Goal: Task Accomplishment & Management: Use online tool/utility

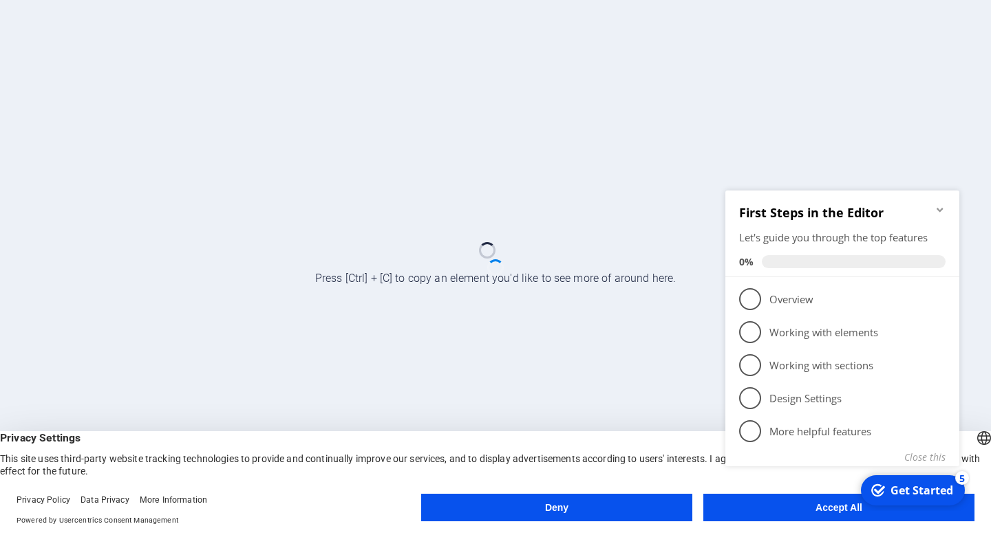
click at [822, 511] on appcues-checklist "Contextual help checklist present on screen" at bounding box center [845, 346] width 250 height 338
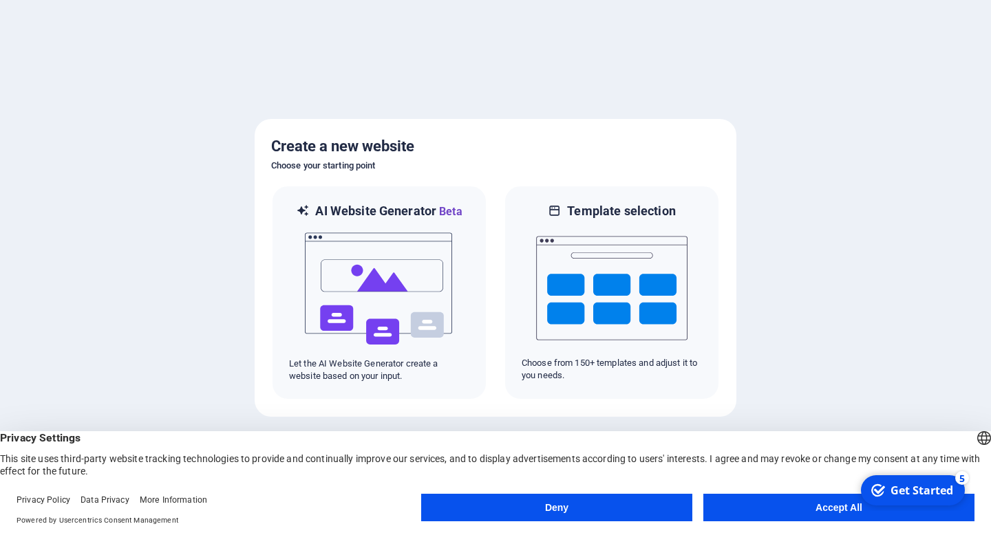
click at [853, 511] on html "checkmark Get Started 5 First Steps in the Editor Let's guide you through the t…" at bounding box center [911, 490] width 117 height 41
click at [810, 513] on button "Accept All" at bounding box center [838, 508] width 271 height 28
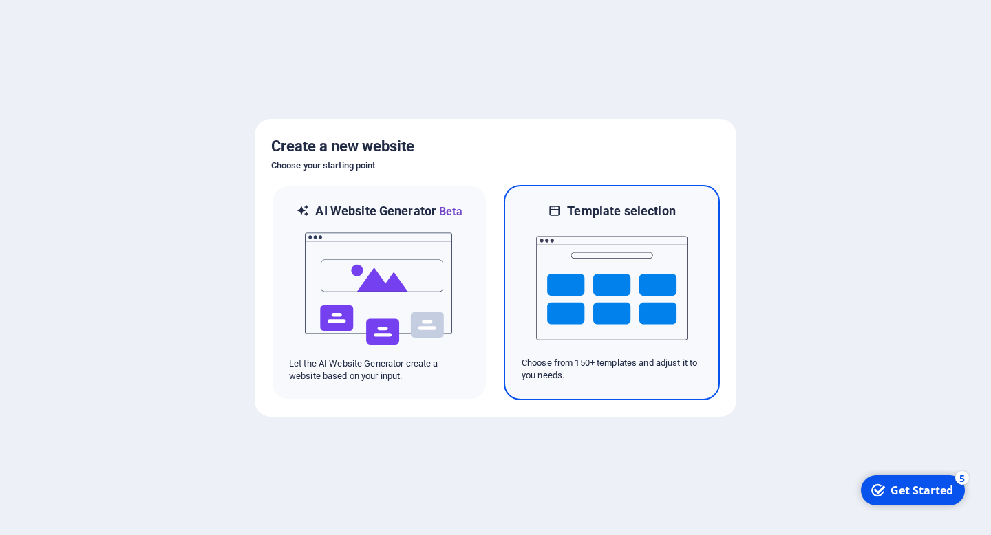
click at [557, 238] on img at bounding box center [611, 289] width 151 height 138
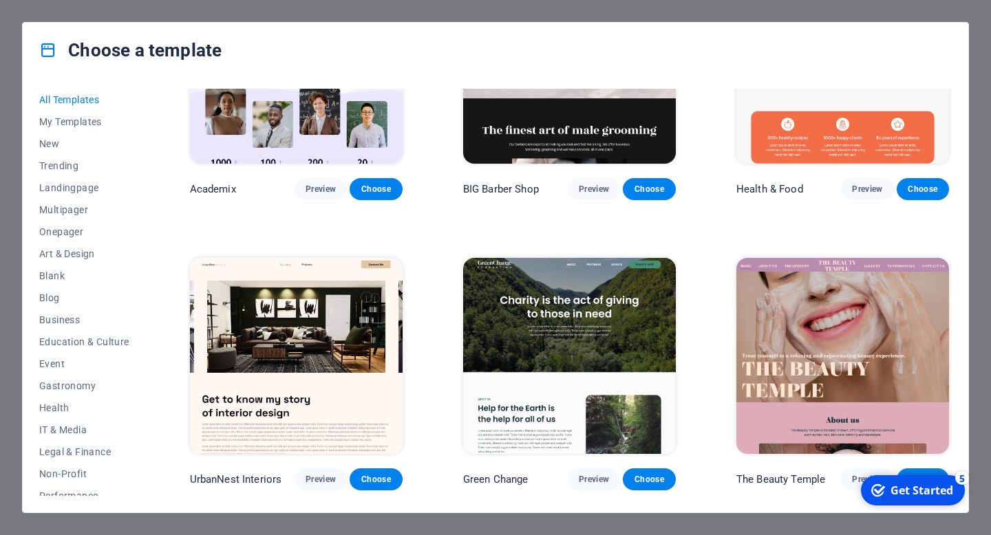
scroll to position [1285, 0]
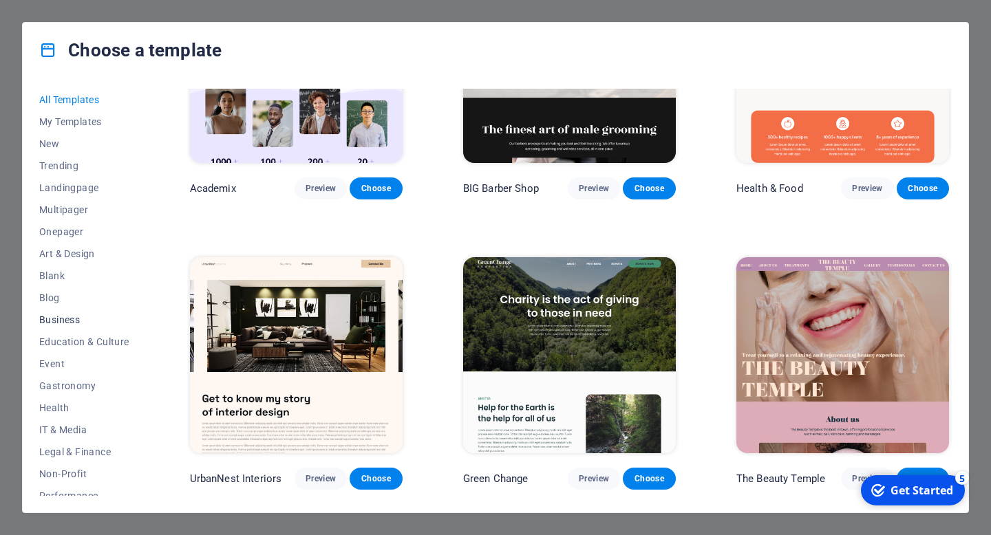
click at [58, 326] on button "Business" at bounding box center [84, 320] width 90 height 22
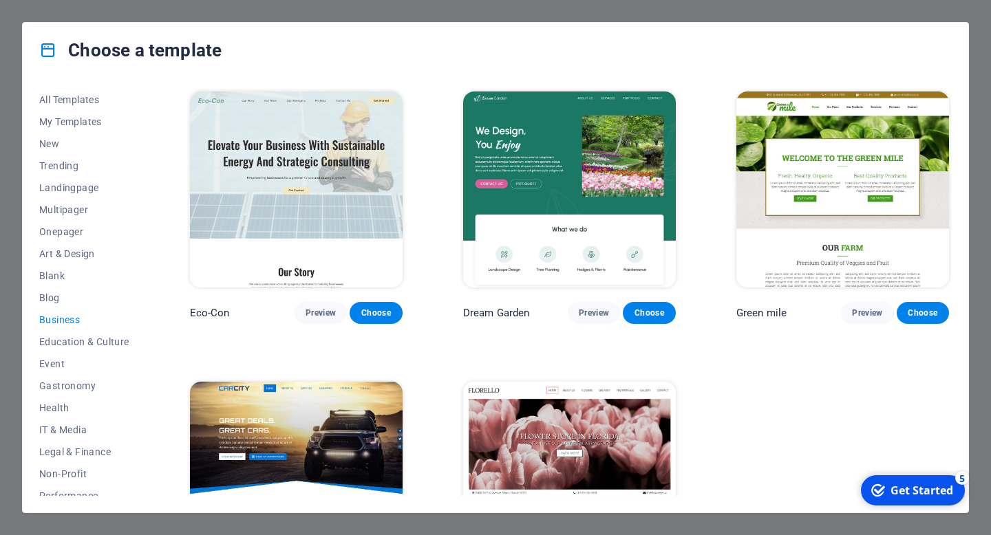
click at [66, 323] on span "Business" at bounding box center [84, 319] width 90 height 11
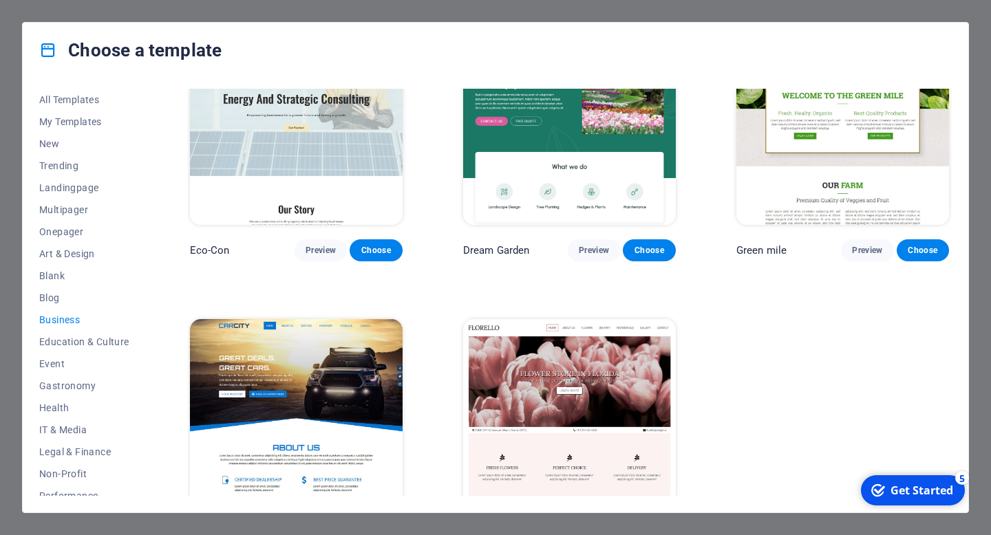
scroll to position [114, 0]
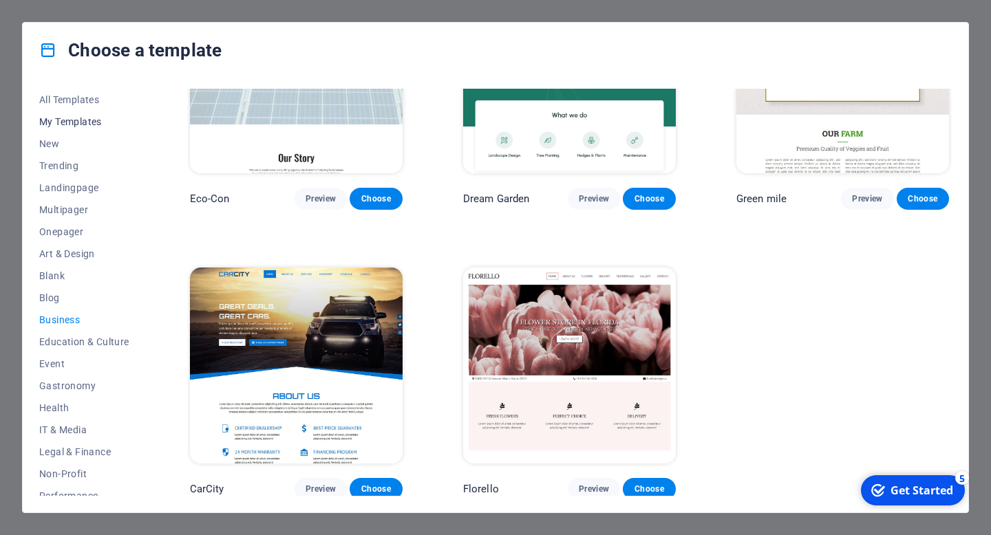
click at [80, 120] on span "My Templates" at bounding box center [84, 121] width 90 height 11
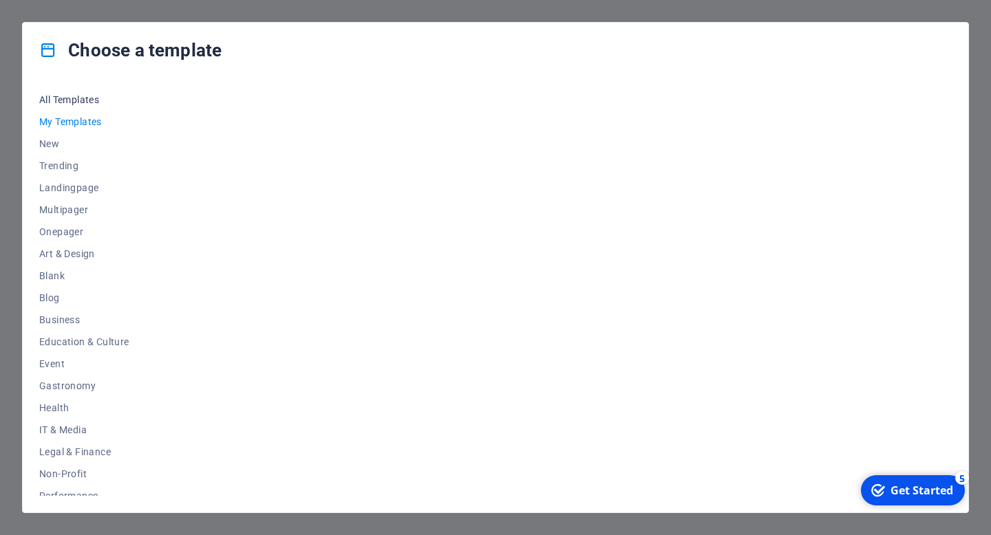
click at [74, 97] on span "All Templates" at bounding box center [84, 99] width 90 height 11
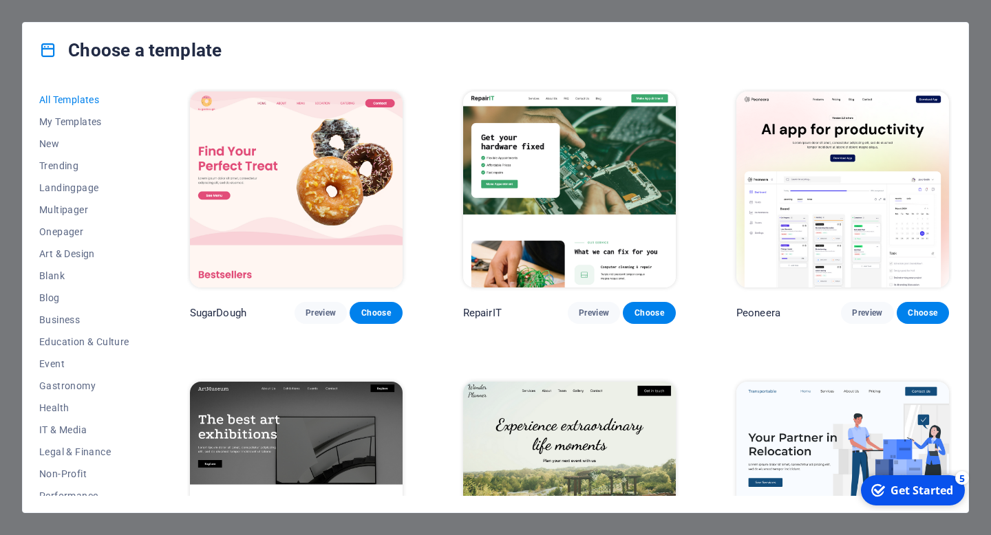
click at [566, 169] on img at bounding box center [569, 190] width 213 height 196
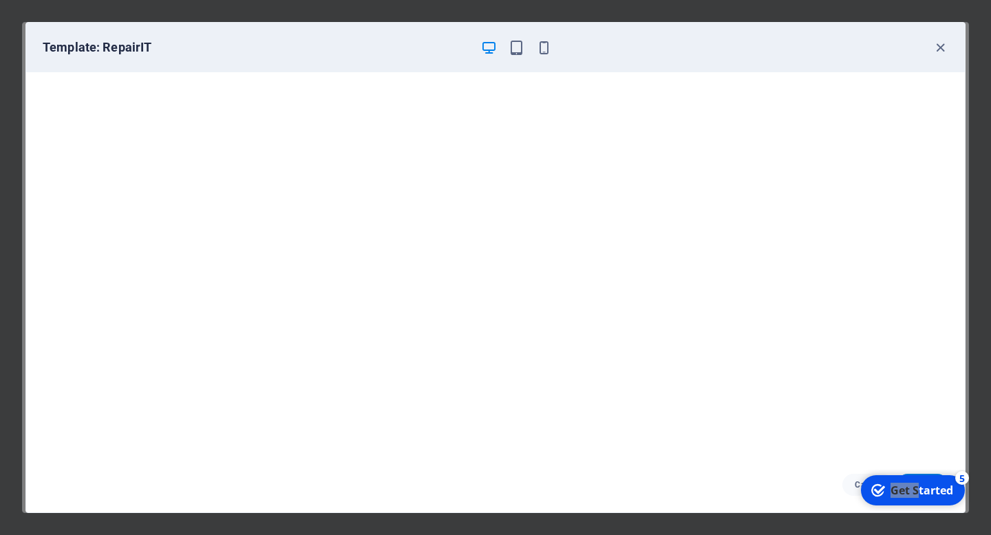
drag, startPoint x: 919, startPoint y: 486, endPoint x: 951, endPoint y: 420, distance: 72.6
click at [951, 470] on html "checkmark Get Started 5 First Steps in the Editor Let's guide you through the t…" at bounding box center [911, 490] width 117 height 41
click at [941, 48] on icon "button" at bounding box center [940, 48] width 16 height 16
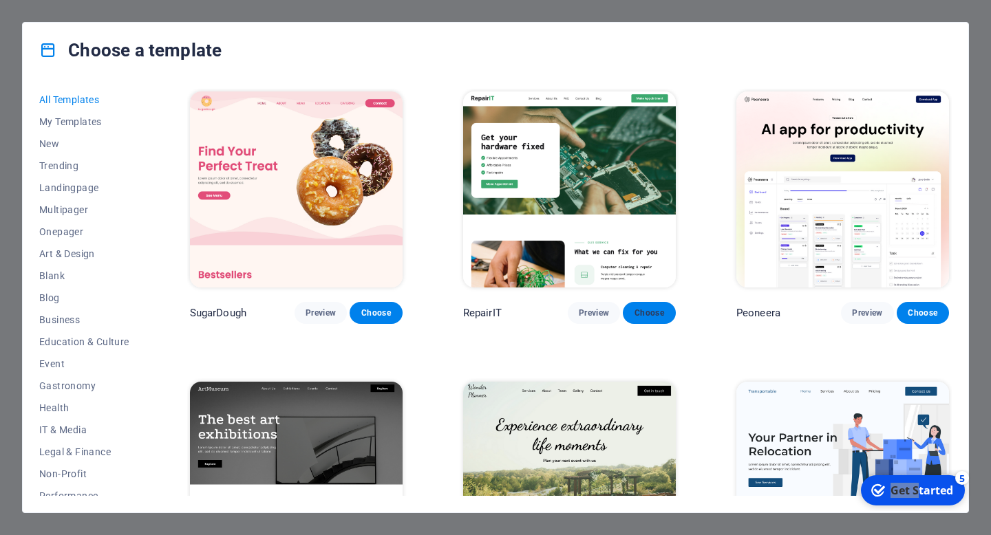
click at [655, 308] on span "Choose" at bounding box center [649, 313] width 30 height 11
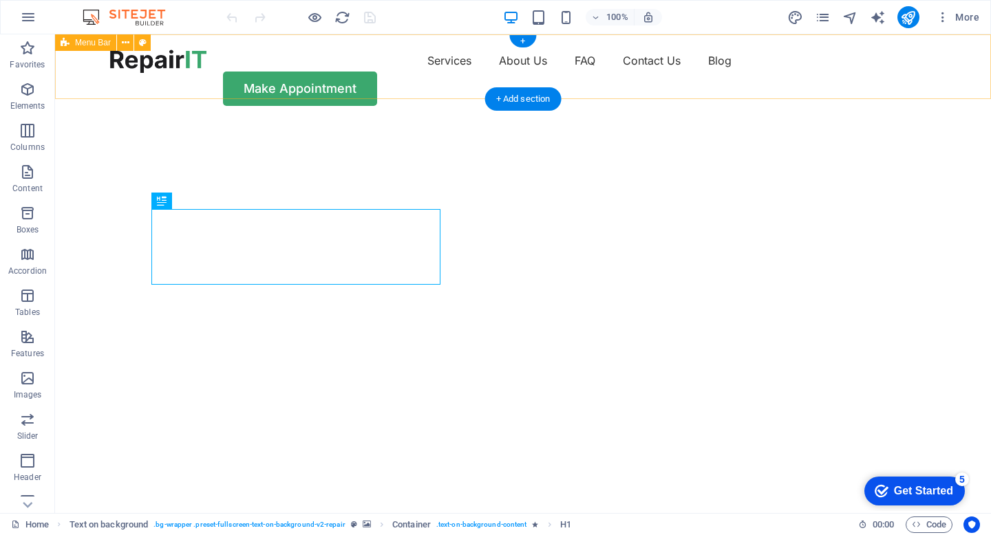
click at [138, 80] on div "Services About Us FAQ Contact Us Blog Make Appointment" at bounding box center [523, 77] width 936 height 87
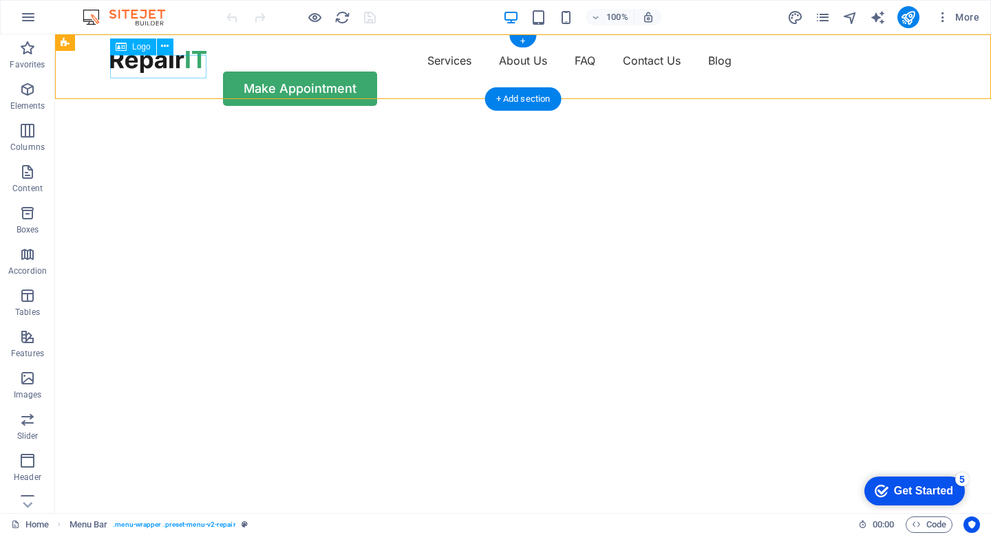
click at [156, 67] on div at bounding box center [158, 61] width 96 height 23
click at [138, 48] on span "Logo" at bounding box center [141, 47] width 19 height 8
click at [165, 46] on icon at bounding box center [165, 46] width 8 height 14
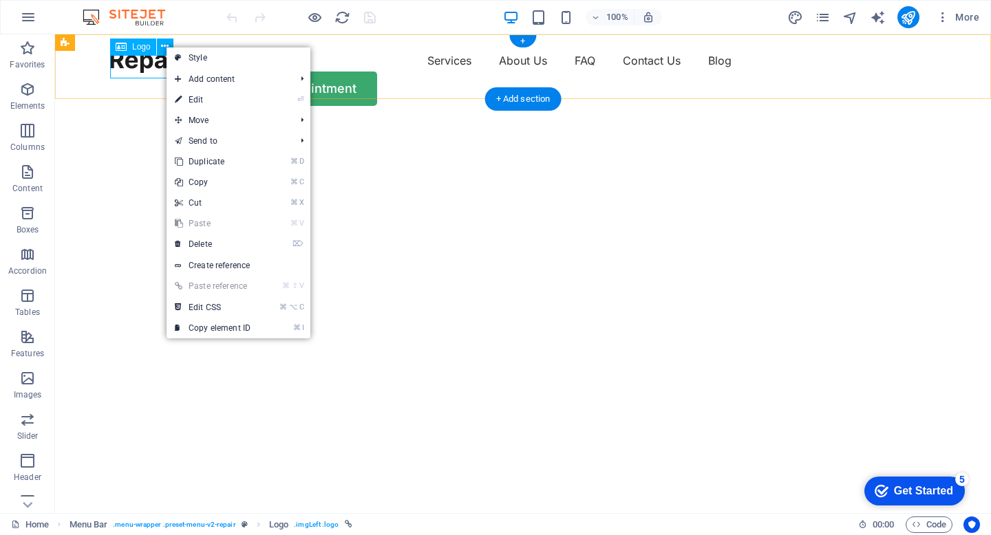
click at [136, 63] on div at bounding box center [158, 61] width 96 height 23
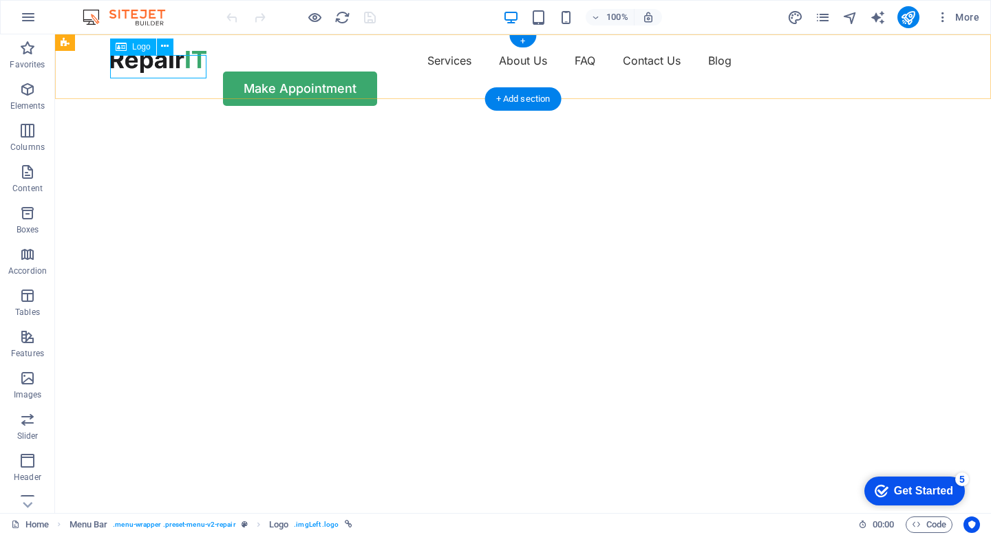
click at [136, 63] on div at bounding box center [158, 61] width 96 height 23
select select "px"
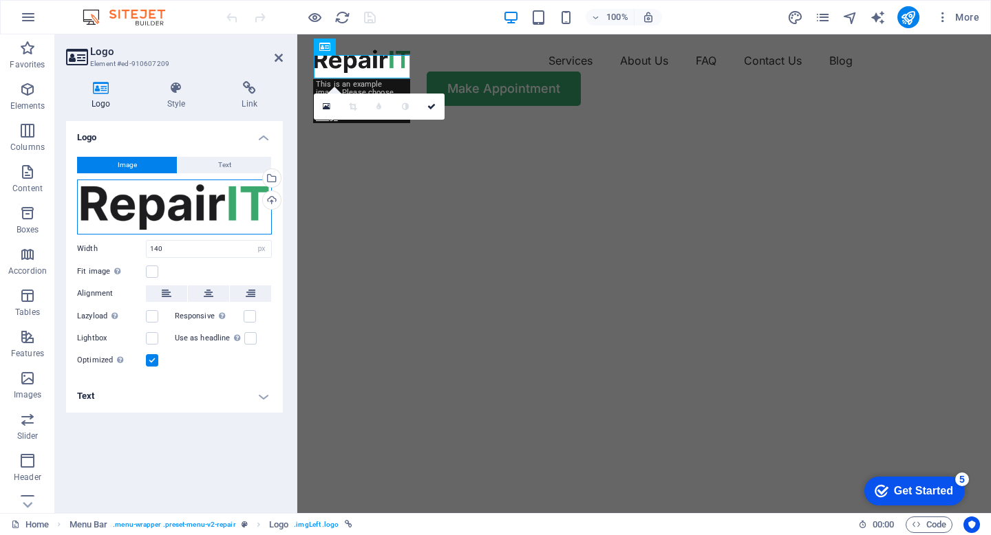
click at [218, 212] on div "Drag files here, click to choose files or select files from Files or our free s…" at bounding box center [174, 207] width 195 height 55
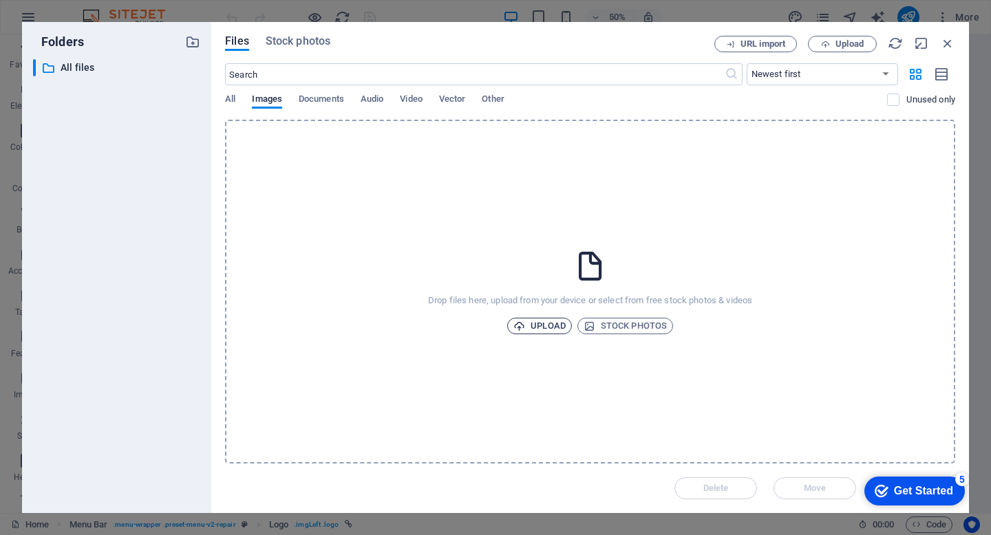
click at [535, 321] on span "Upload" at bounding box center [539, 326] width 52 height 17
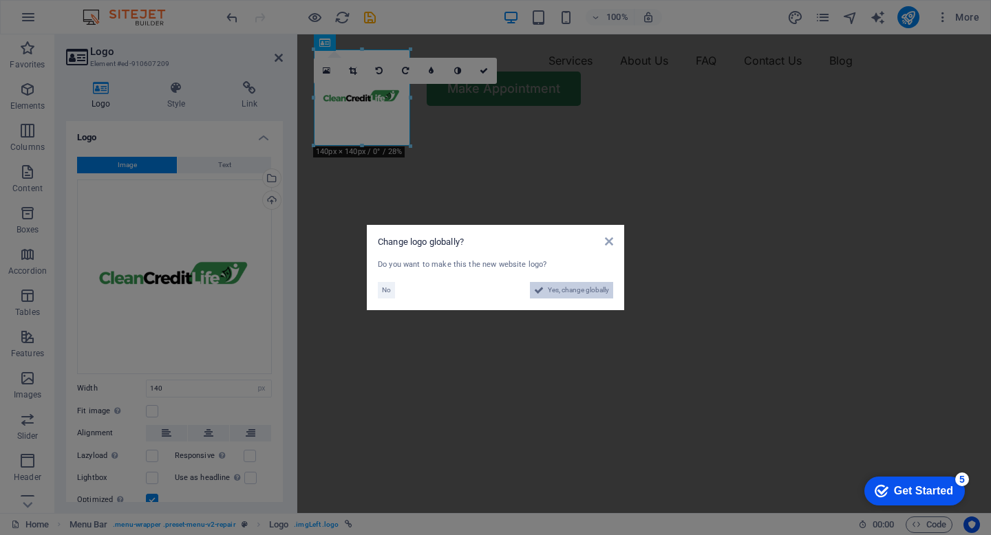
click at [555, 288] on span "Yes, change globally" at bounding box center [578, 290] width 61 height 17
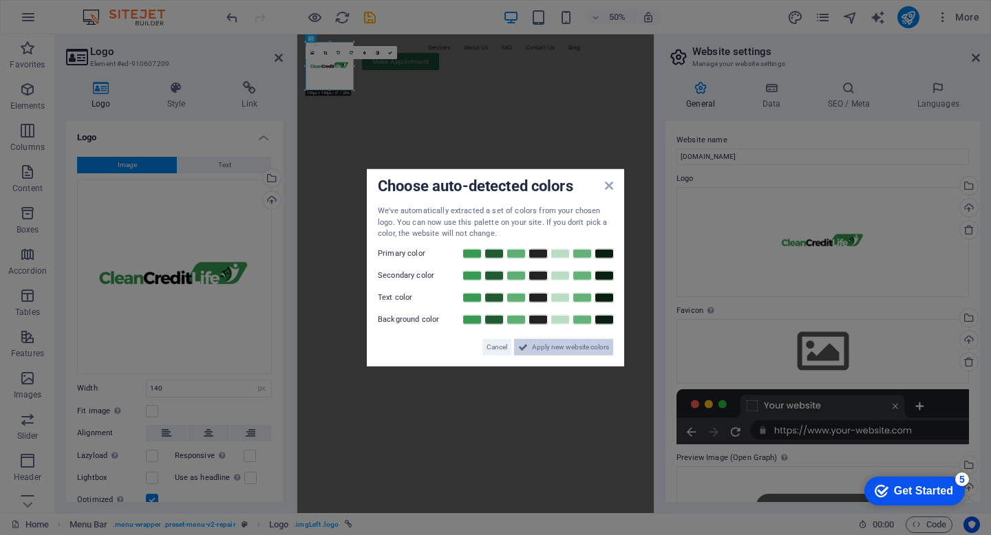
click at [575, 344] on span "Apply new website colors" at bounding box center [570, 347] width 77 height 17
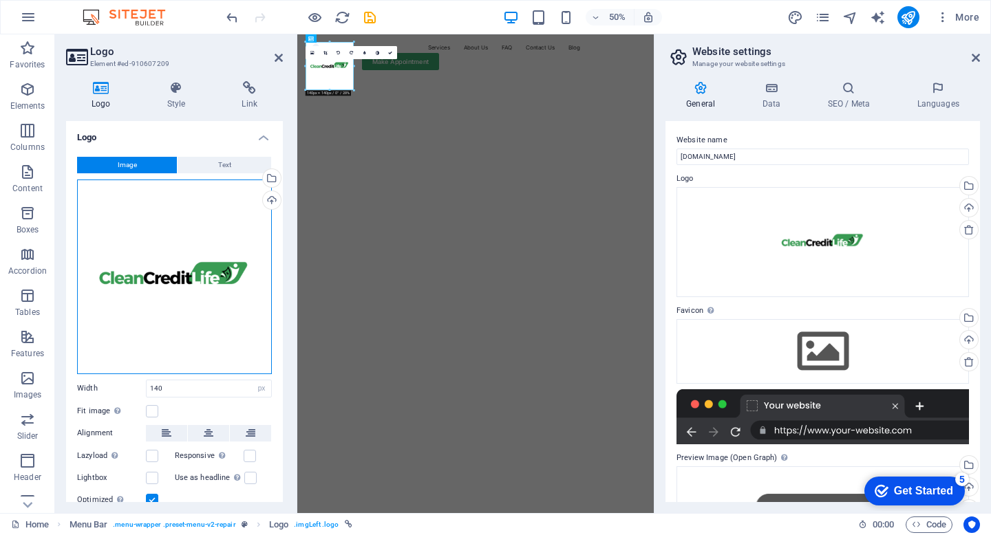
click at [226, 289] on div "Drag files here, click to choose files or select files from Files or our free s…" at bounding box center [174, 277] width 195 height 195
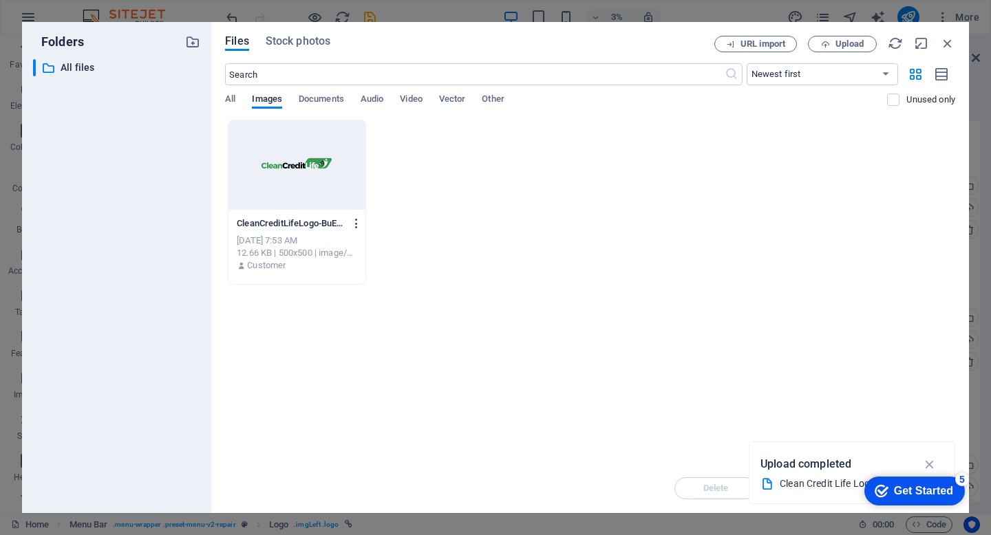
click at [359, 222] on icon "button" at bounding box center [356, 223] width 13 height 12
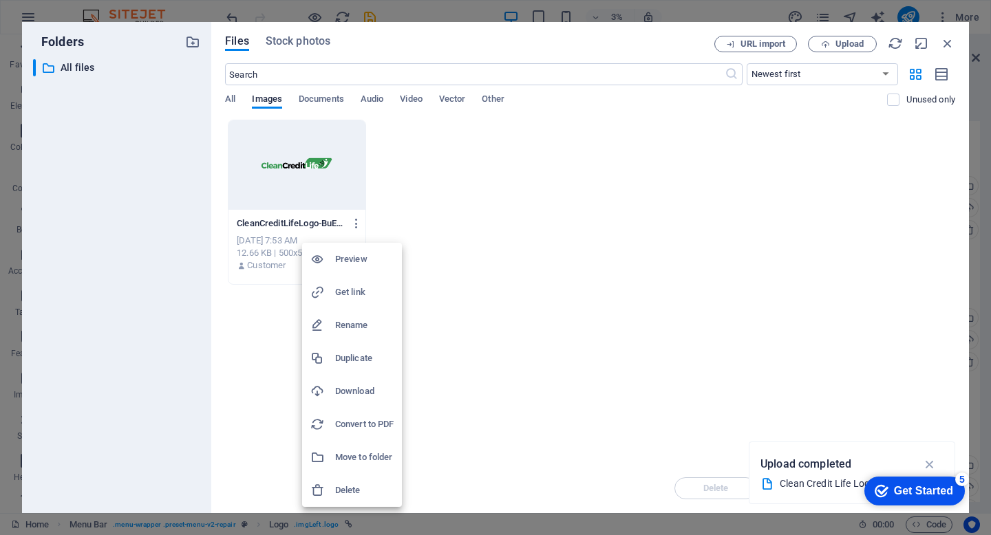
click at [946, 41] on div at bounding box center [495, 267] width 991 height 535
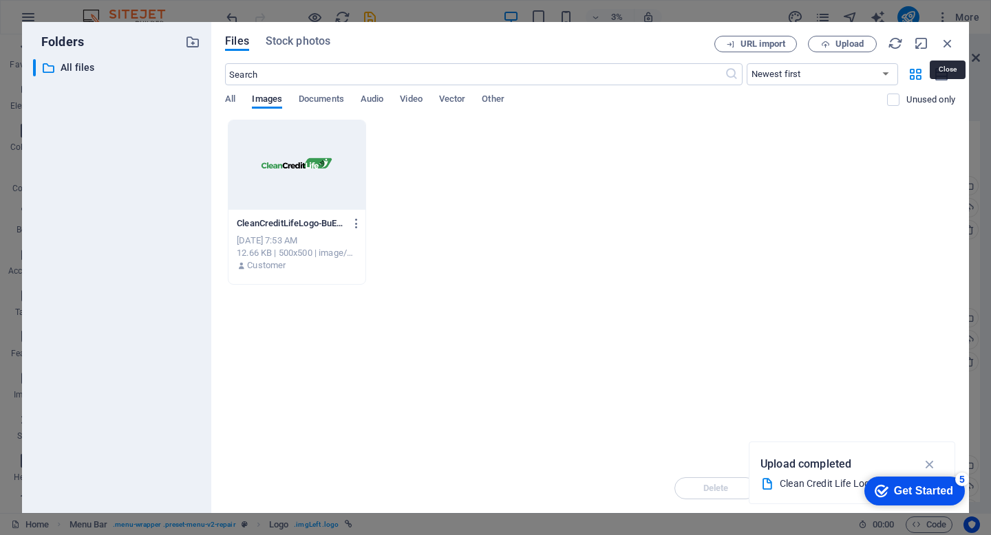
click at [946, 41] on icon "button" at bounding box center [947, 43] width 15 height 15
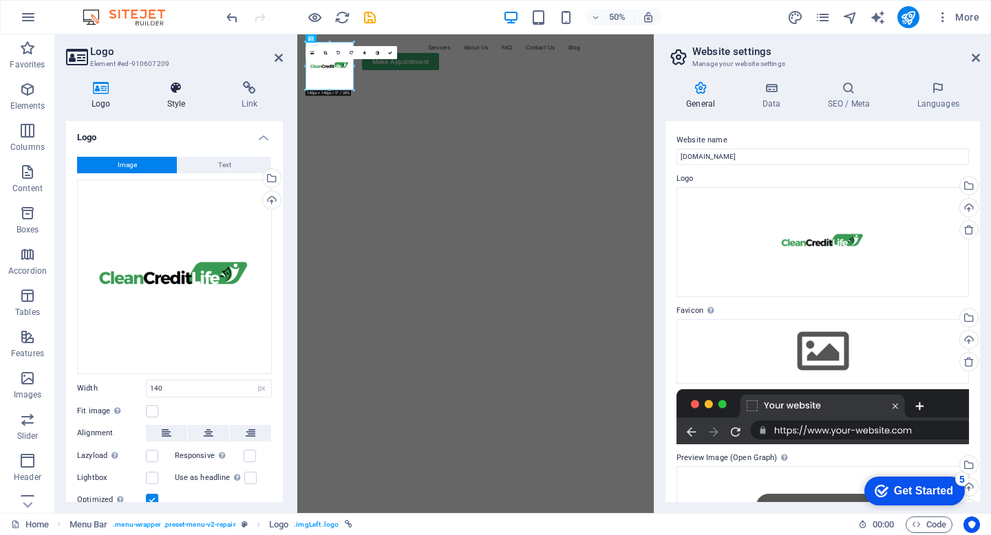
click at [186, 107] on h4 "Style" at bounding box center [179, 95] width 75 height 29
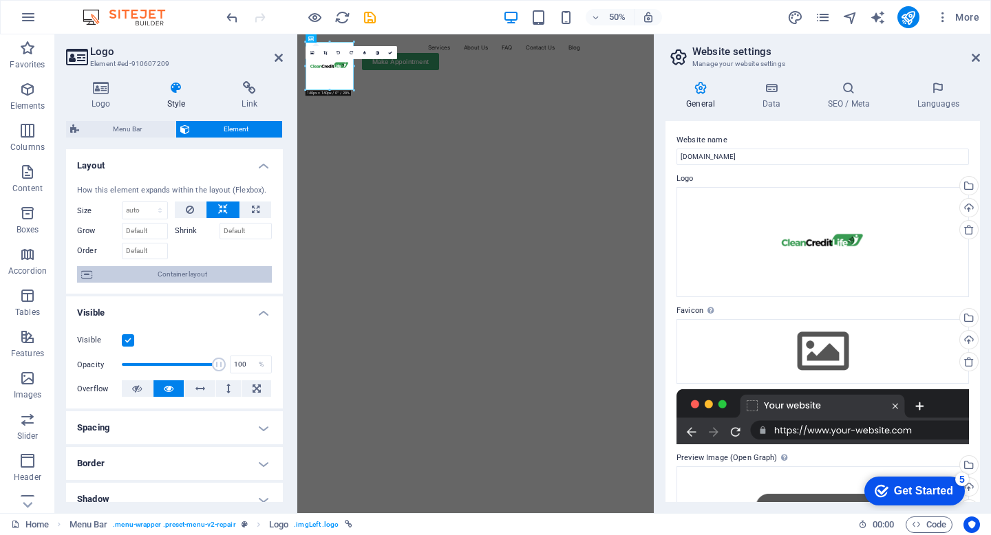
click at [187, 273] on span "Container layout" at bounding box center [181, 274] width 171 height 17
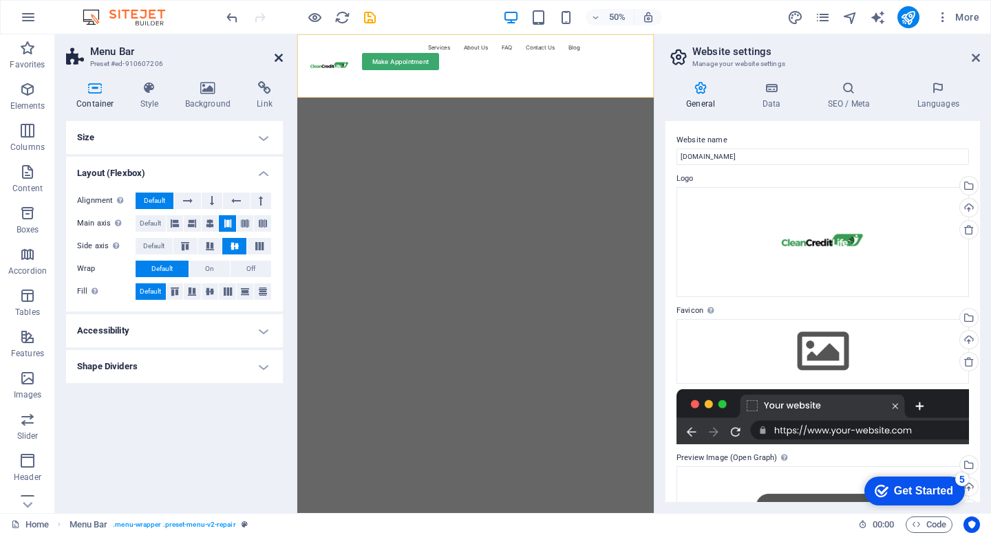
click at [278, 55] on icon at bounding box center [279, 57] width 8 height 11
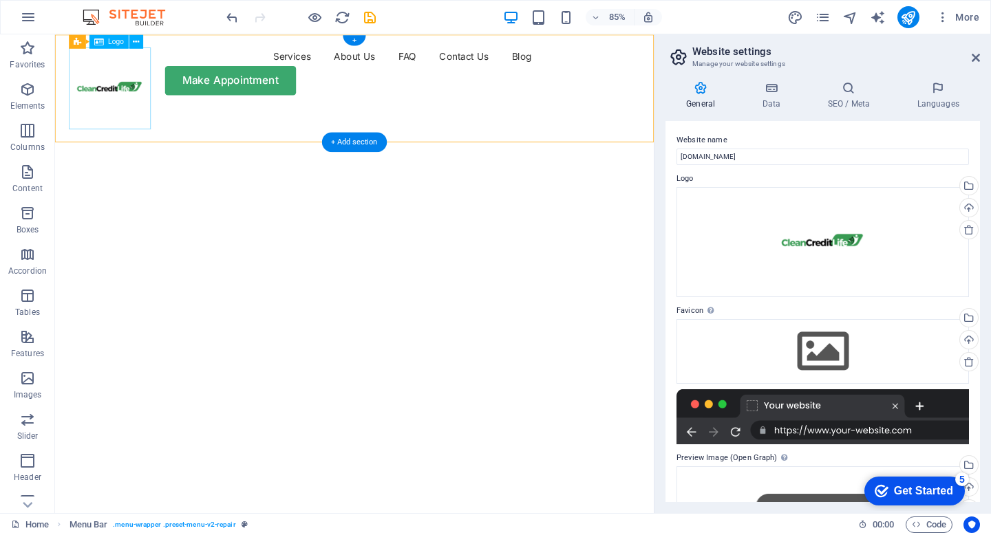
click at [131, 106] on div at bounding box center [120, 98] width 96 height 96
click at [127, 96] on div at bounding box center [120, 98] width 96 height 96
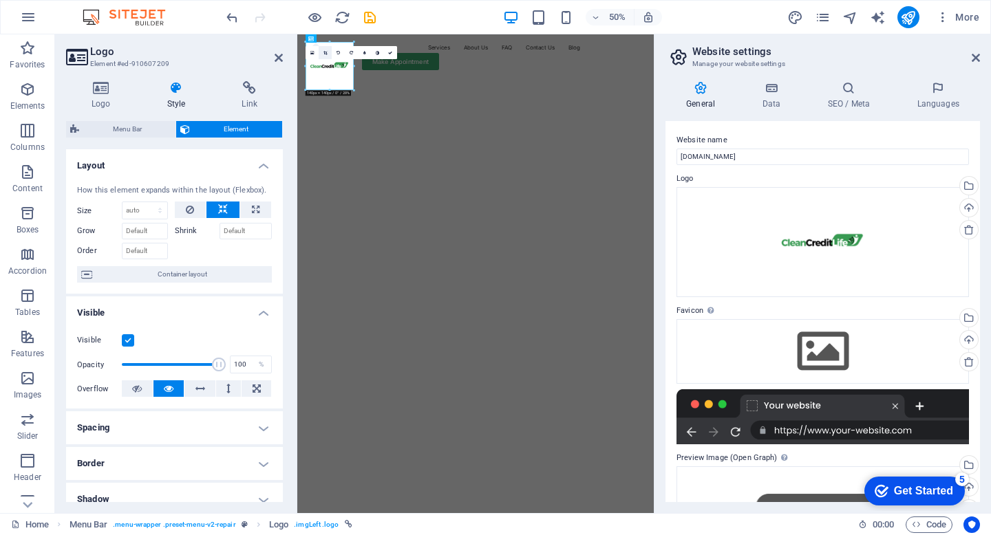
click at [325, 52] on icon at bounding box center [325, 53] width 4 height 4
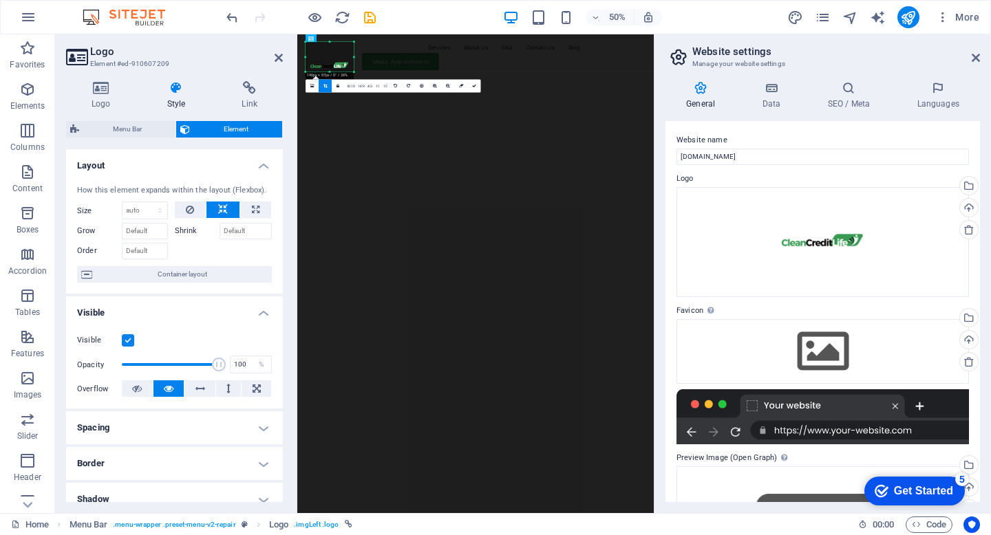
drag, startPoint x: 330, startPoint y: 89, endPoint x: 330, endPoint y: 55, distance: 34.4
click at [330, 55] on div "180 170 160 150 140 130 120 110 100 90 80 70 60 50 40 30 20 10 0 -10 -20 -30 -4…" at bounding box center [330, 57] width 48 height 30
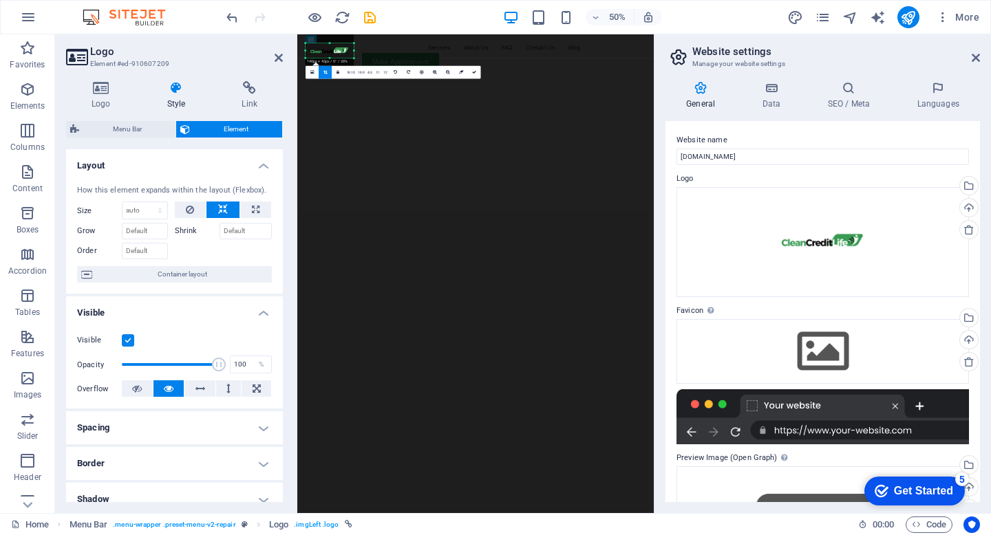
drag, startPoint x: 329, startPoint y: 41, endPoint x: 331, endPoint y: 74, distance: 32.4
click at [331, 58] on div "180 170 160 150 140 130 120 110 100 90 80 70 60 50 40 30 20 10 0 -10 -20 -30 -4…" at bounding box center [330, 50] width 48 height 15
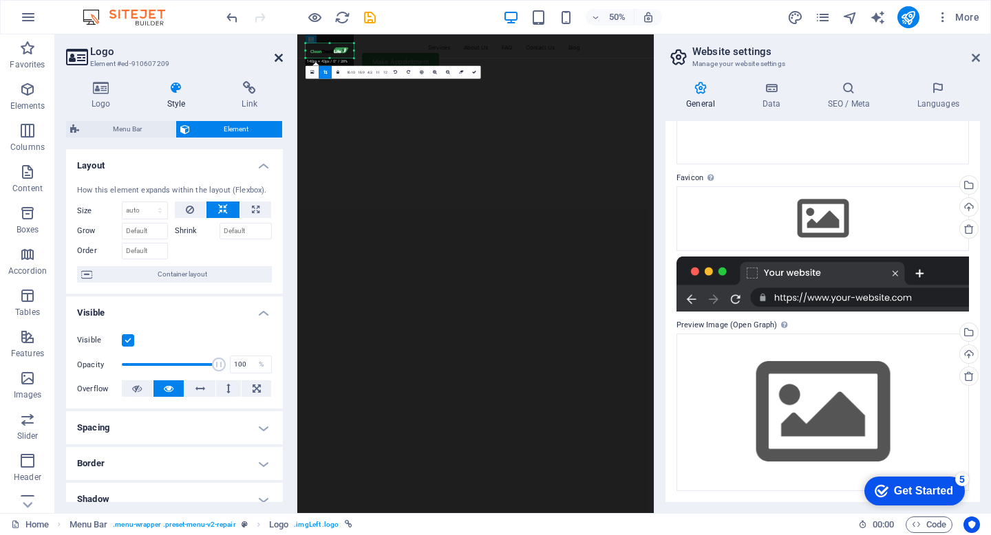
click at [279, 53] on icon at bounding box center [279, 57] width 8 height 11
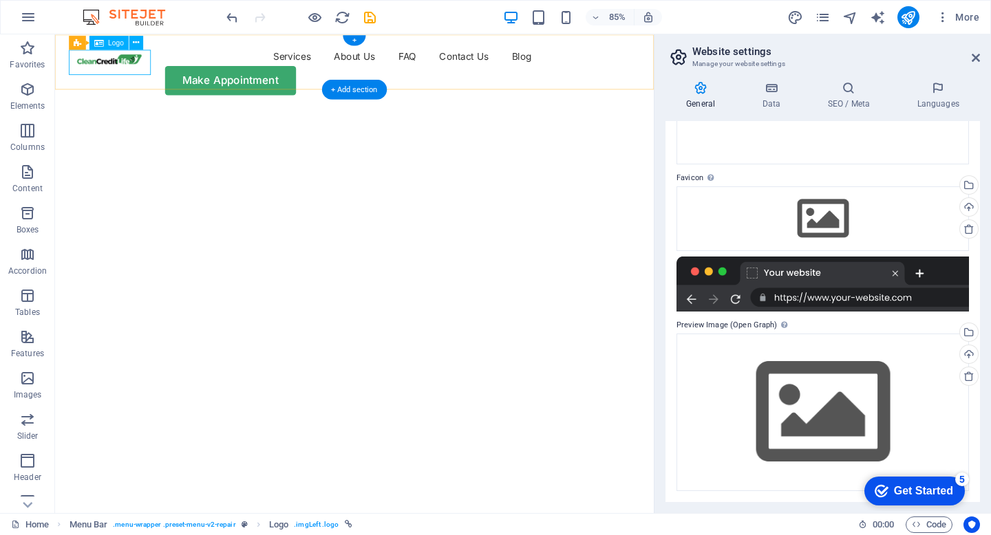
click at [127, 65] on div at bounding box center [120, 65] width 96 height 30
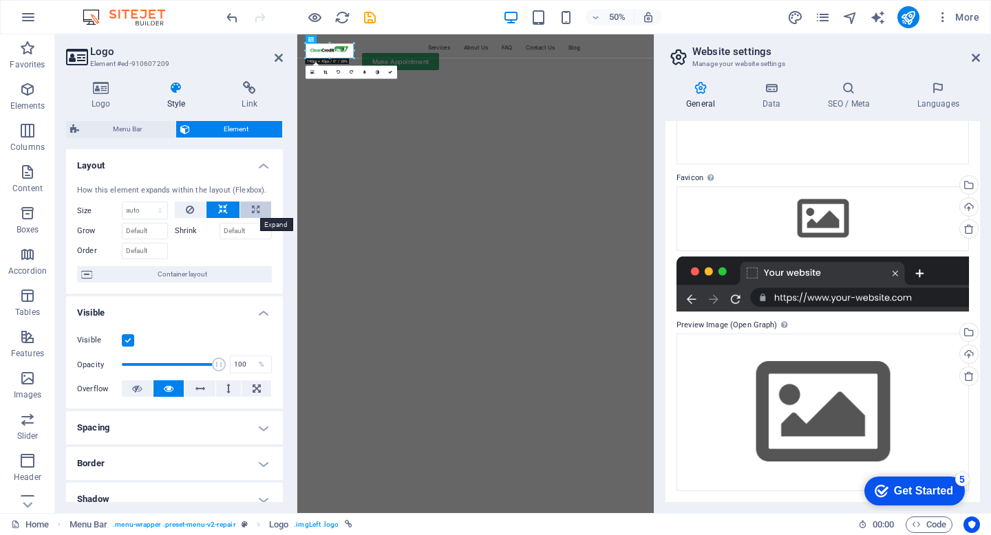
click at [252, 208] on icon at bounding box center [256, 210] width 8 height 17
type input "100"
select select "%"
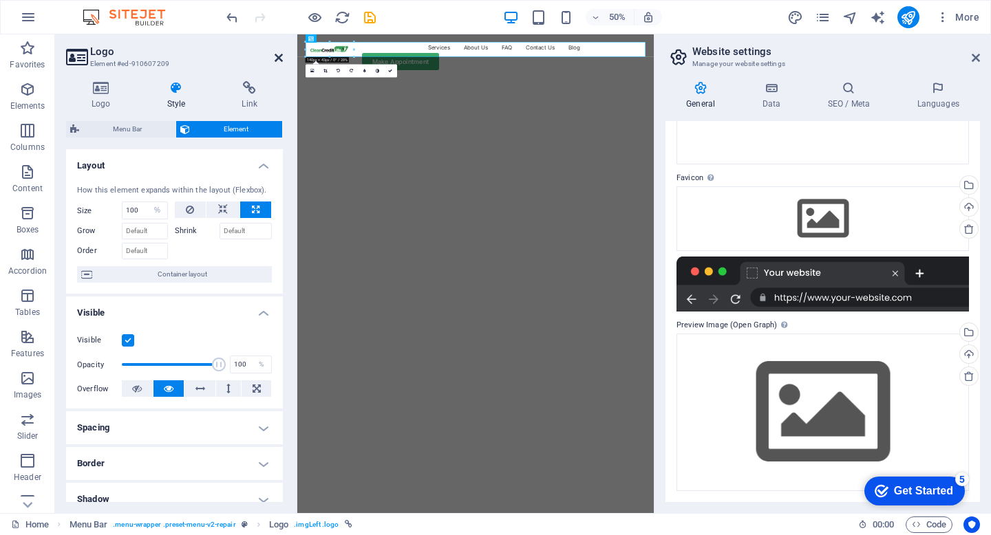
click at [277, 57] on icon at bounding box center [279, 57] width 8 height 11
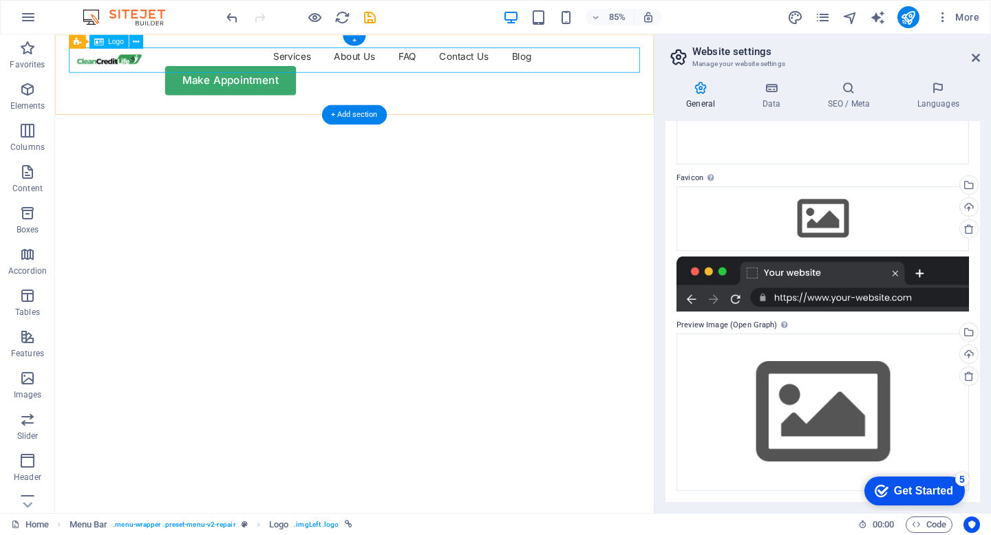
click at [128, 65] on div at bounding box center [120, 65] width 96 height 30
select select "%"
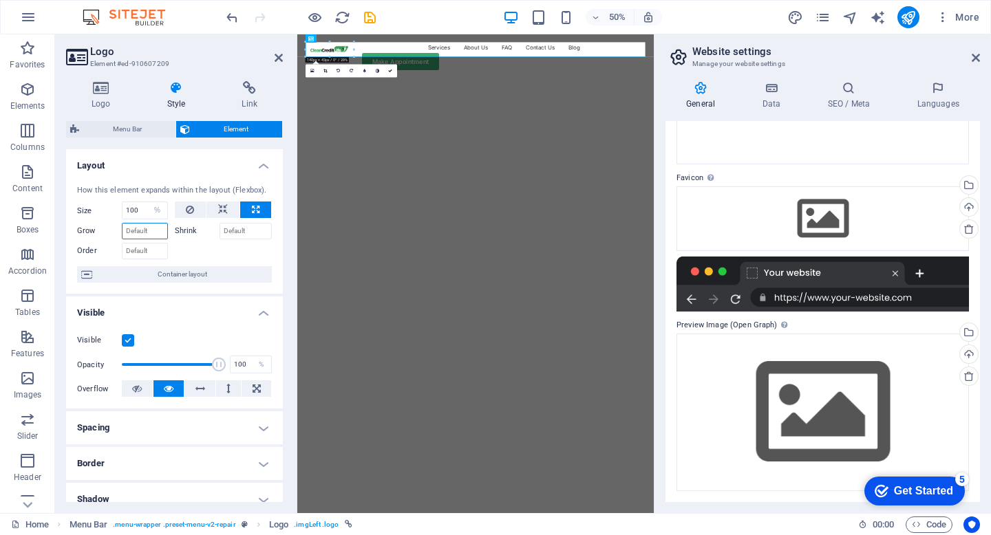
click at [144, 233] on input "Grow" at bounding box center [145, 231] width 46 height 17
type input "100"
click at [235, 250] on div at bounding box center [224, 249] width 98 height 20
click at [392, 70] on icon at bounding box center [390, 71] width 4 height 4
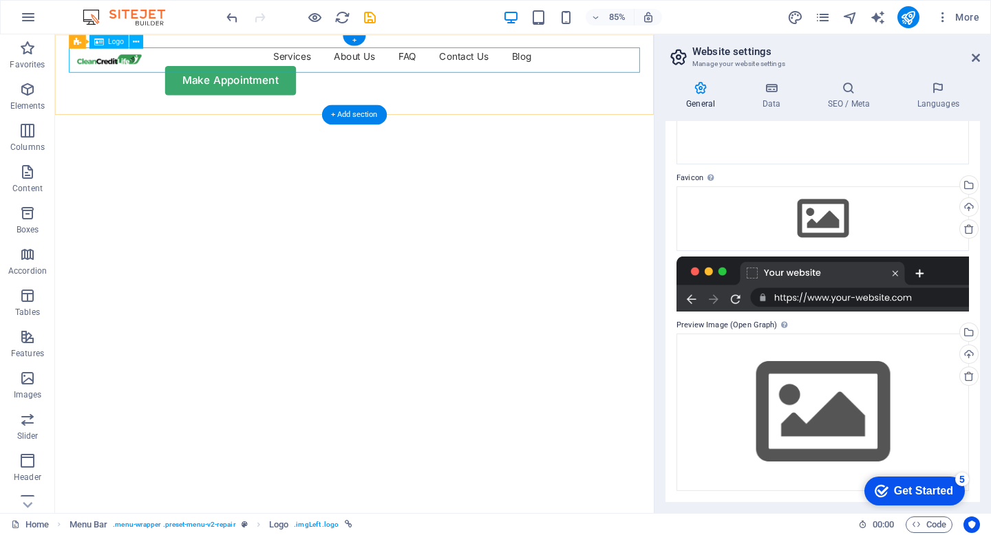
click at [135, 67] on div at bounding box center [120, 65] width 96 height 30
select select "%"
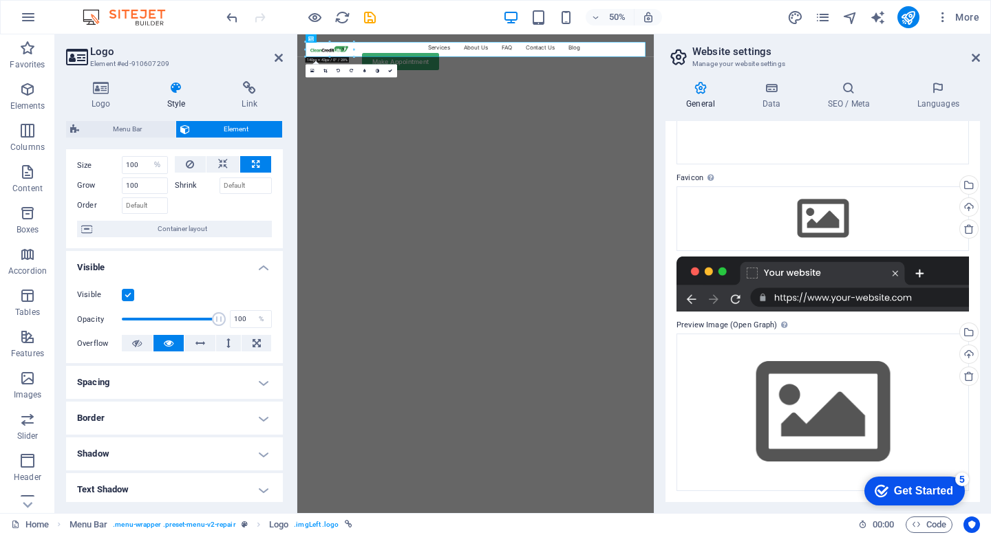
scroll to position [0, 0]
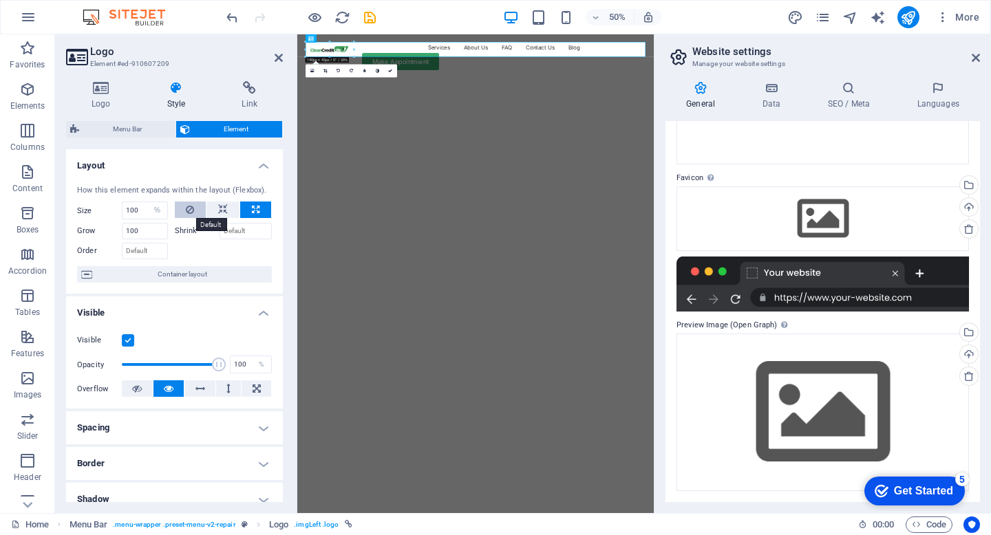
click at [189, 205] on icon at bounding box center [190, 210] width 8 height 17
select select "DISABLED_OPTION_VALUE"
click at [215, 203] on button at bounding box center [222, 210] width 33 height 17
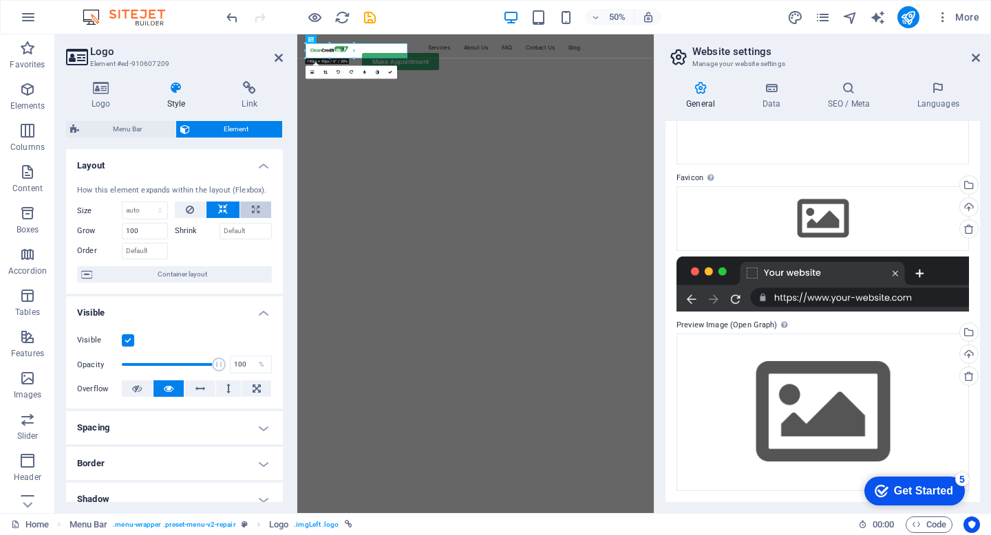
click at [258, 208] on button at bounding box center [255, 210] width 31 height 17
type input "100"
select select "%"
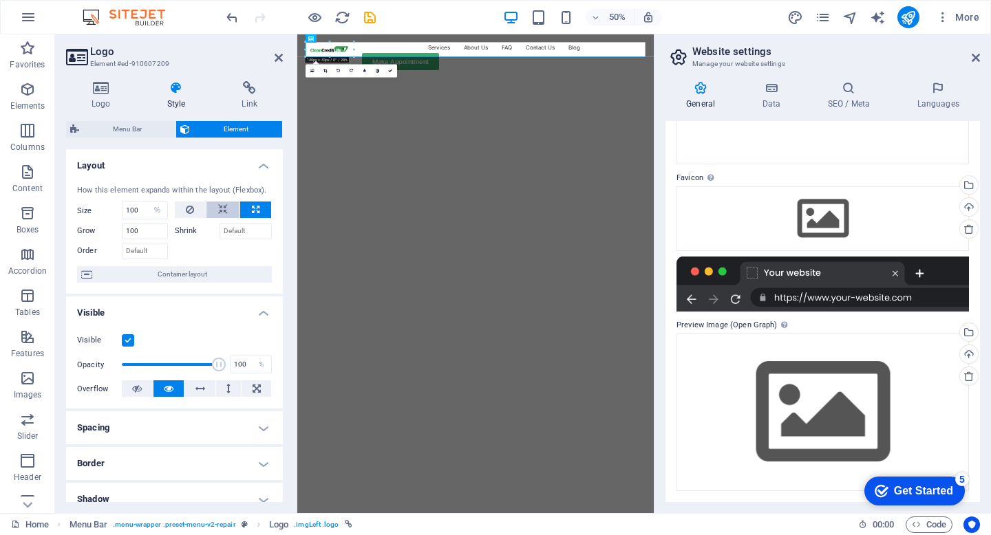
click at [226, 207] on button at bounding box center [222, 210] width 33 height 17
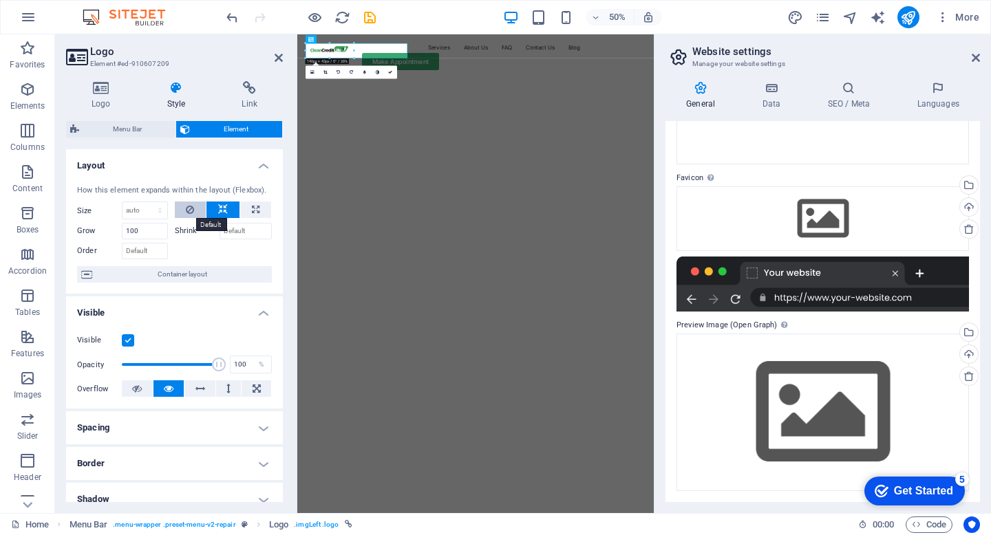
click at [193, 208] on button at bounding box center [191, 210] width 32 height 17
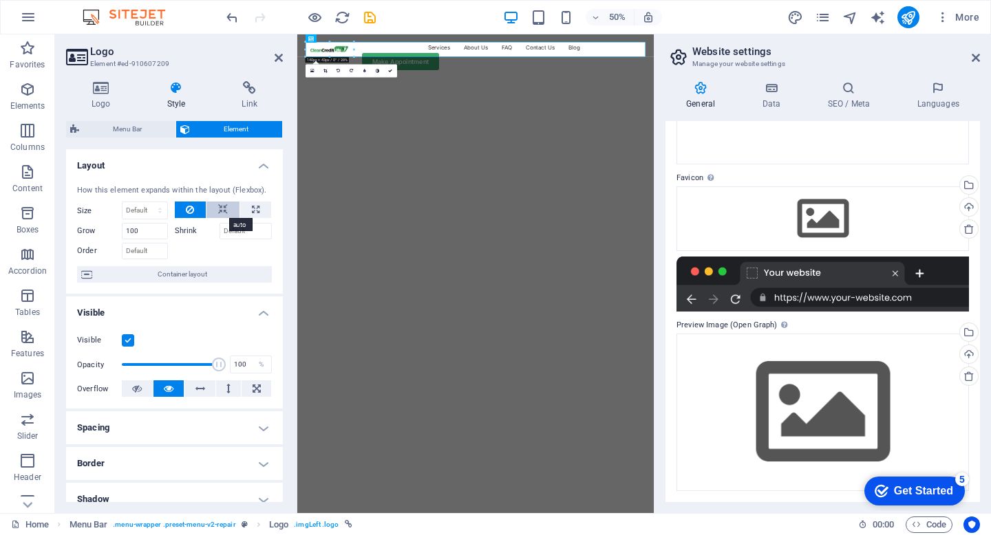
click at [220, 208] on icon at bounding box center [223, 210] width 10 height 17
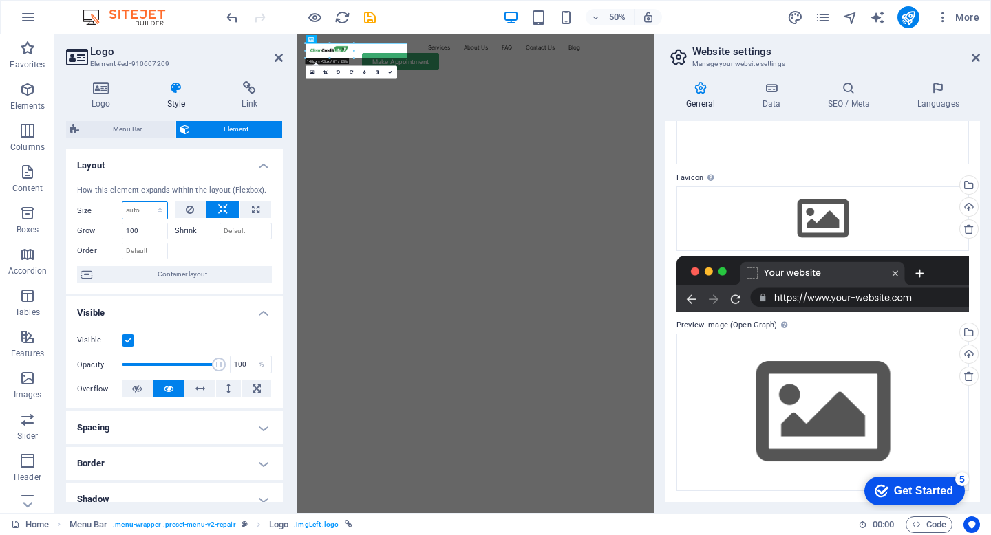
click at [145, 213] on select "Default auto px % 1/1 1/2 1/3 1/4 1/5 1/6 1/7 1/8 1/9 1/10" at bounding box center [144, 210] width 45 height 17
select select "1/1"
click at [146, 202] on select "Default auto px % 1/1 1/2 1/3 1/4 1/5 1/6 1/7 1/8 1/9 1/10" at bounding box center [144, 210] width 45 height 17
type input "100"
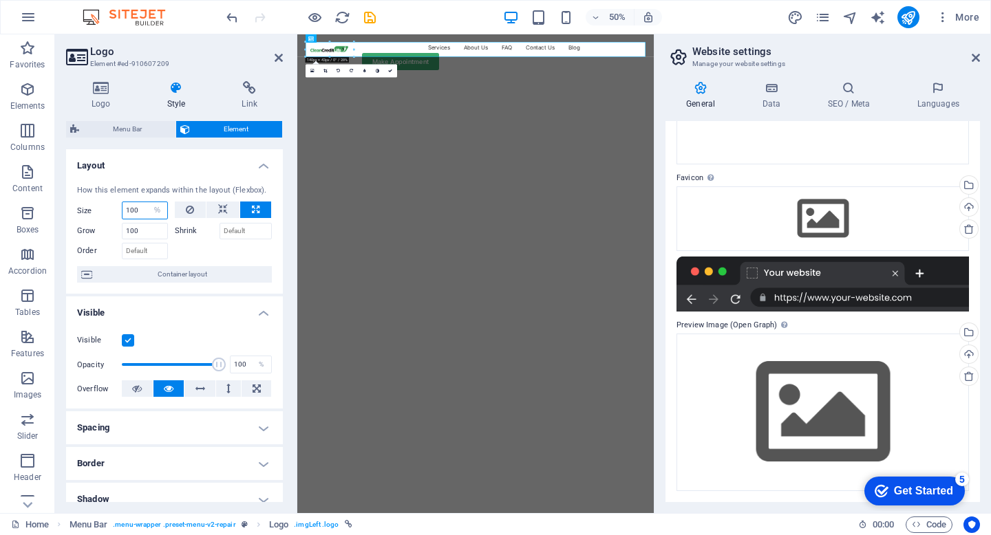
click at [140, 211] on input "100" at bounding box center [144, 210] width 45 height 17
click at [136, 211] on input "100" at bounding box center [144, 210] width 45 height 17
click at [156, 211] on select "Default auto px % 1/1 1/2 1/3 1/4 1/5 1/6 1/7 1/8 1/9 1/10" at bounding box center [157, 210] width 19 height 17
select select "1/6"
click at [148, 202] on select "Default auto px % 1/1 1/2 1/3 1/4 1/5 1/6 1/7 1/8 1/9 1/10" at bounding box center [157, 210] width 19 height 17
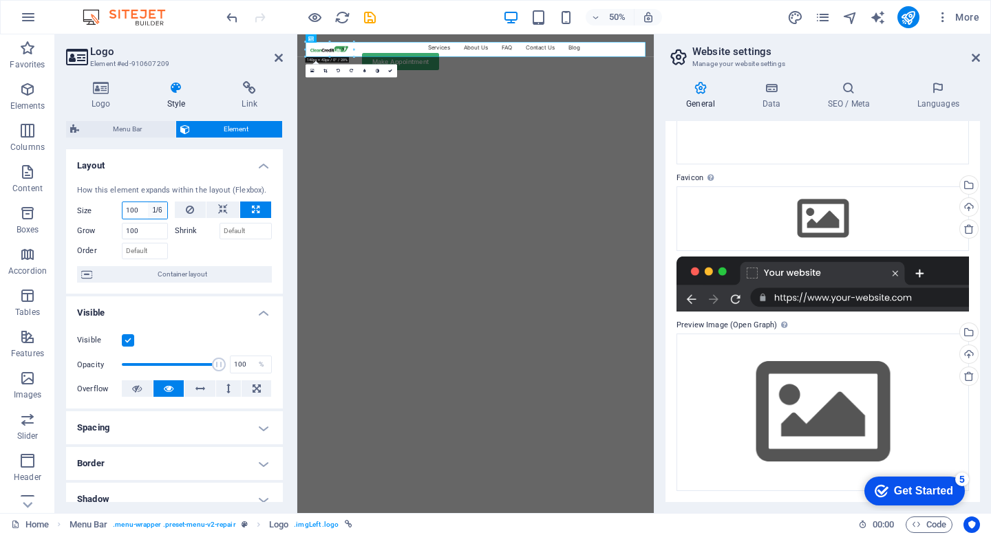
type input "16.66"
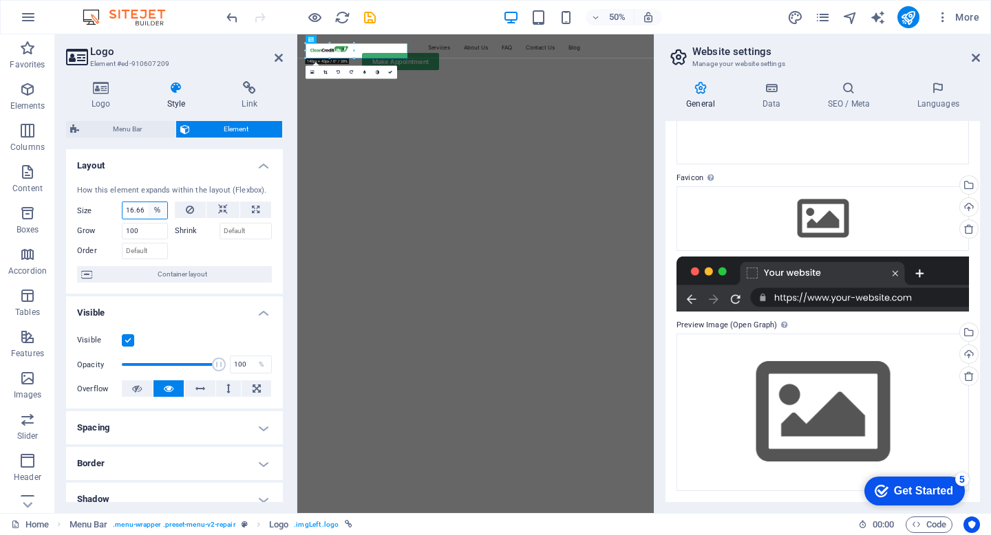
click at [155, 206] on select "Default auto px % 1/1 1/2 1/3 1/4 1/5 1/6 1/7 1/8 1/9 1/10" at bounding box center [157, 210] width 19 height 17
select select "1/10"
click at [148, 202] on select "Default auto px % 1/1 1/2 1/3 1/4 1/5 1/6 1/7 1/8 1/9 1/10" at bounding box center [157, 210] width 19 height 17
type input "10"
click at [153, 213] on select "Default auto px % 1/1 1/2 1/3 1/4 1/5 1/6 1/7 1/8 1/9 1/10" at bounding box center [157, 210] width 19 height 17
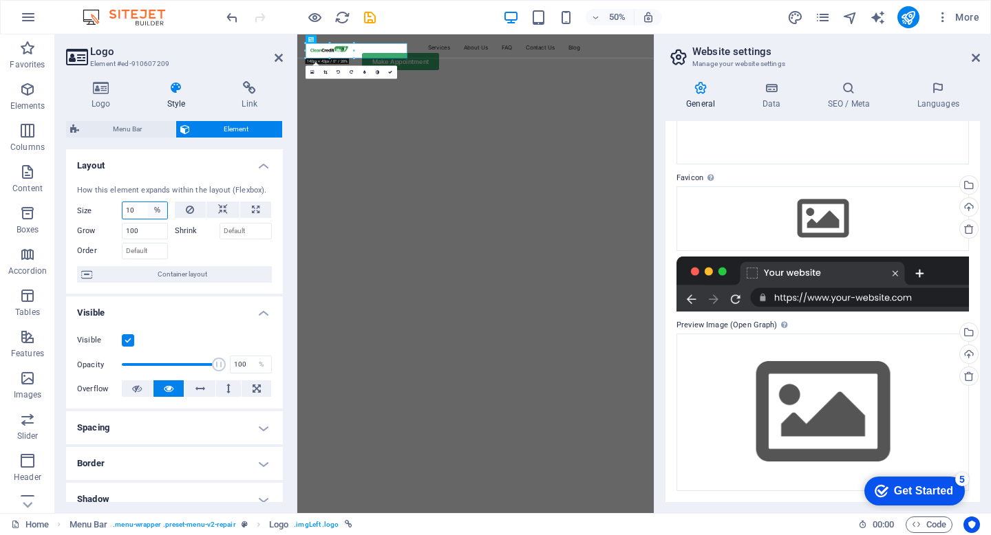
select select "1/6"
click at [148, 202] on select "Default auto px % 1/1 1/2 1/3 1/4 1/5 1/6 1/7 1/8 1/9 1/10" at bounding box center [157, 210] width 19 height 17
type input "16.66"
click at [155, 217] on select "Default auto px % 1/1 1/2 1/3 1/4 1/5 1/6 1/7 1/8 1/9 1/10" at bounding box center [157, 210] width 19 height 17
select select "1/6"
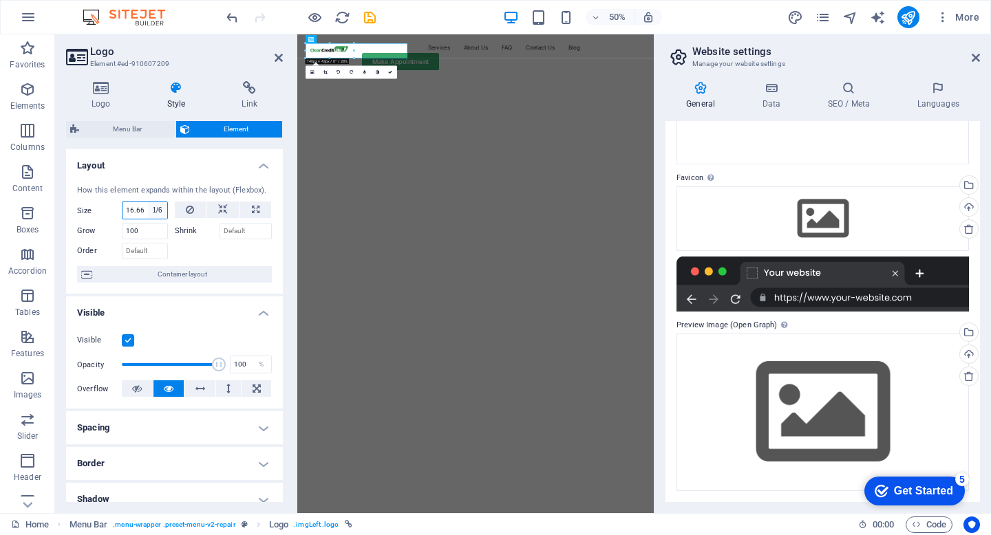
click at [148, 202] on select "Default auto px % 1/1 1/2 1/3 1/4 1/5 1/6 1/7 1/8 1/9 1/10" at bounding box center [157, 210] width 19 height 17
type input "16.66"
click at [151, 204] on select "Default auto px % 1/1 1/2 1/3 1/4 1/5 1/6 1/7 1/8 1/9 1/10" at bounding box center [157, 210] width 19 height 17
select select "px"
click at [148, 202] on select "Default auto px % 1/1 1/2 1/3 1/4 1/5 1/6 1/7 1/8 1/9 1/10" at bounding box center [157, 210] width 19 height 17
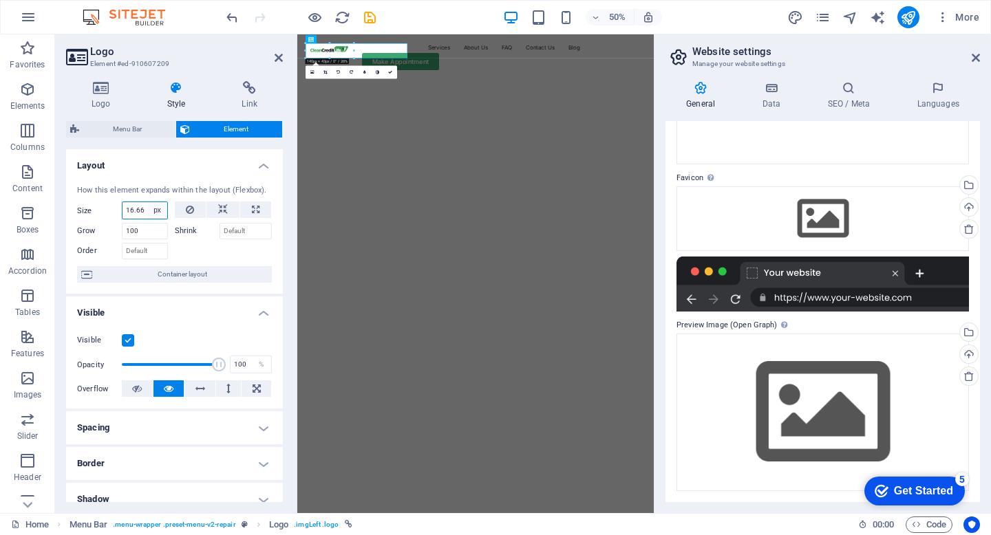
type input "17"
click at [149, 207] on select "Default auto px % 1/1 1/2 1/3 1/4 1/5 1/6 1/7 1/8 1/9 1/10" at bounding box center [157, 210] width 19 height 17
select select "auto"
click at [148, 202] on select "Default auto px % 1/1 1/2 1/3 1/4 1/5 1/6 1/7 1/8 1/9 1/10" at bounding box center [157, 210] width 19 height 17
click at [147, 210] on select "Default auto px % 1/1 1/2 1/3 1/4 1/5 1/6 1/7 1/8 1/9 1/10" at bounding box center [144, 210] width 45 height 17
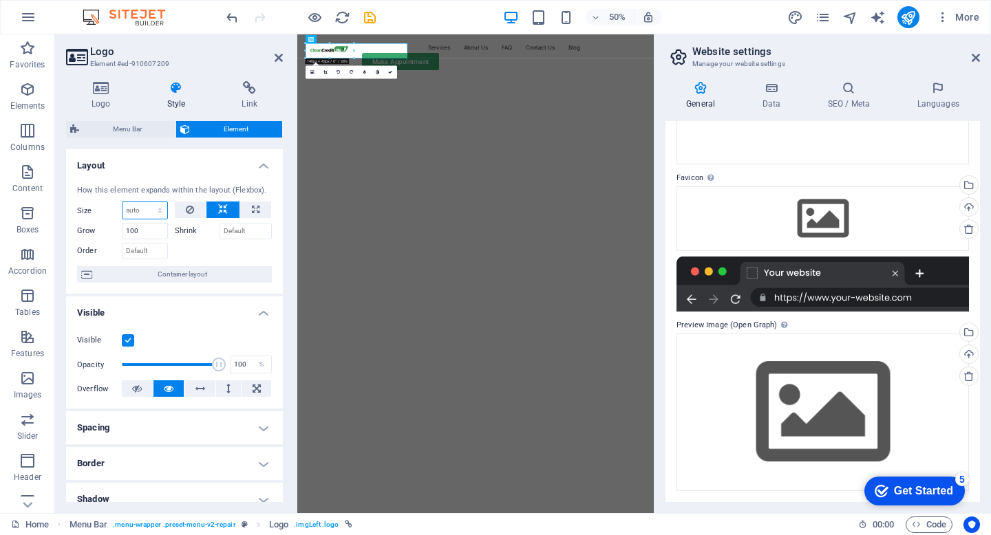
select select "1/5"
click at [146, 202] on select "Default auto px % 1/1 1/2 1/3 1/4 1/5 1/6 1/7 1/8 1/9 1/10" at bounding box center [144, 210] width 45 height 17
type input "20"
click at [150, 204] on select "Default auto px % 1/1 1/2 1/3 1/4 1/5 1/6 1/7 1/8 1/9 1/10" at bounding box center [157, 210] width 19 height 17
select select "1/6"
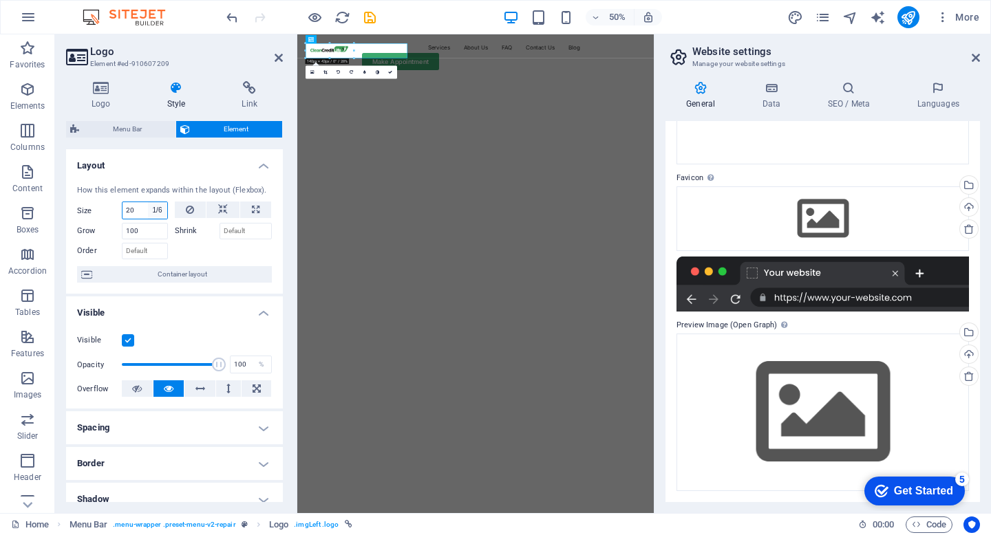
click at [148, 202] on select "Default auto px % 1/1 1/2 1/3 1/4 1/5 1/6 1/7 1/8 1/9 1/10" at bounding box center [157, 210] width 19 height 17
type input "16.66"
select select "%"
click at [392, 74] on link at bounding box center [390, 71] width 13 height 13
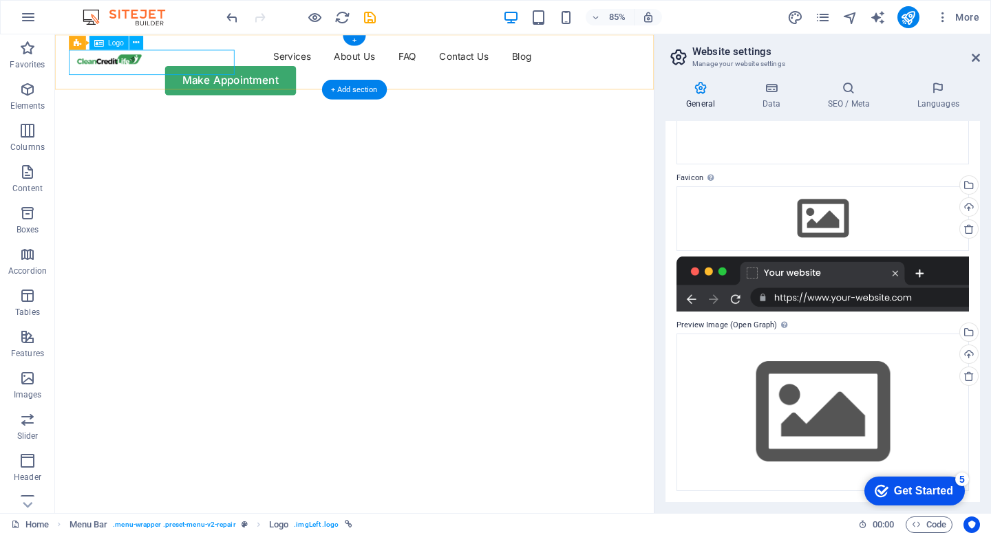
click at [168, 69] on div at bounding box center [120, 65] width 96 height 30
click at [168, 66] on div at bounding box center [120, 65] width 96 height 30
click at [138, 43] on icon at bounding box center [136, 42] width 6 height 12
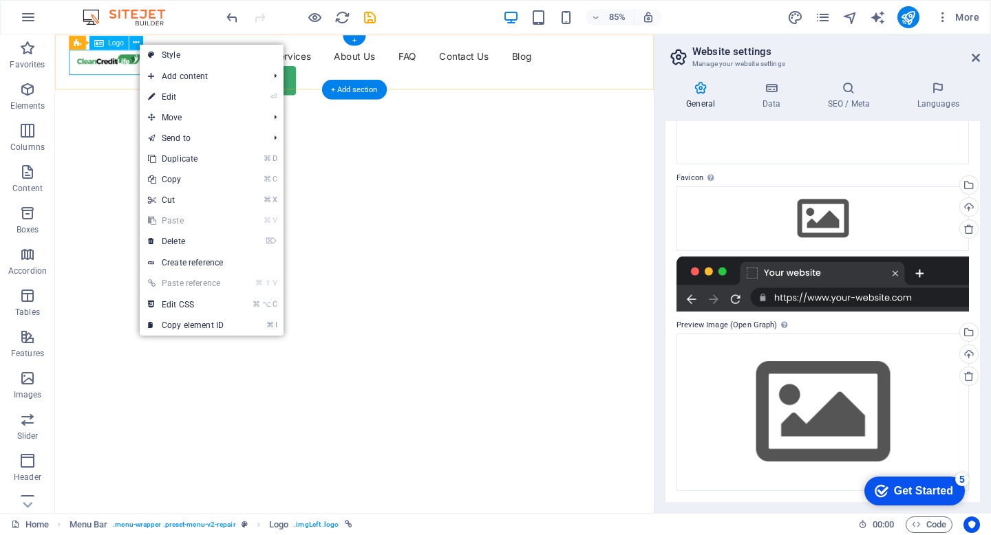
click at [131, 63] on div at bounding box center [120, 65] width 96 height 30
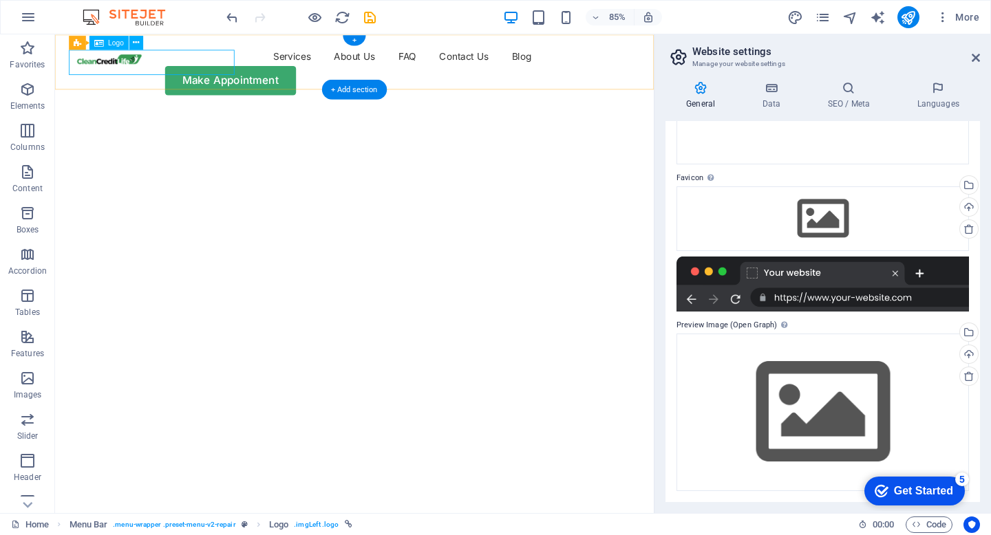
click at [131, 63] on div at bounding box center [120, 65] width 96 height 30
select select "%"
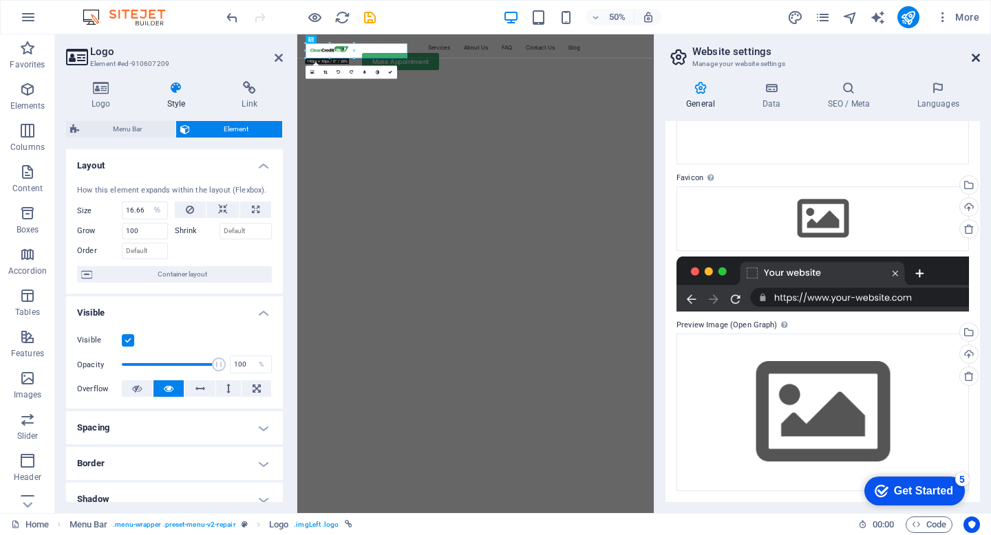
click at [974, 53] on icon at bounding box center [976, 57] width 8 height 11
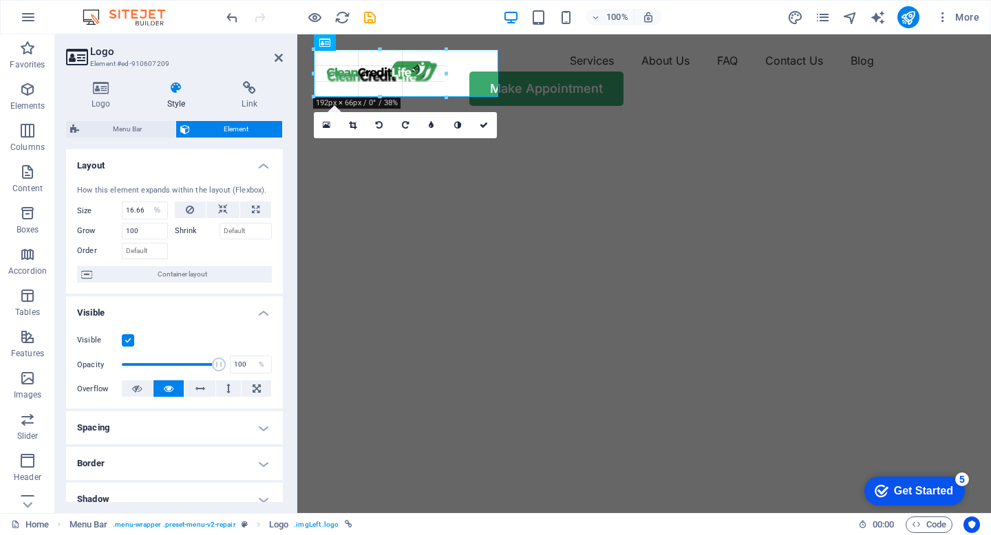
drag, startPoint x: 409, startPoint y: 54, endPoint x: 452, endPoint y: 36, distance: 46.0
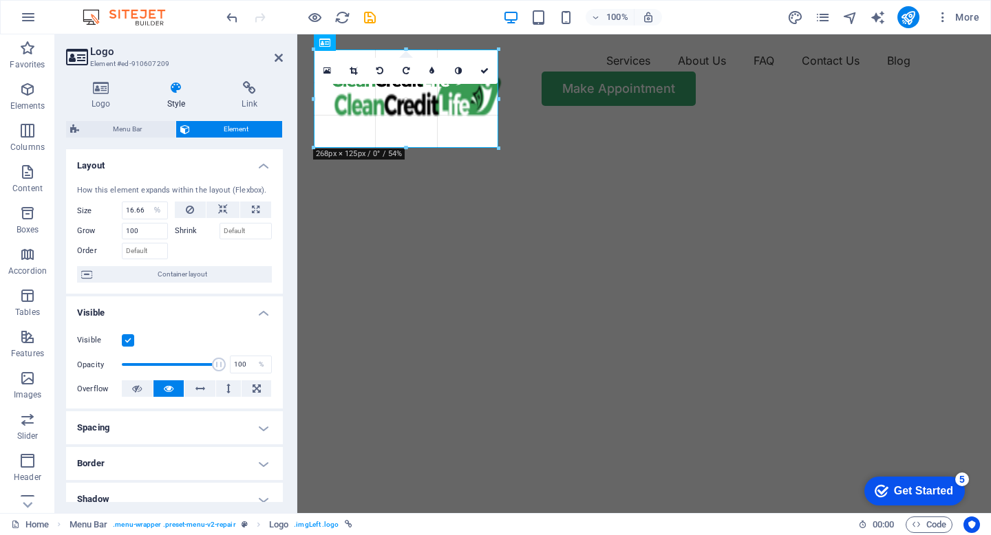
drag, startPoint x: 451, startPoint y: 71, endPoint x: 524, endPoint y: 83, distance: 73.2
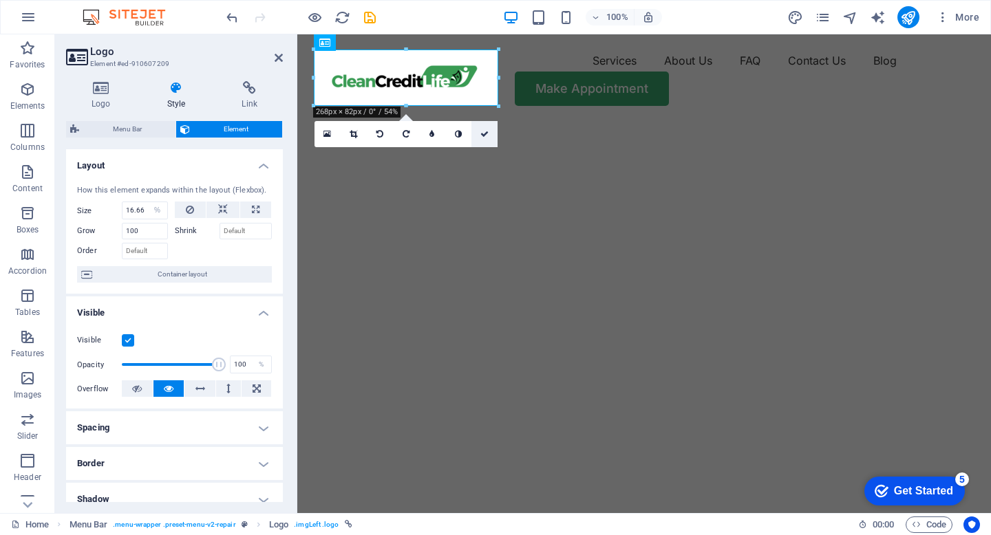
click at [482, 133] on icon at bounding box center [484, 134] width 8 height 8
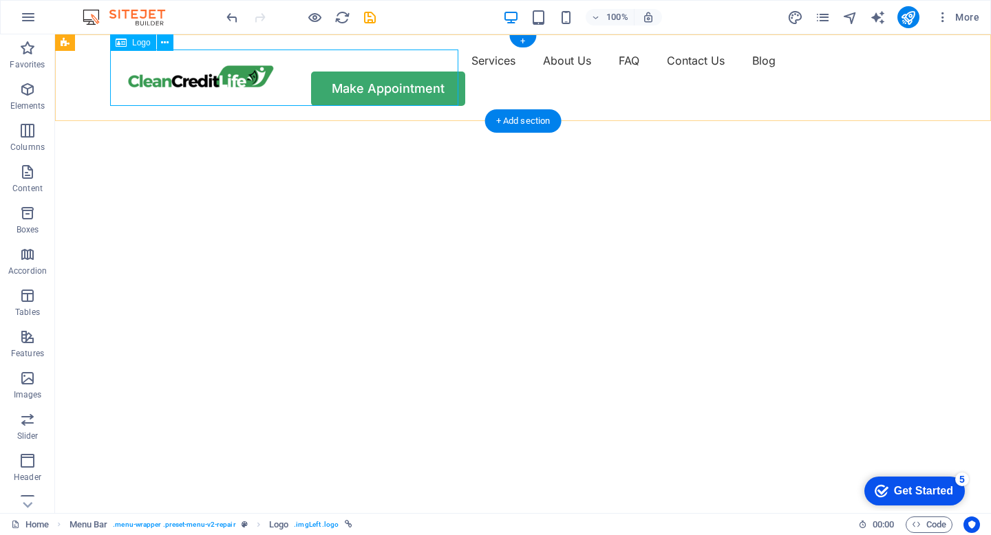
click at [295, 74] on div at bounding box center [202, 78] width 184 height 56
select select "%"
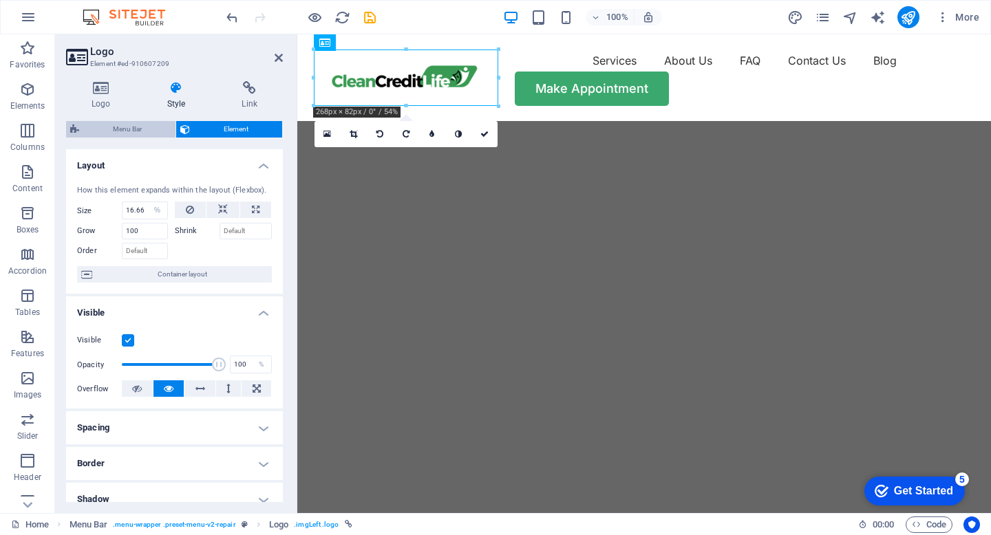
click at [152, 130] on span "Menu Bar" at bounding box center [127, 129] width 88 height 17
select select "rem"
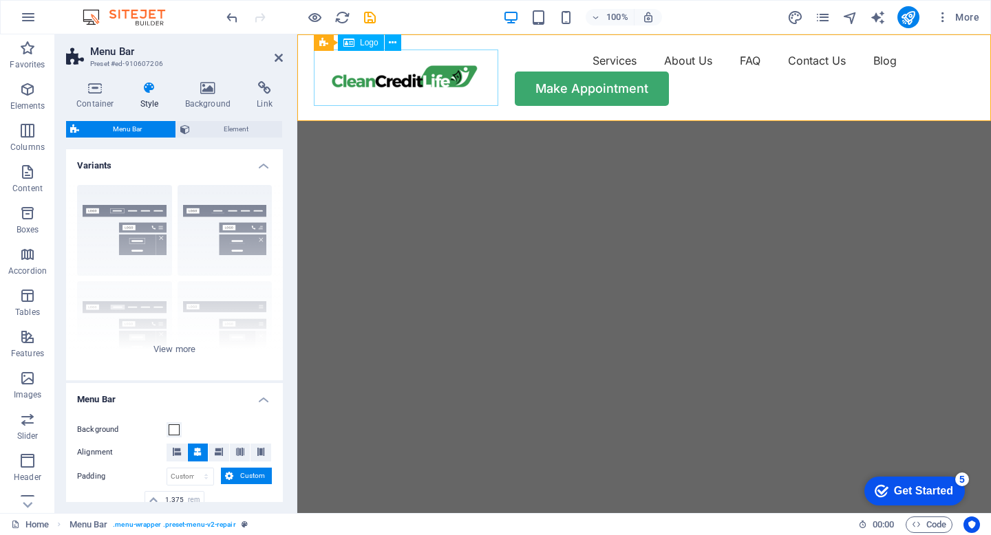
click at [402, 75] on div at bounding box center [406, 78] width 184 height 56
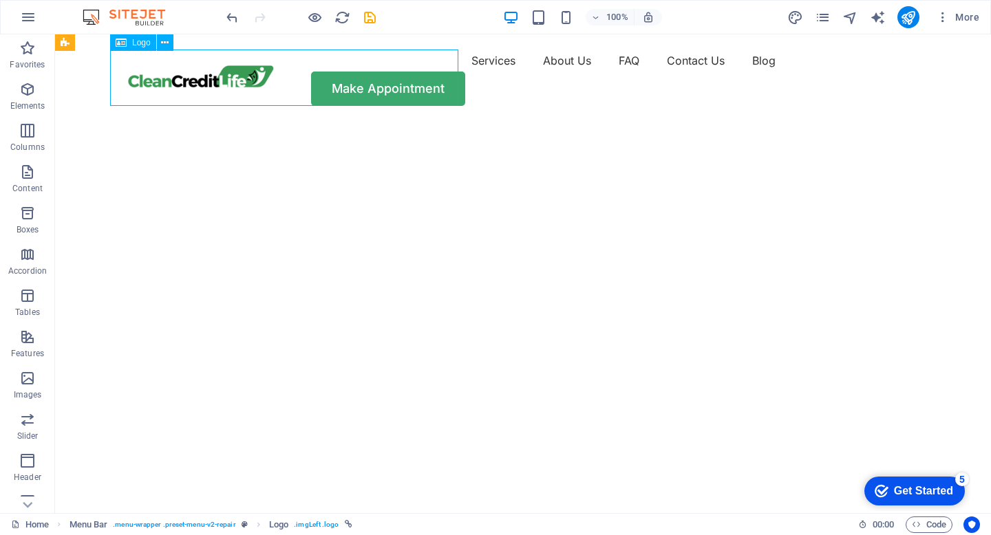
drag, startPoint x: 172, startPoint y: 77, endPoint x: 392, endPoint y: 78, distance: 220.2
click at [295, 78] on div at bounding box center [202, 78] width 184 height 56
click at [295, 72] on div at bounding box center [202, 78] width 184 height 56
select select "%"
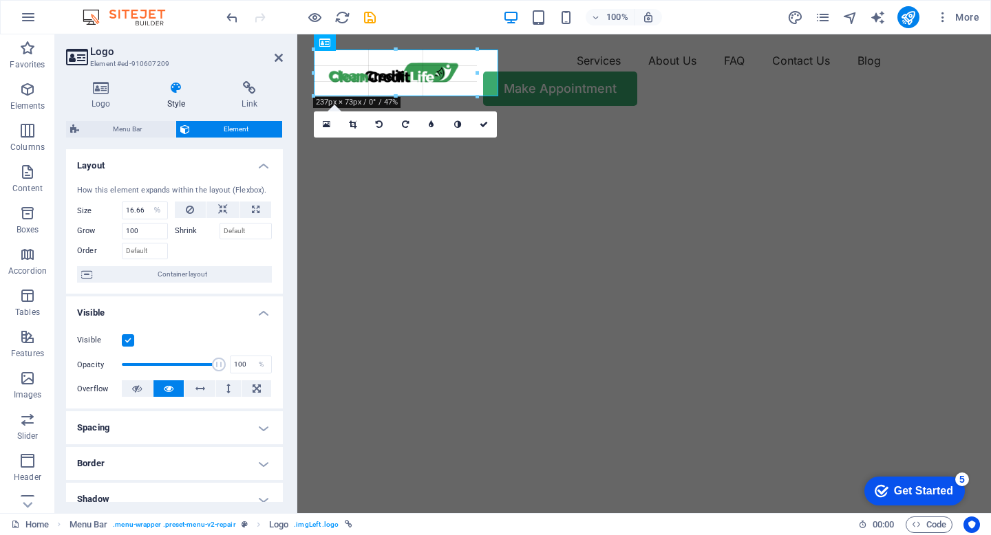
drag, startPoint x: 498, startPoint y: 76, endPoint x: 467, endPoint y: 79, distance: 31.8
click at [467, 69] on div at bounding box center [390, 73] width 153 height 47
click at [321, 47] on div at bounding box center [390, 49] width 153 height 5
click at [328, 41] on span "Menu Bar" at bounding box center [335, 43] width 36 height 8
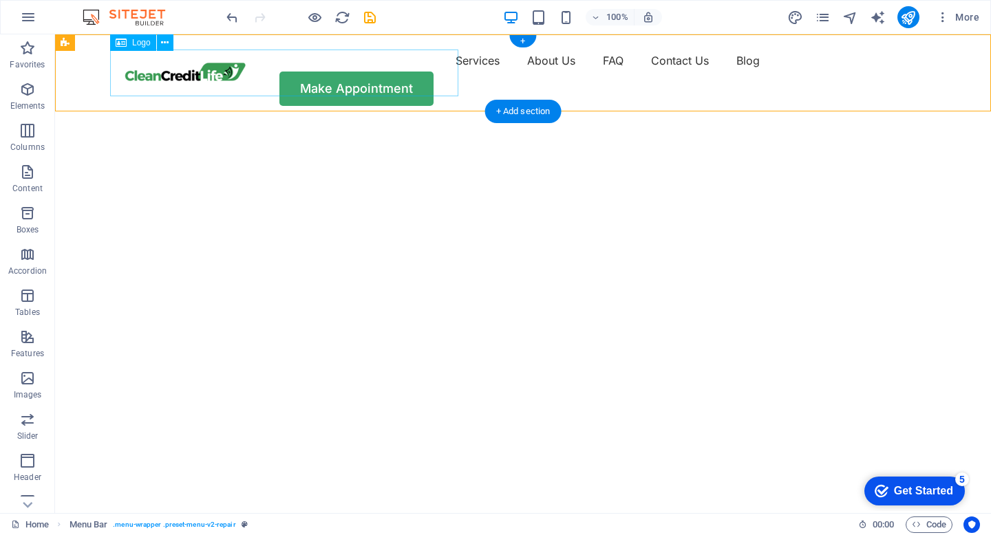
click at [263, 76] on div at bounding box center [186, 73] width 153 height 47
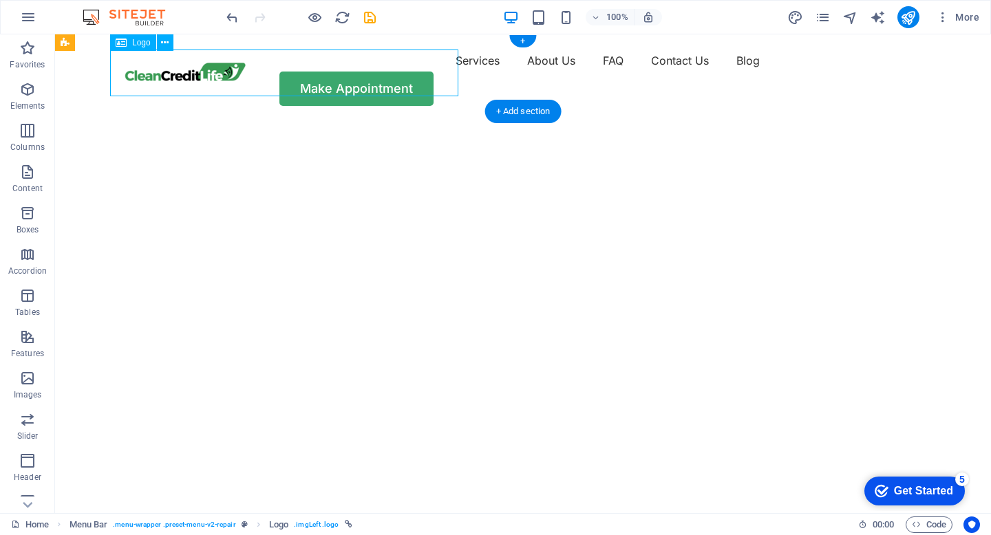
click at [263, 72] on div at bounding box center [186, 73] width 153 height 47
select select "%"
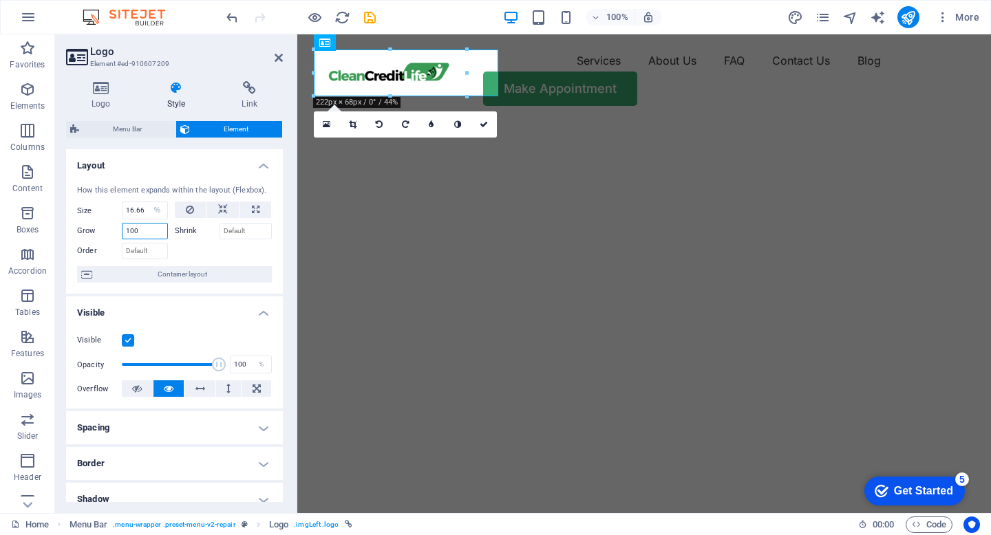
click at [154, 231] on input "100" at bounding box center [145, 231] width 46 height 17
click at [140, 231] on input "100" at bounding box center [145, 231] width 46 height 17
click at [133, 231] on input "100" at bounding box center [145, 231] width 46 height 17
click at [166, 231] on div "Grow 100" at bounding box center [126, 230] width 98 height 20
click at [158, 231] on input "100" at bounding box center [145, 231] width 46 height 17
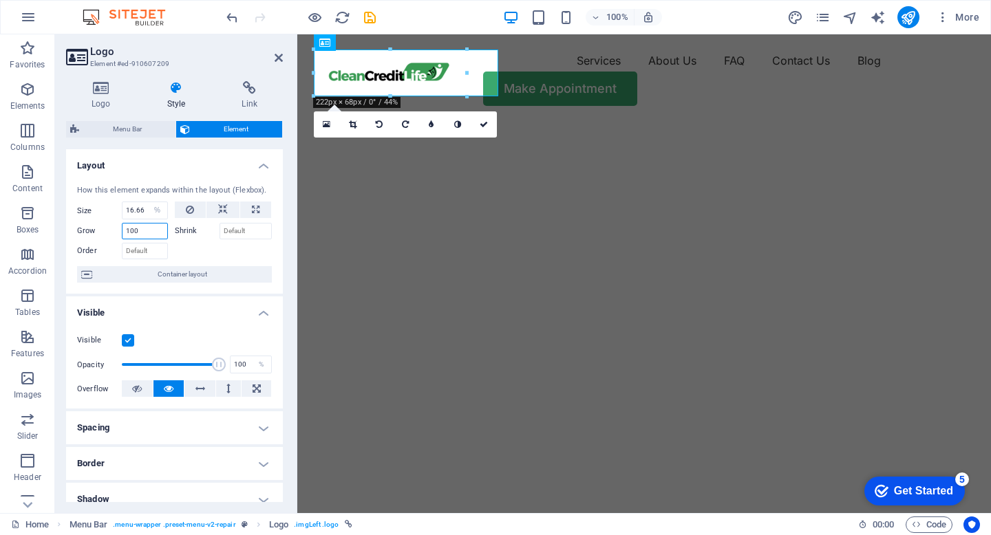
click at [158, 231] on input "100" at bounding box center [145, 231] width 46 height 17
click at [138, 230] on input "100" at bounding box center [145, 231] width 46 height 17
type input "1"
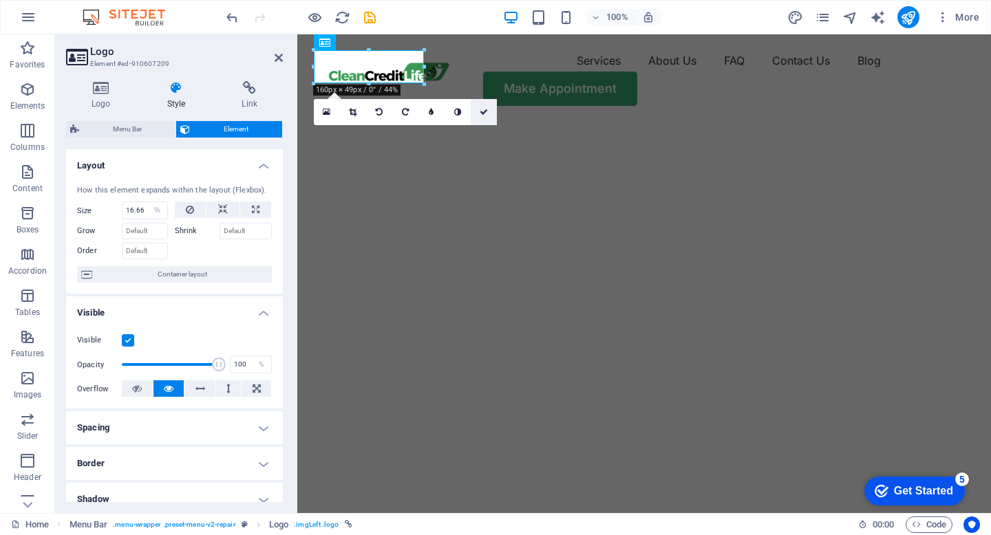
click at [480, 106] on link at bounding box center [484, 112] width 26 height 26
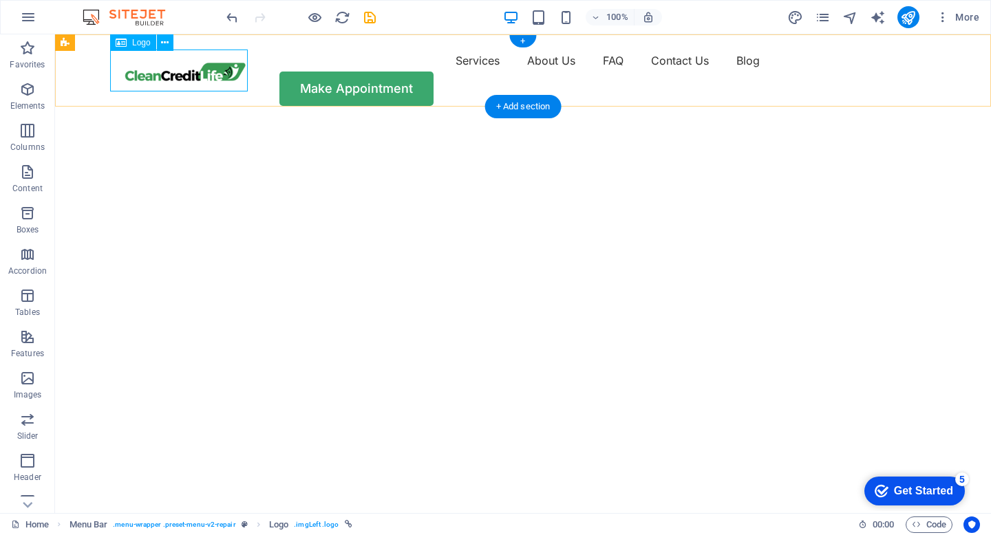
click at [237, 72] on div at bounding box center [186, 73] width 153 height 47
select select "%"
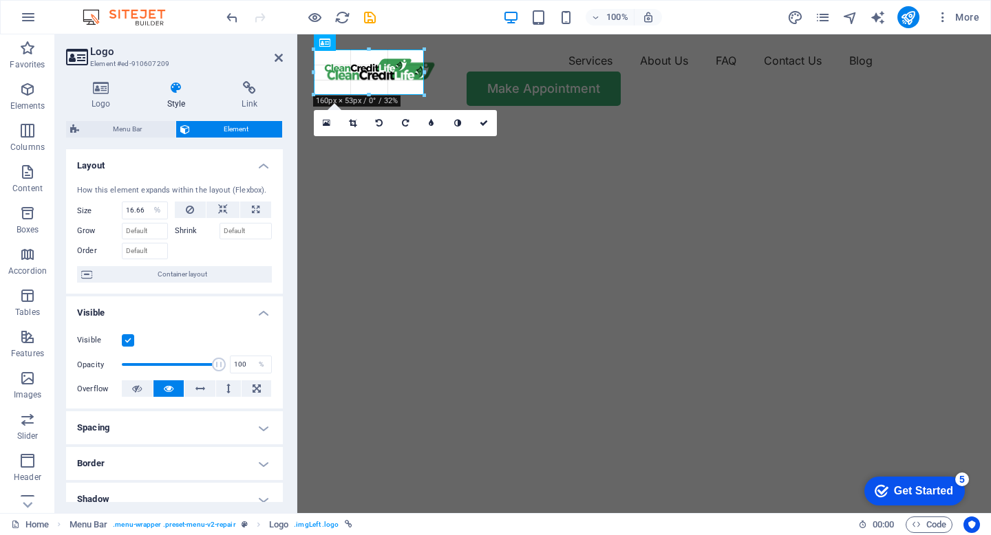
drag, startPoint x: 423, startPoint y: 83, endPoint x: 449, endPoint y: 89, distance: 27.0
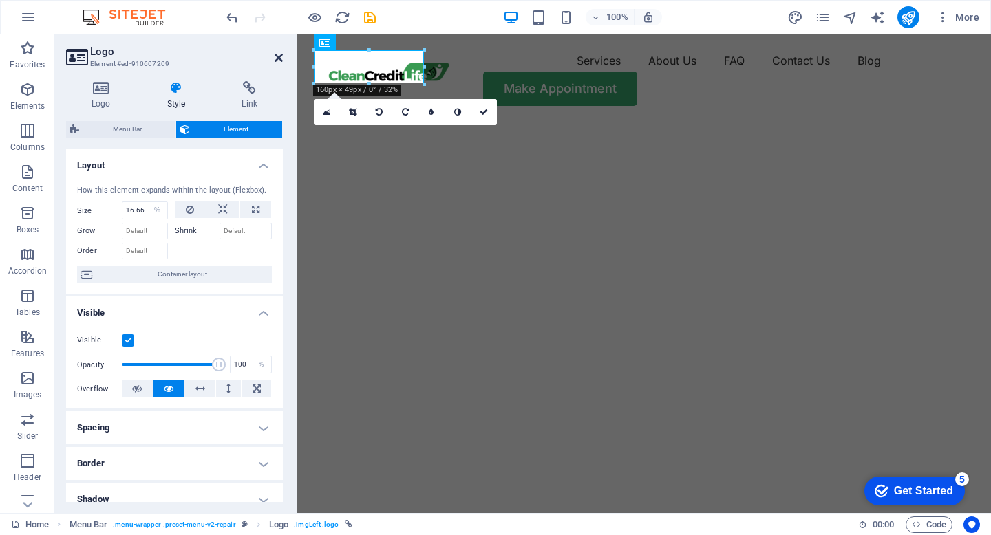
click at [281, 57] on icon at bounding box center [279, 57] width 8 height 11
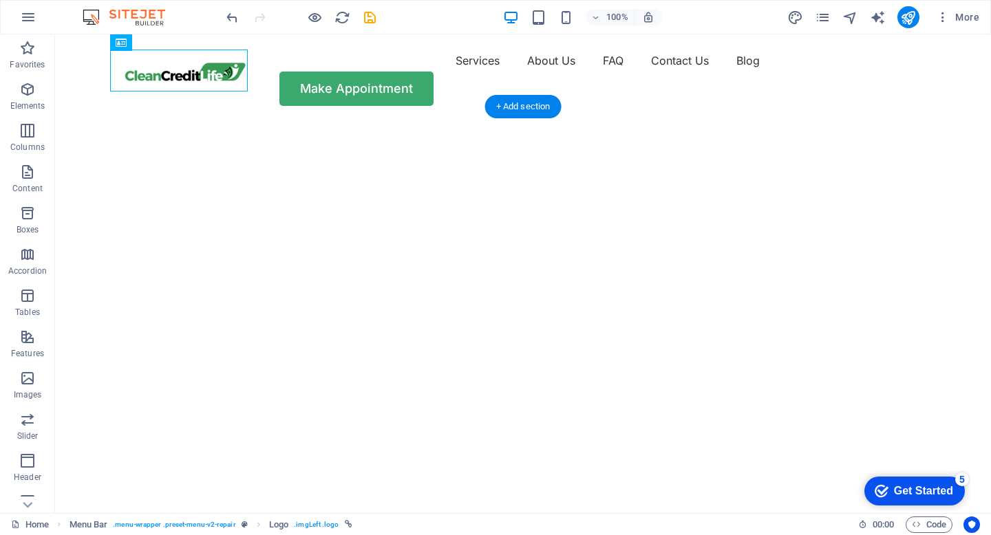
click at [669, 121] on img "1/2" at bounding box center [523, 121] width 936 height 0
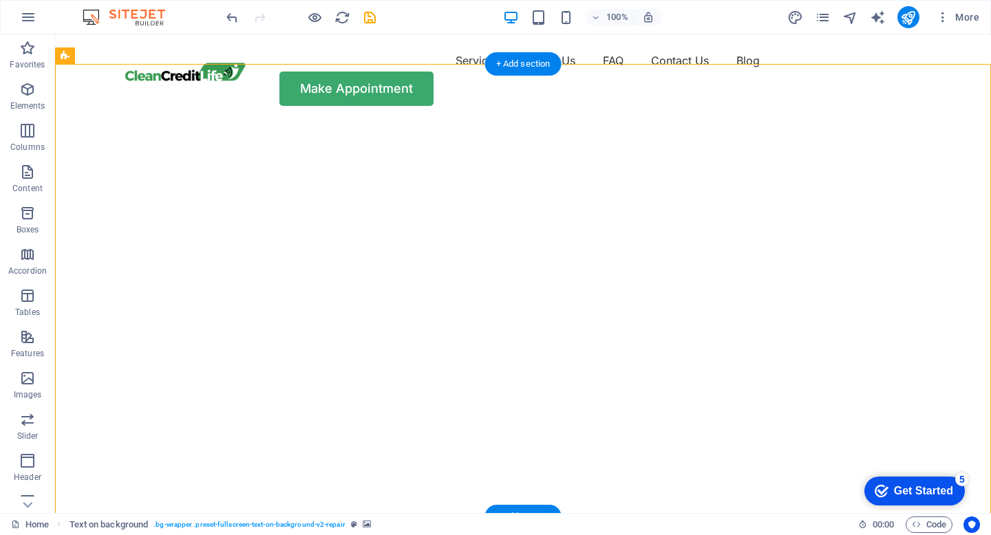
scroll to position [3, 0]
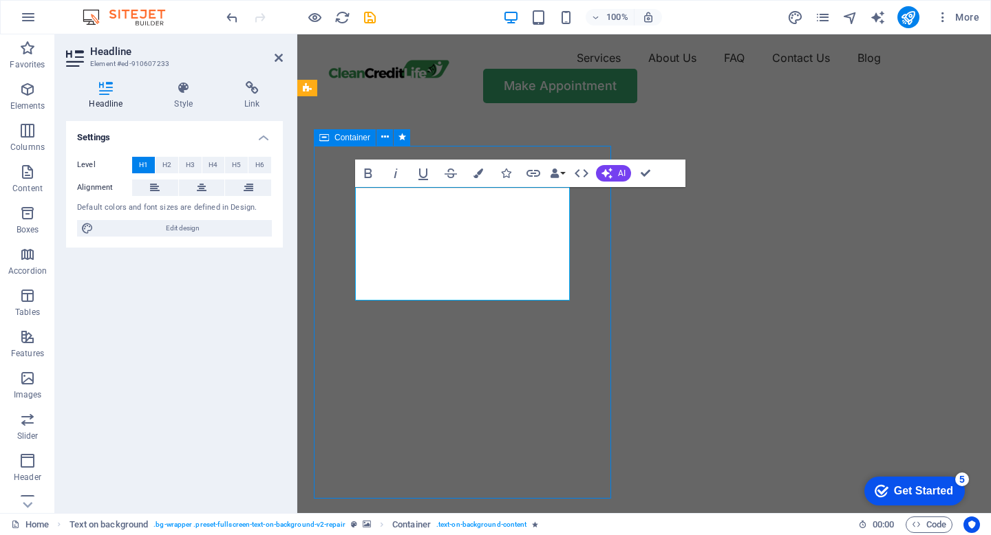
scroll to position [30, 0]
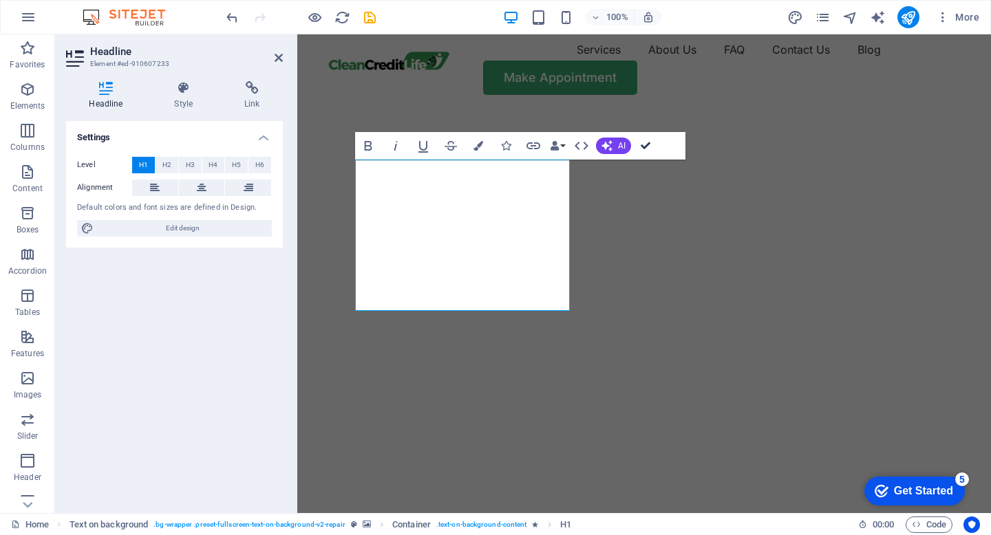
scroll to position [38, 0]
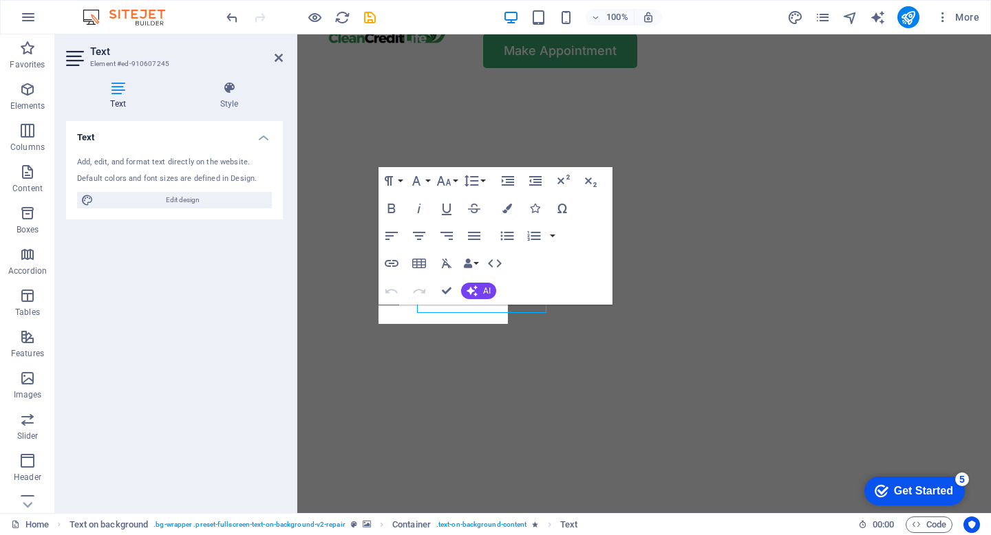
scroll to position [39, 0]
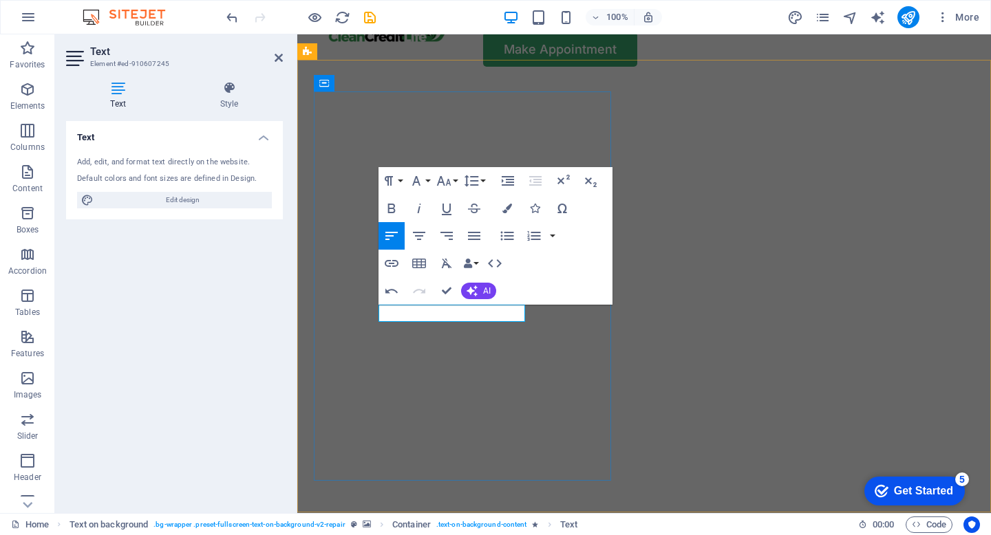
click at [506, 207] on icon "button" at bounding box center [507, 209] width 10 height 10
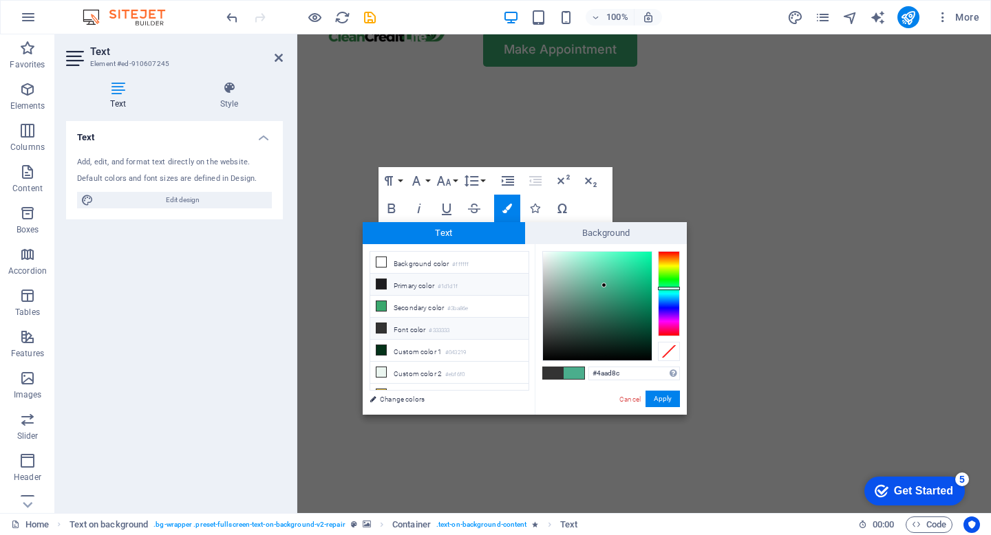
click at [396, 284] on li "Primary color #1d1d1f" at bounding box center [449, 285] width 158 height 22
type input "#1d1d1f"
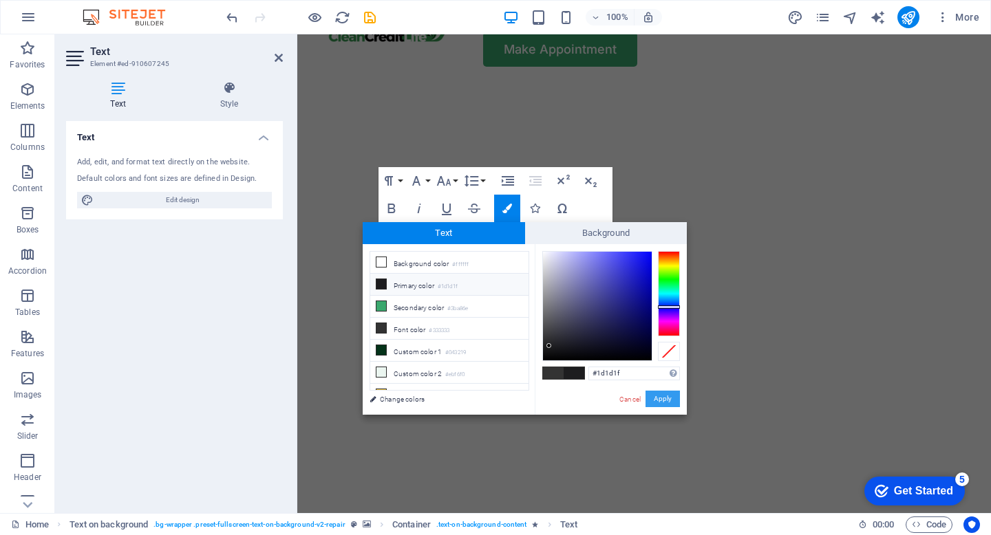
click at [666, 404] on button "Apply" at bounding box center [662, 399] width 34 height 17
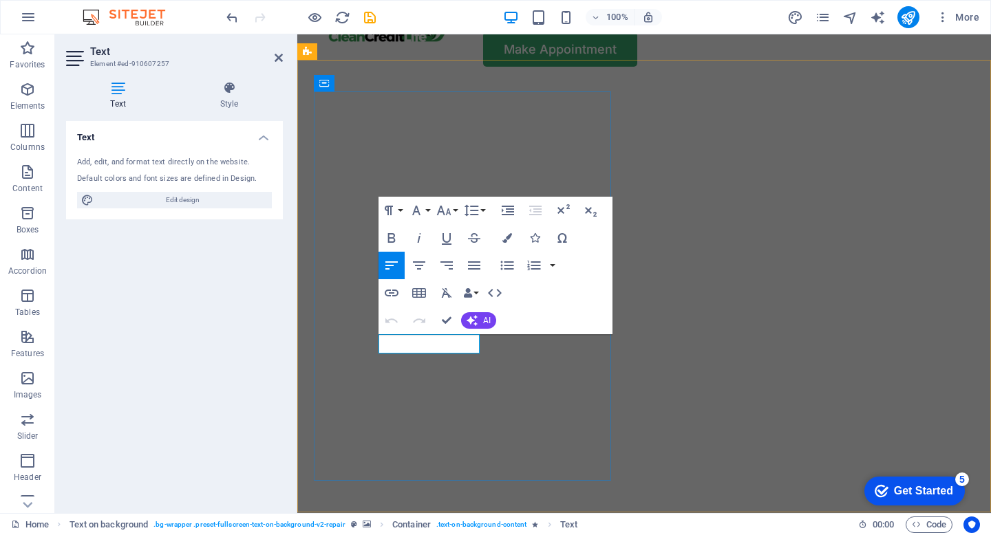
scroll to position [40, 0]
click at [509, 232] on button "Colors" at bounding box center [507, 238] width 26 height 28
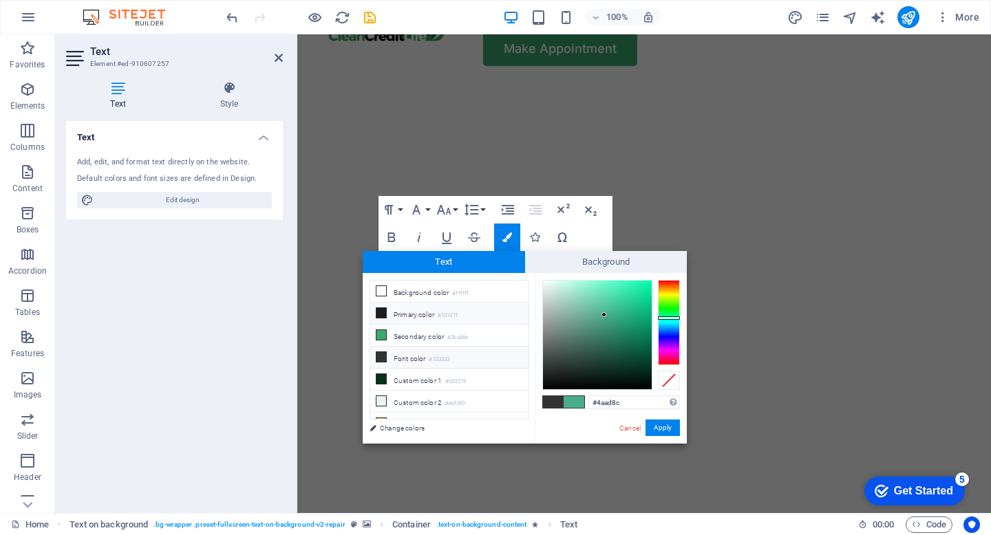
click at [382, 317] on icon at bounding box center [381, 313] width 10 height 10
type input "#1d1d1f"
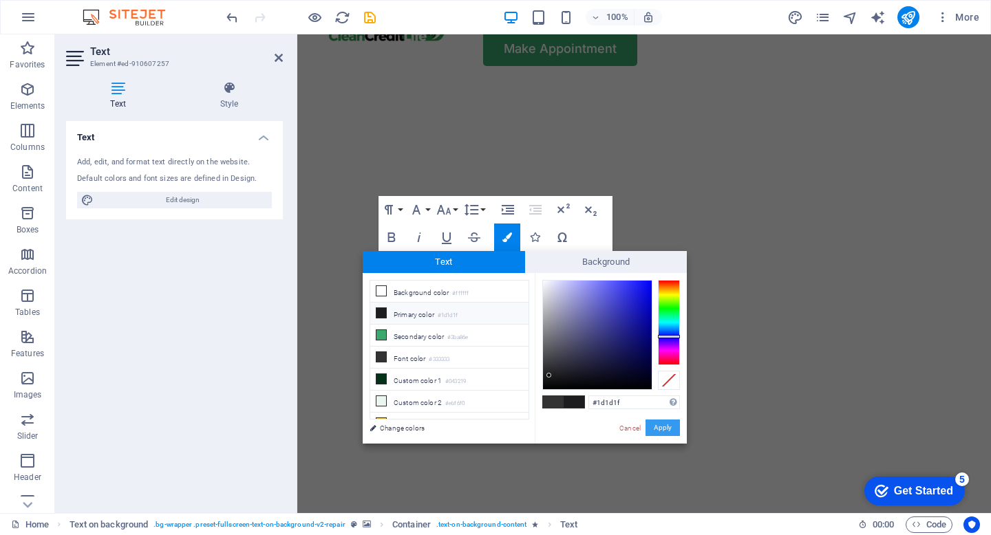
click at [659, 427] on button "Apply" at bounding box center [662, 428] width 34 height 17
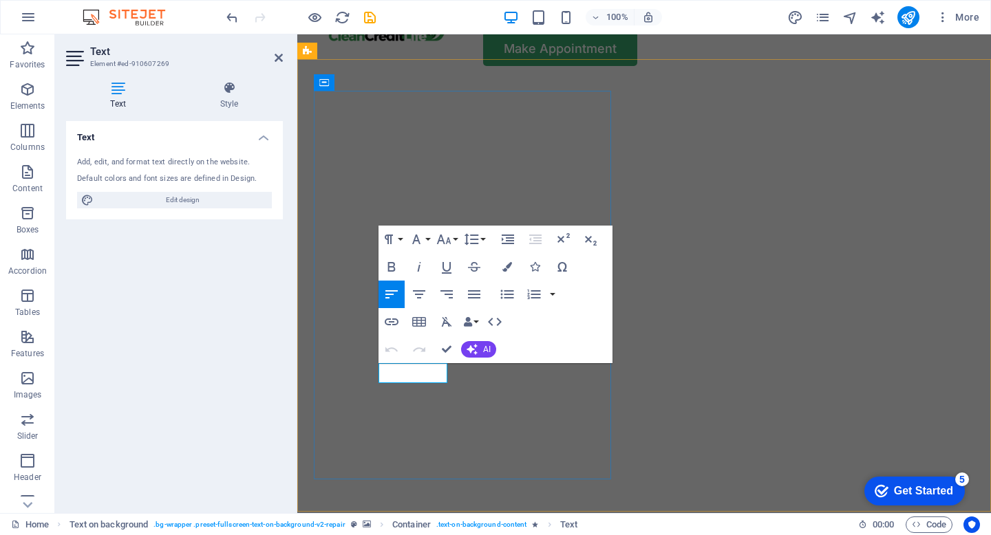
scroll to position [50, 0]
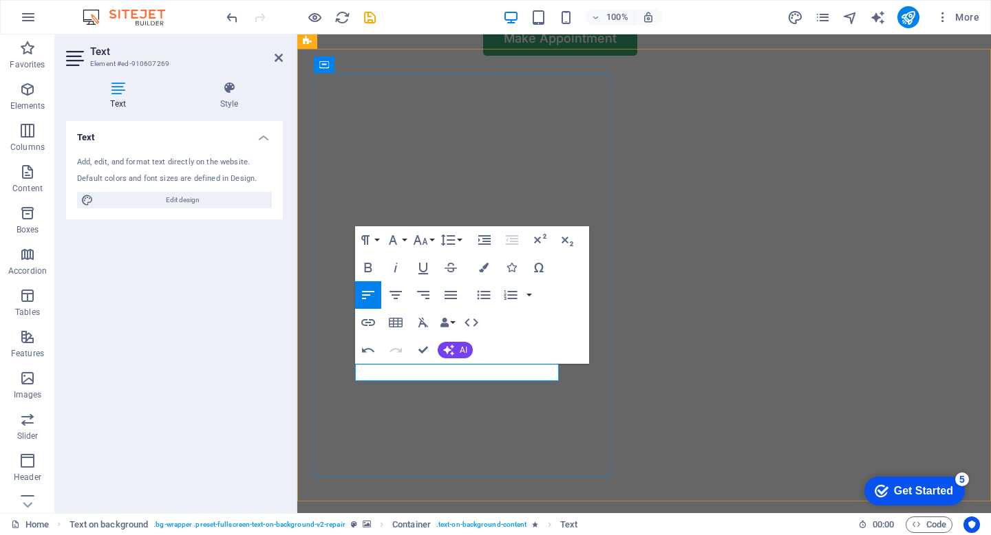
click at [487, 265] on icon "button" at bounding box center [484, 268] width 10 height 10
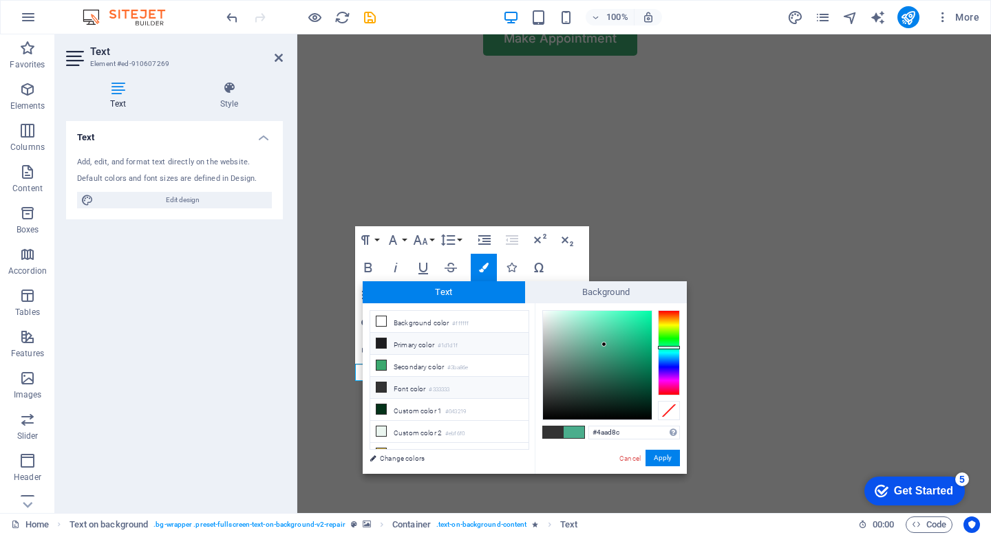
click at [390, 344] on li "Primary color #1d1d1f" at bounding box center [449, 344] width 158 height 22
type input "#1d1d1f"
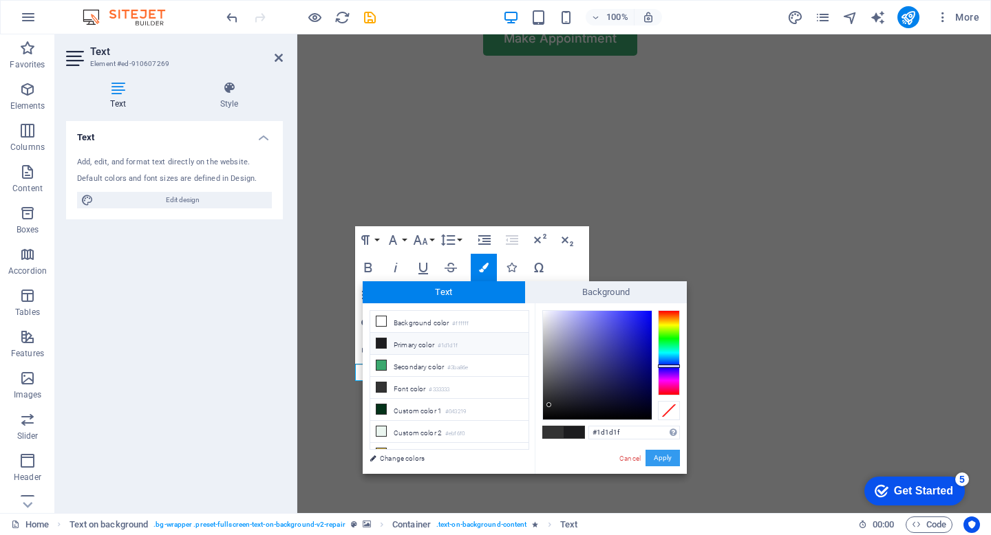
click at [672, 460] on button "Apply" at bounding box center [662, 458] width 34 height 17
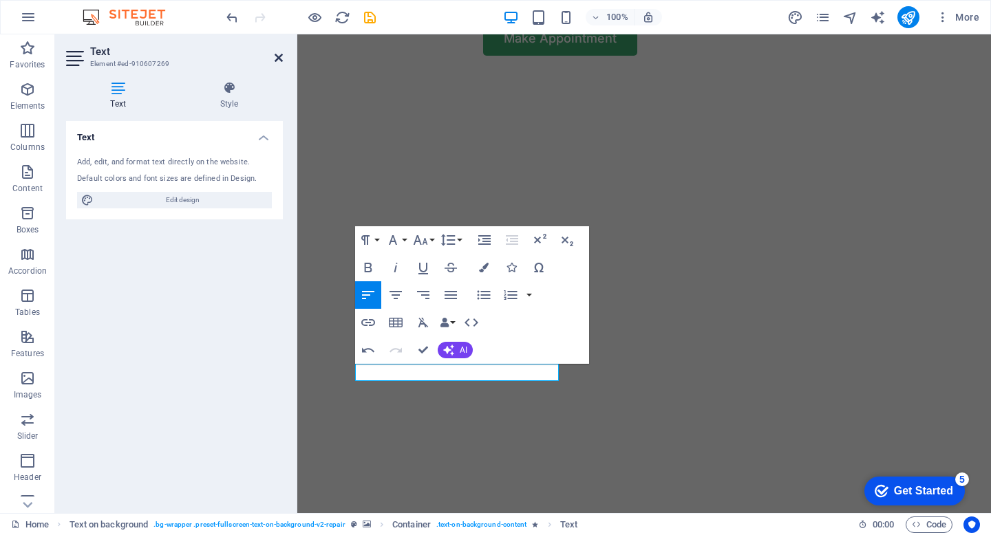
click at [275, 58] on icon at bounding box center [279, 57] width 8 height 11
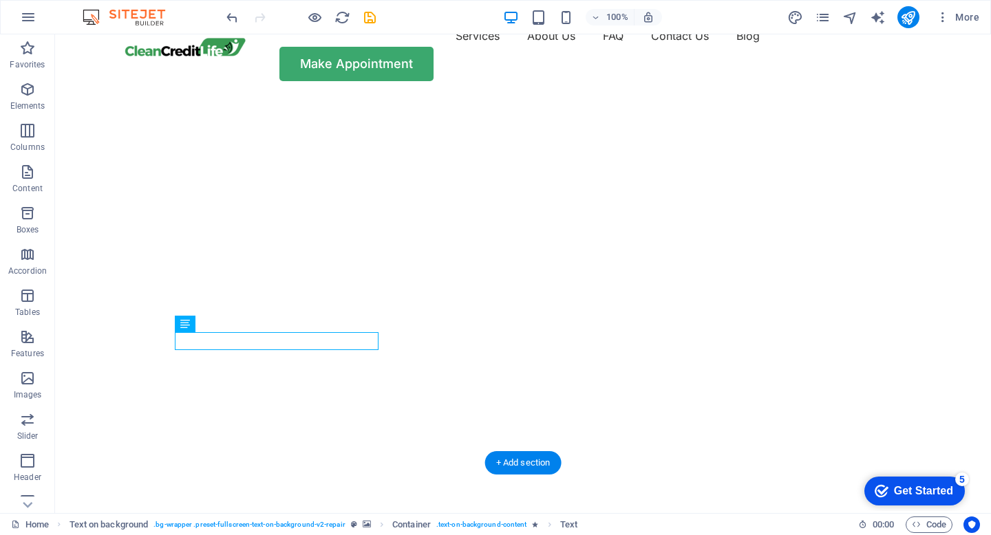
scroll to position [23, 0]
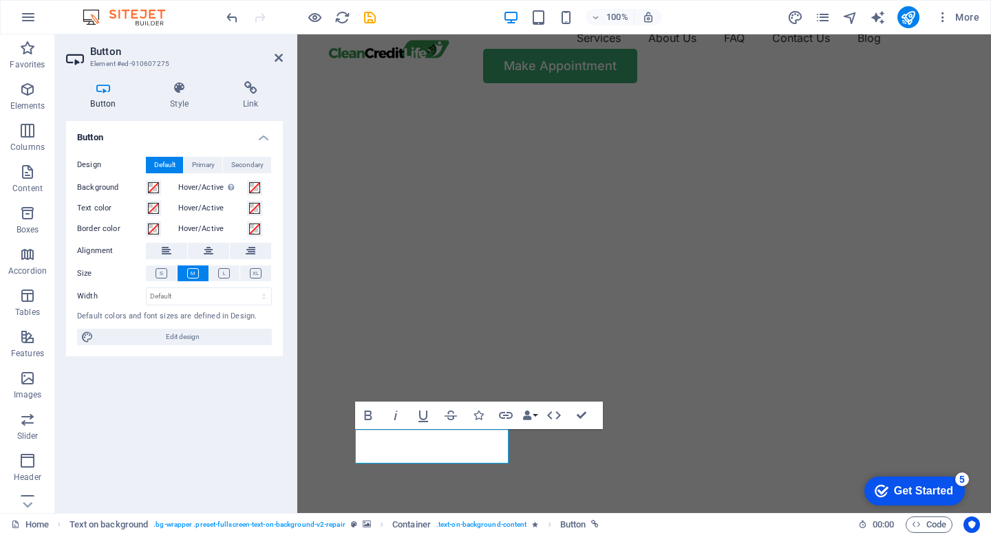
click at [195, 79] on div "Button Style Link Button Design Default Primary Secondary Background Hover/Acti…" at bounding box center [174, 291] width 239 height 443
click at [184, 89] on icon at bounding box center [179, 88] width 67 height 14
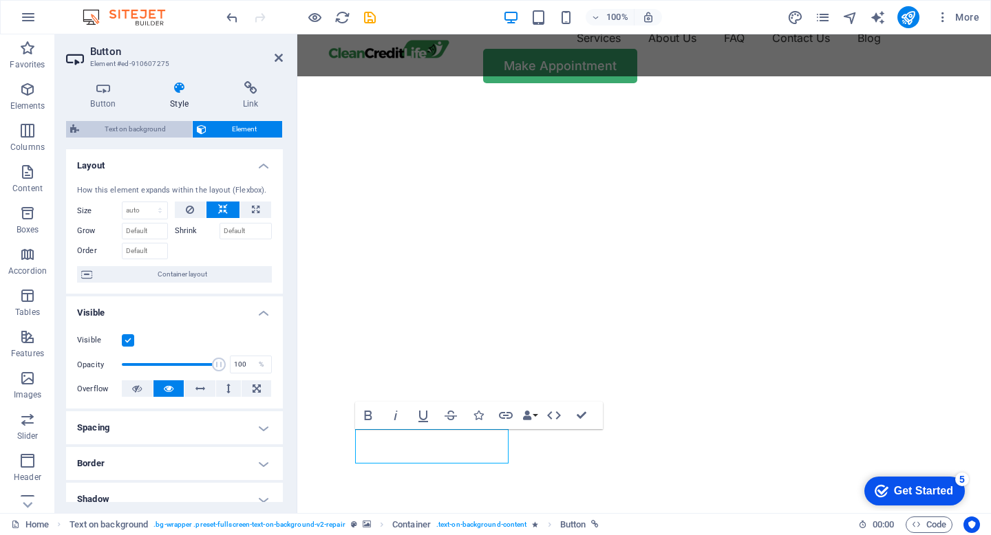
click at [129, 128] on span "Text on background" at bounding box center [135, 129] width 105 height 17
select select "%"
select select "rem"
select select "px"
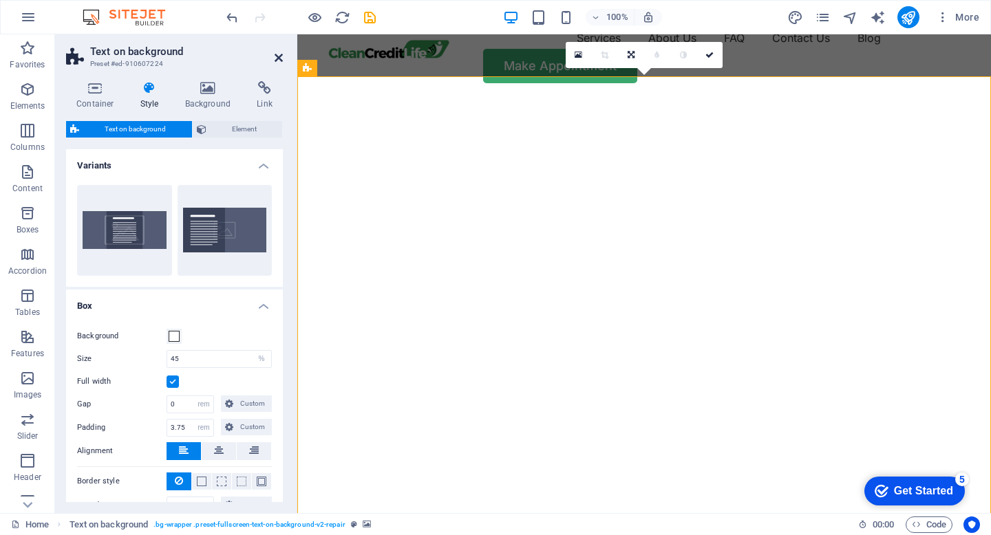
click at [278, 57] on icon at bounding box center [279, 57] width 8 height 11
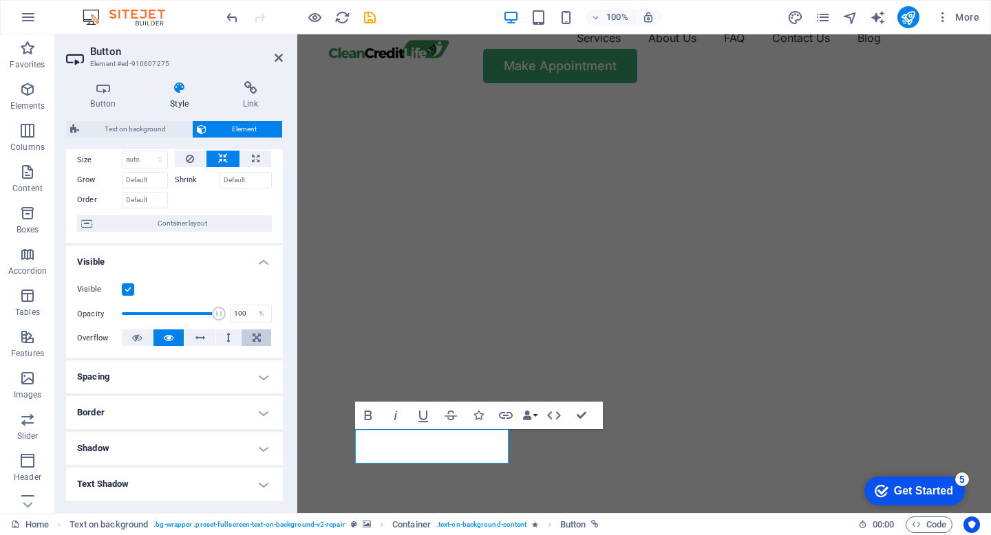
scroll to position [0, 0]
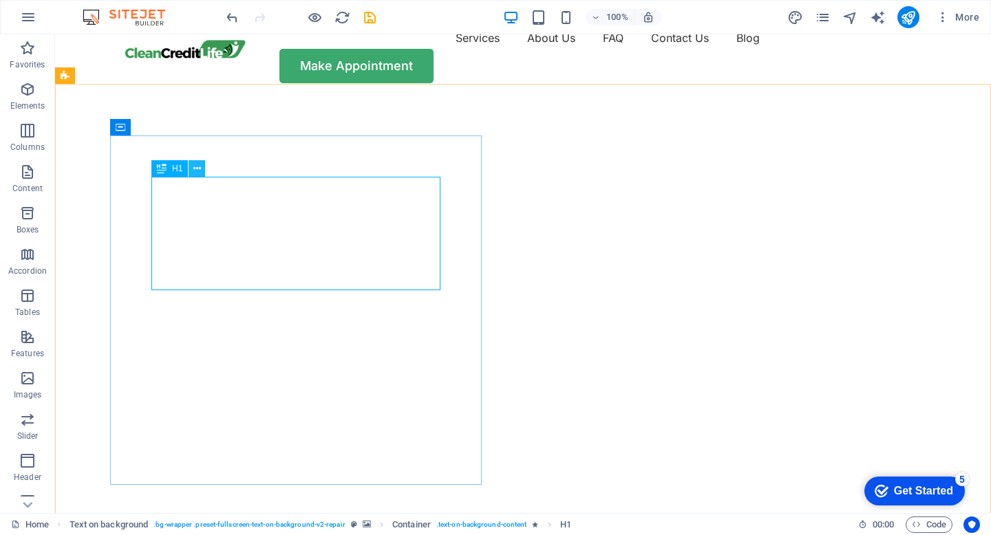
click at [194, 167] on icon at bounding box center [197, 169] width 8 height 14
click at [196, 169] on icon at bounding box center [197, 169] width 8 height 14
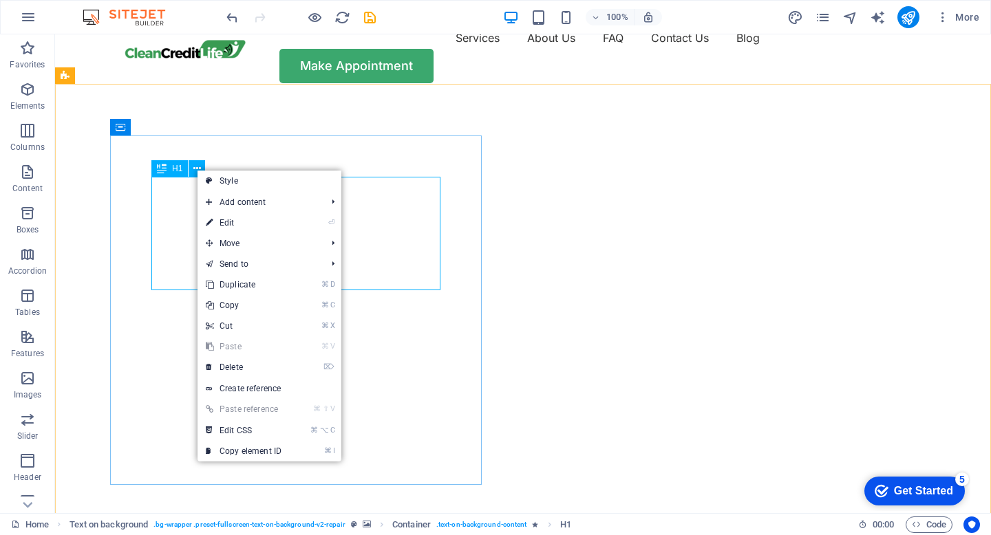
click at [168, 173] on div "H1" at bounding box center [169, 168] width 36 height 17
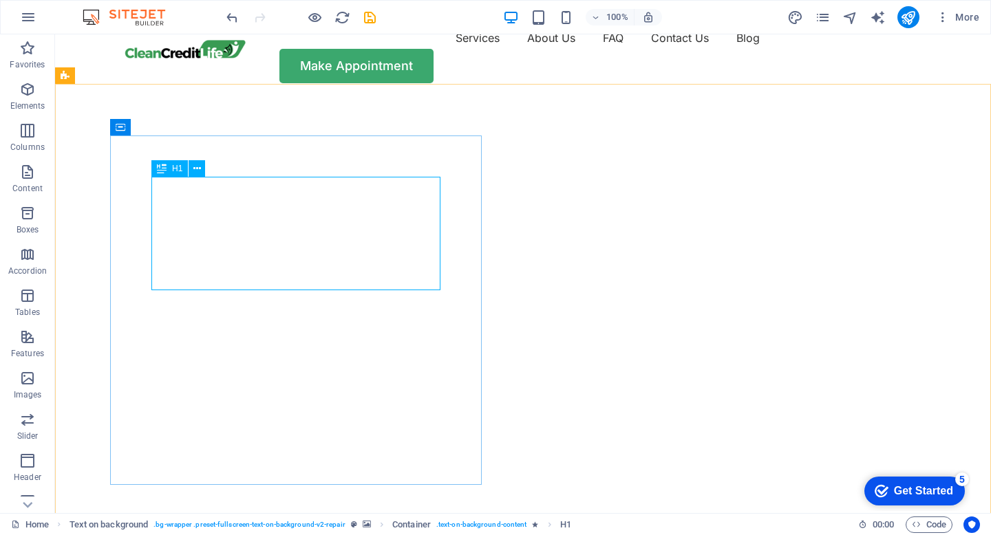
click at [168, 169] on div "H1" at bounding box center [169, 168] width 36 height 17
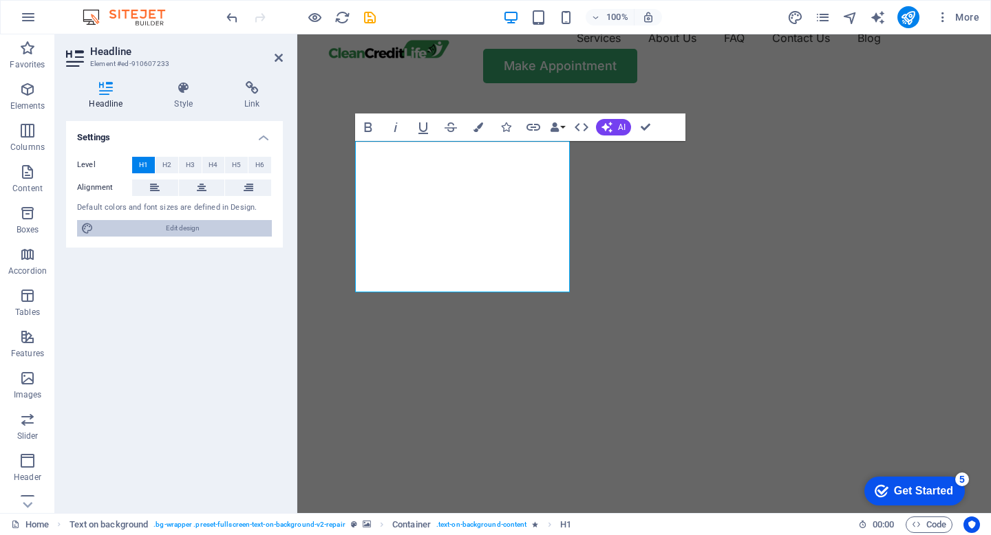
click at [178, 227] on span "Edit design" at bounding box center [183, 228] width 170 height 17
select select "px"
select select "400"
select select "px"
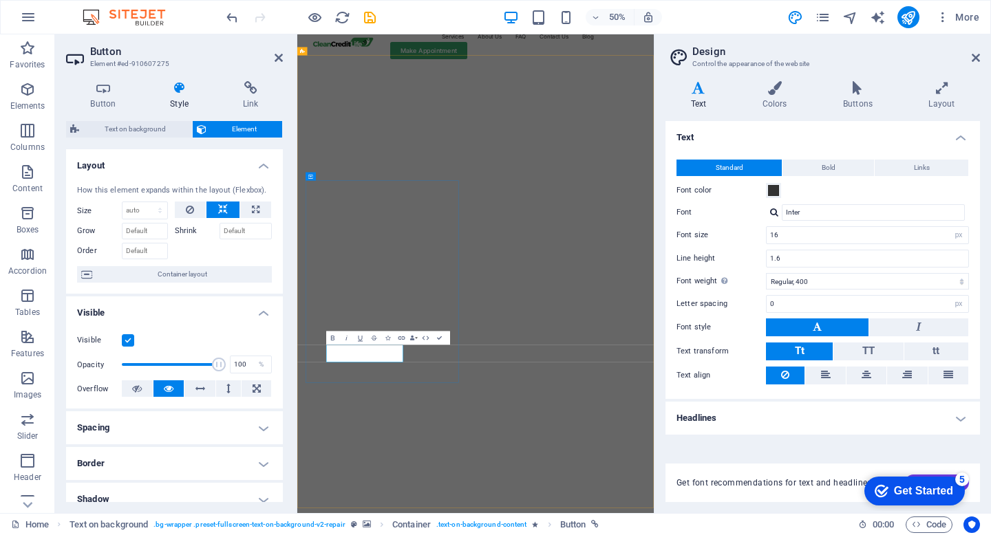
click at [973, 54] on icon at bounding box center [976, 57] width 8 height 11
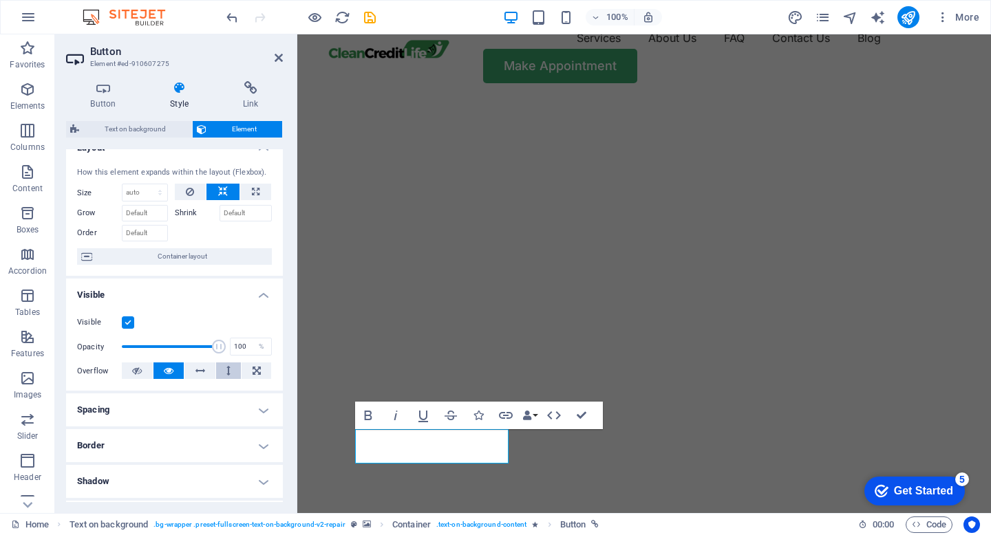
scroll to position [0, 0]
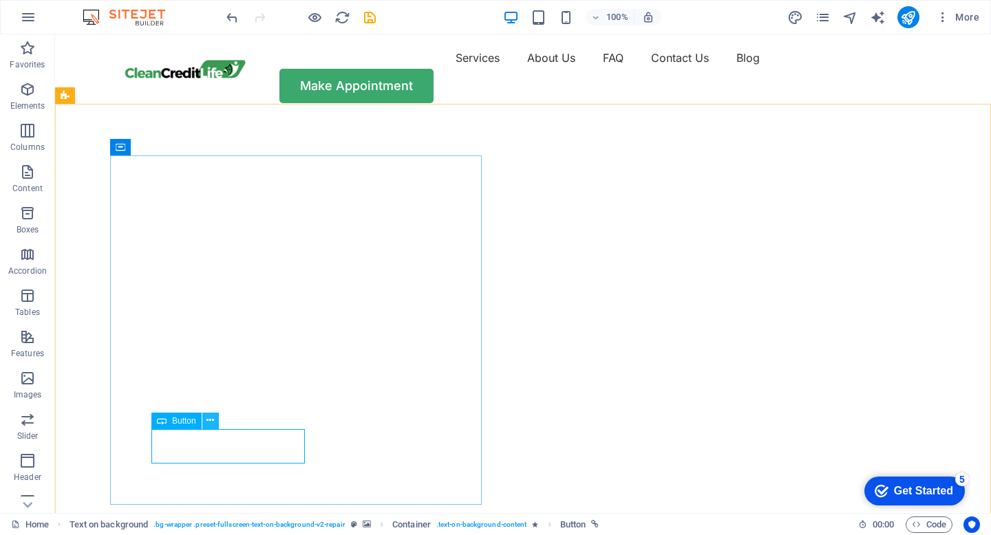
click at [213, 423] on icon at bounding box center [210, 421] width 8 height 14
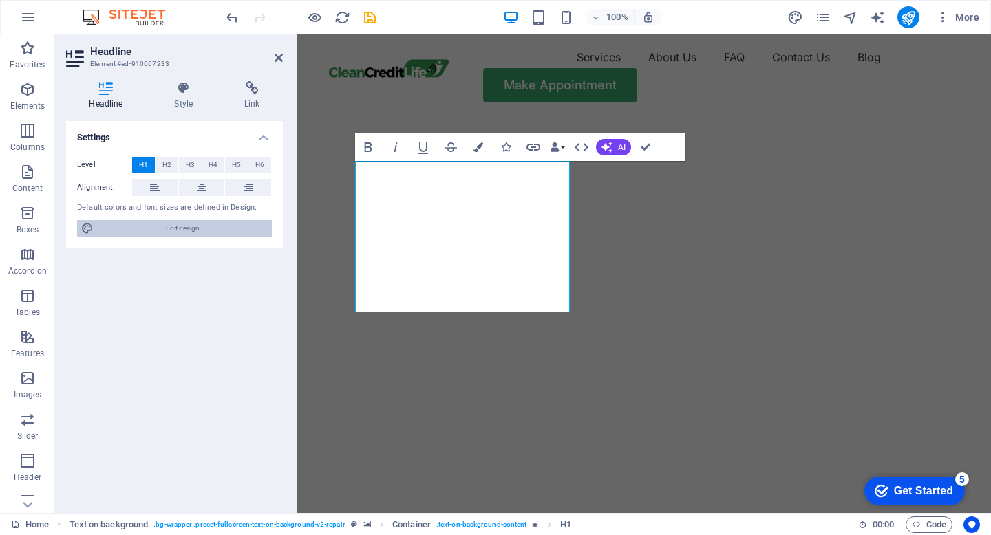
click at [173, 227] on span "Edit design" at bounding box center [183, 228] width 170 height 17
select select "px"
select select "400"
select select "px"
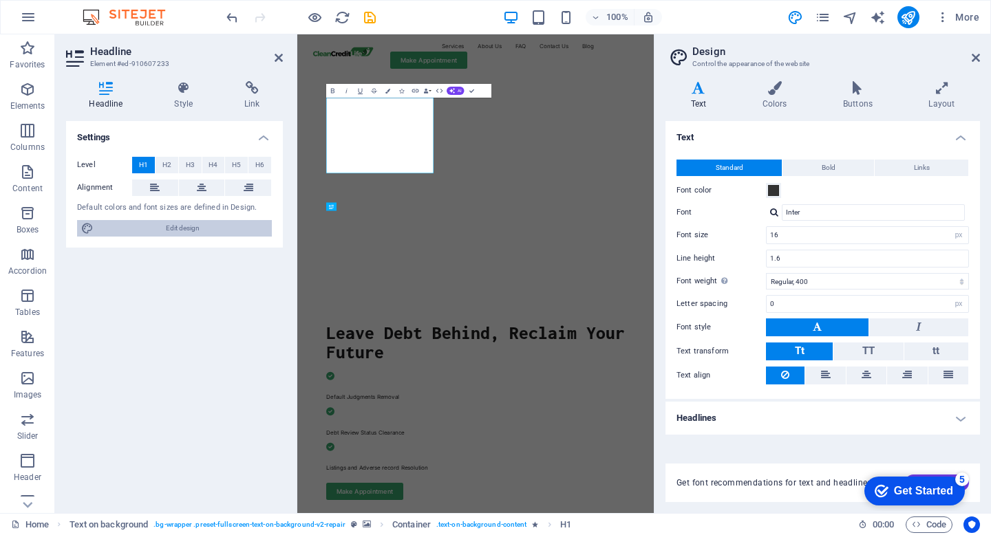
scroll to position [3, 0]
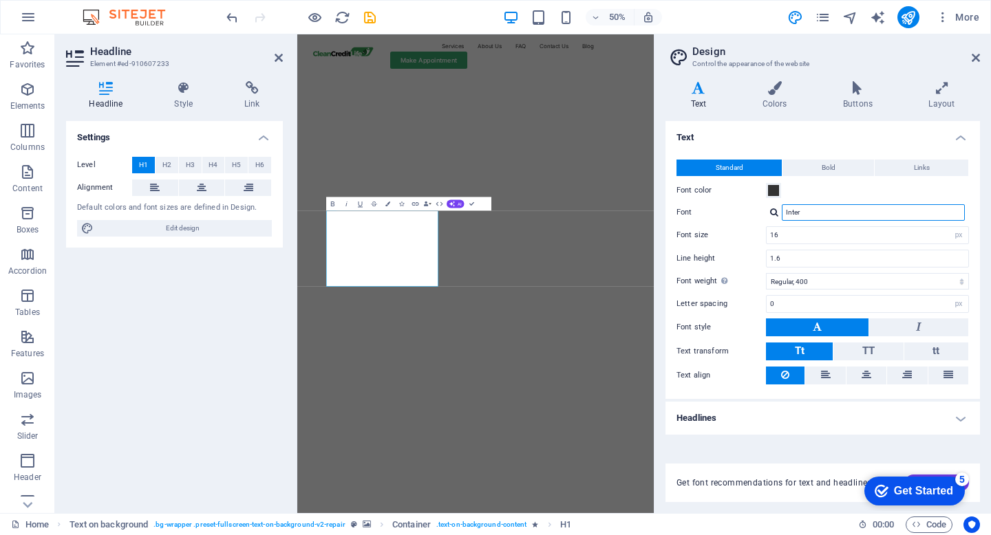
click at [828, 213] on input "Inter" at bounding box center [873, 212] width 183 height 17
click at [970, 58] on header "Design Control the appearance of the website" at bounding box center [824, 52] width 312 height 36
click at [985, 54] on aside "Design Control the appearance of the website Variants Text Colors Buttons Layou…" at bounding box center [822, 273] width 337 height 479
click at [973, 52] on h2 "Design" at bounding box center [836, 51] width 288 height 12
click at [976, 54] on icon at bounding box center [976, 57] width 8 height 11
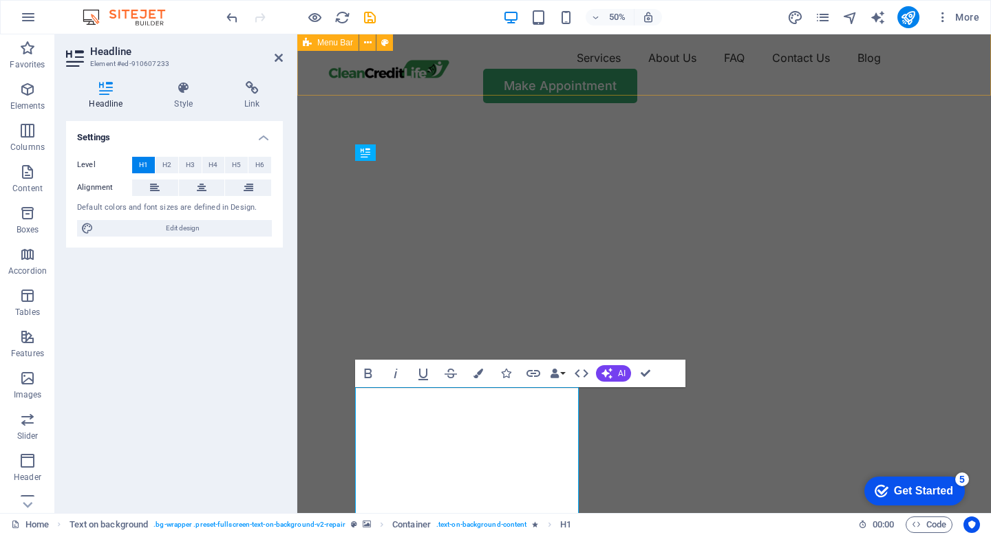
scroll to position [3, 0]
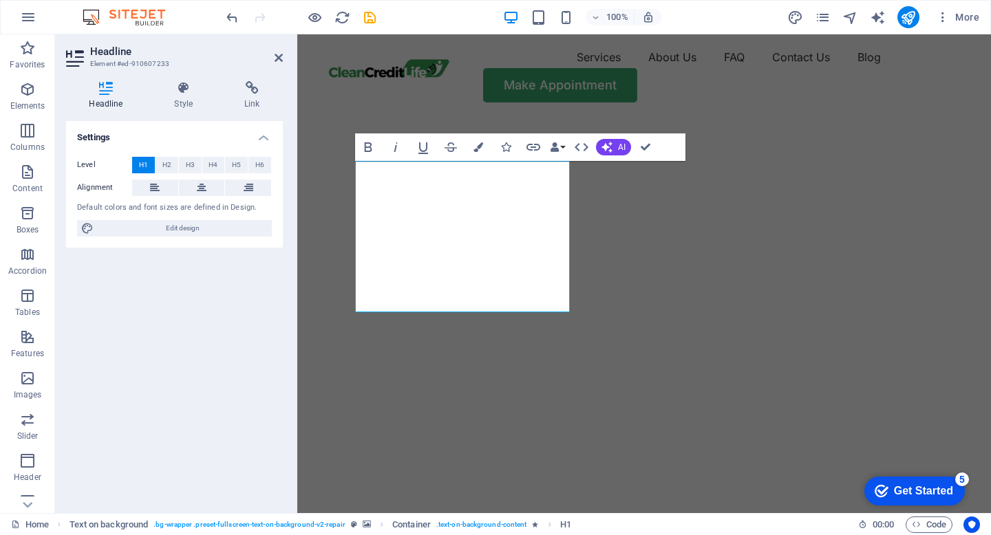
click at [777, 118] on img "1/2" at bounding box center [644, 118] width 694 height 0
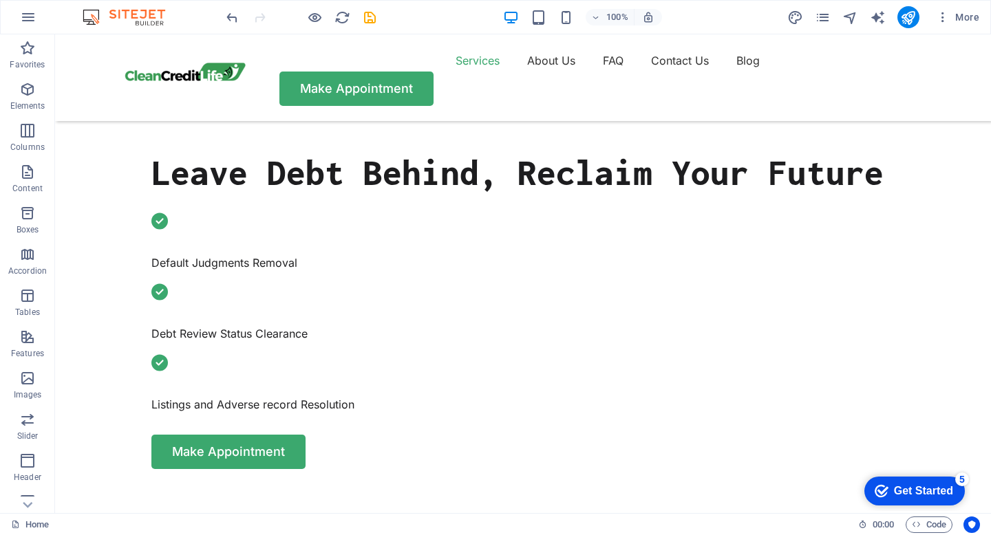
scroll to position [447, 0]
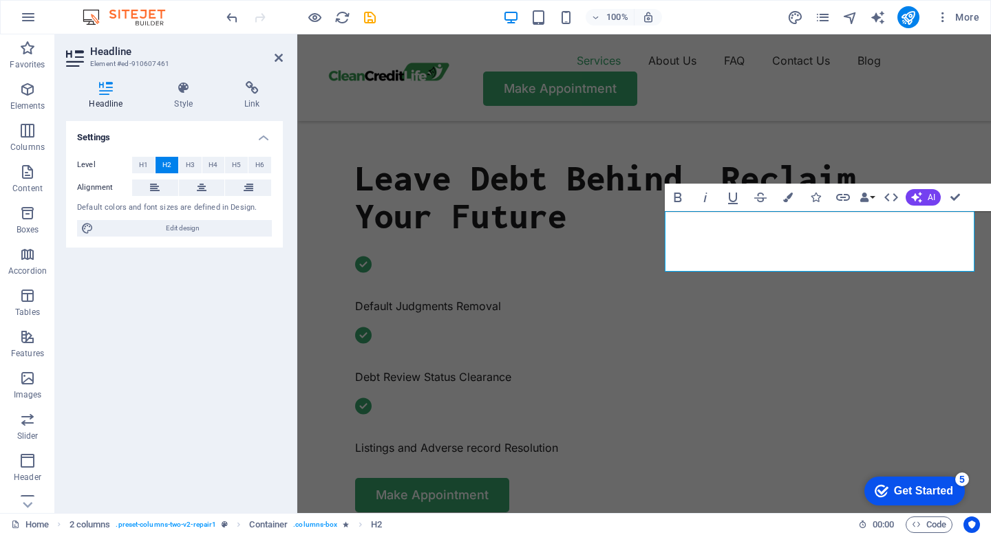
scroll to position [418, 0]
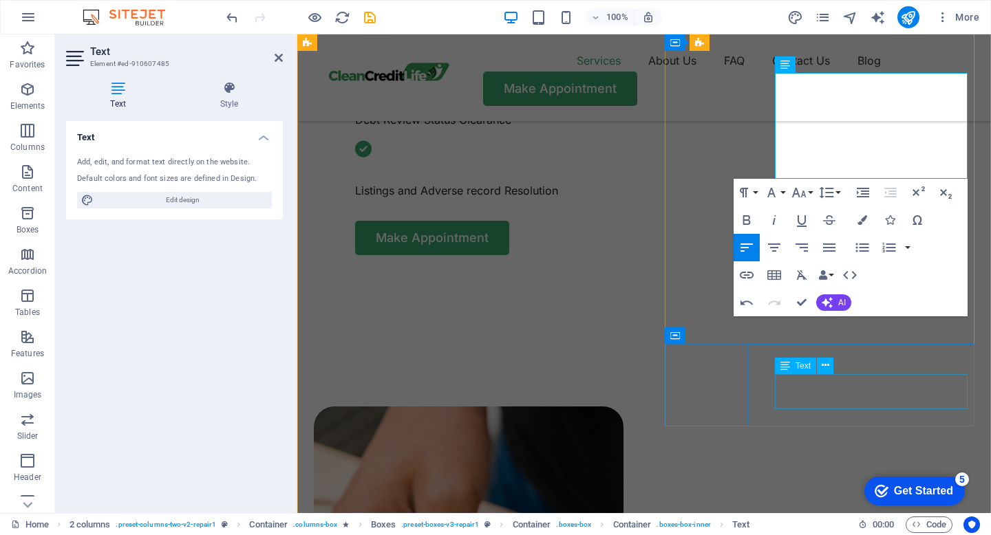
scroll to position [694, 0]
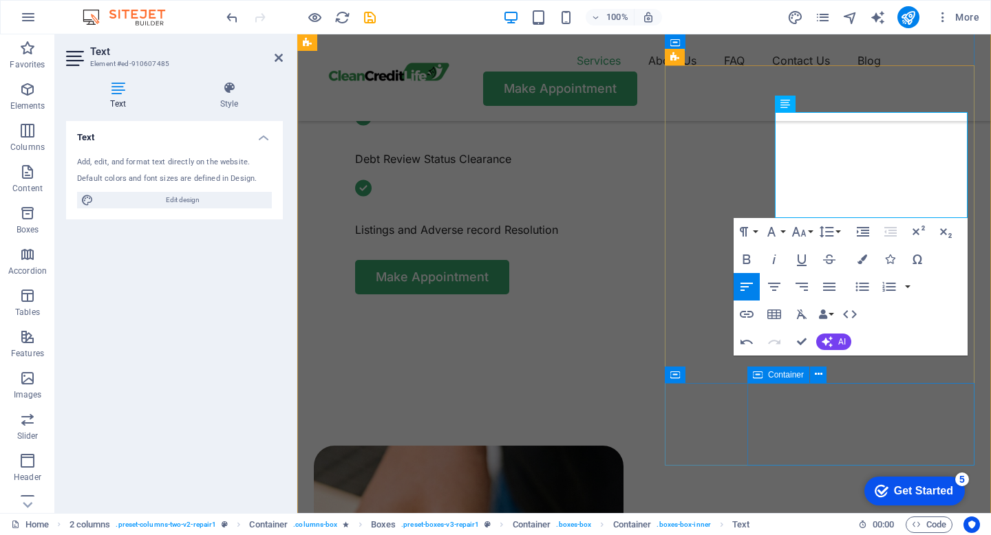
click at [791, 377] on span "Container" at bounding box center [786, 375] width 36 height 8
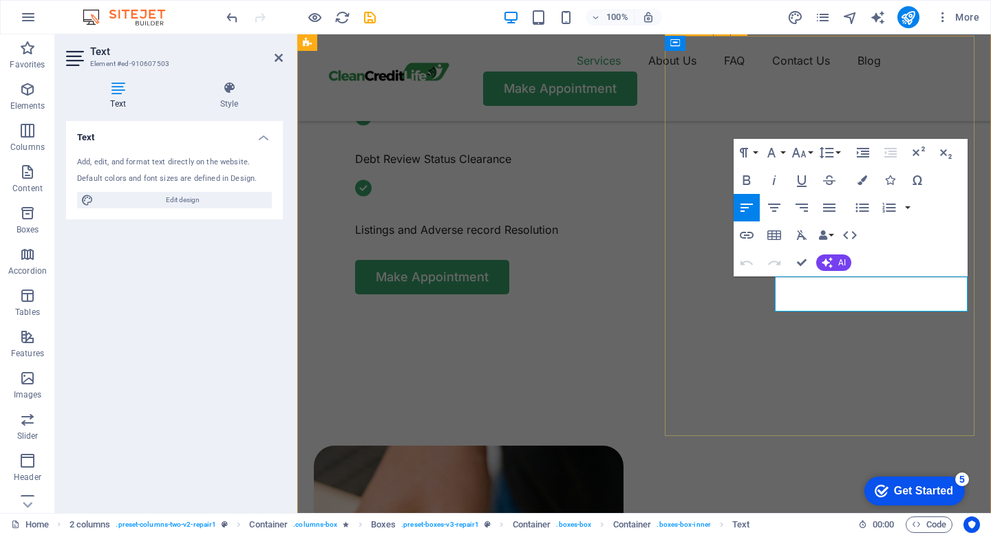
scroll to position [724, 0]
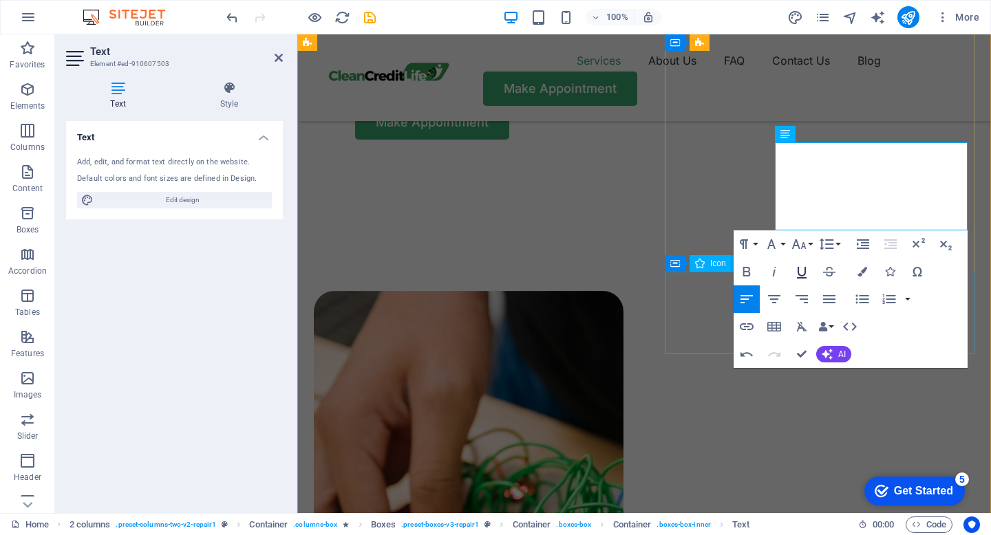
scroll to position [858, 0]
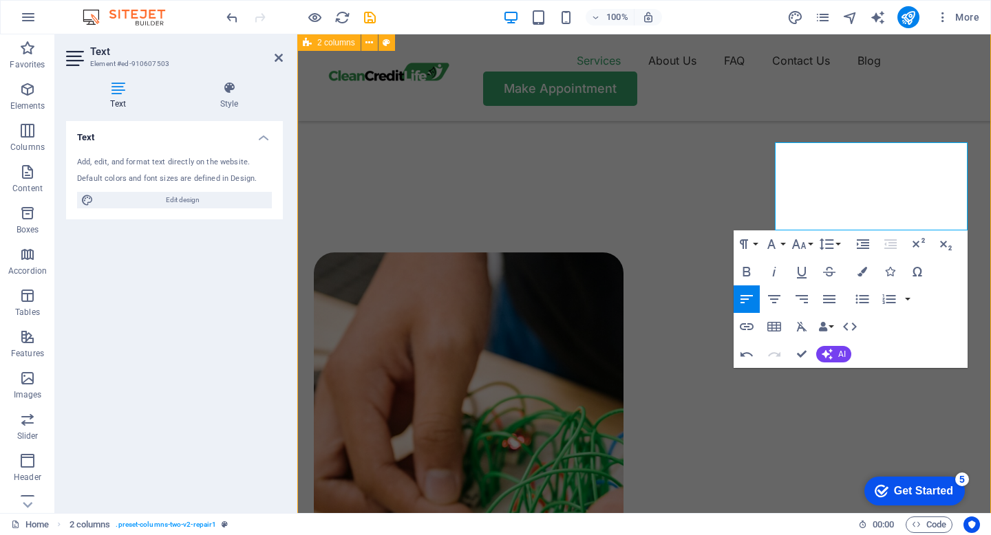
scroll to position [795, 0]
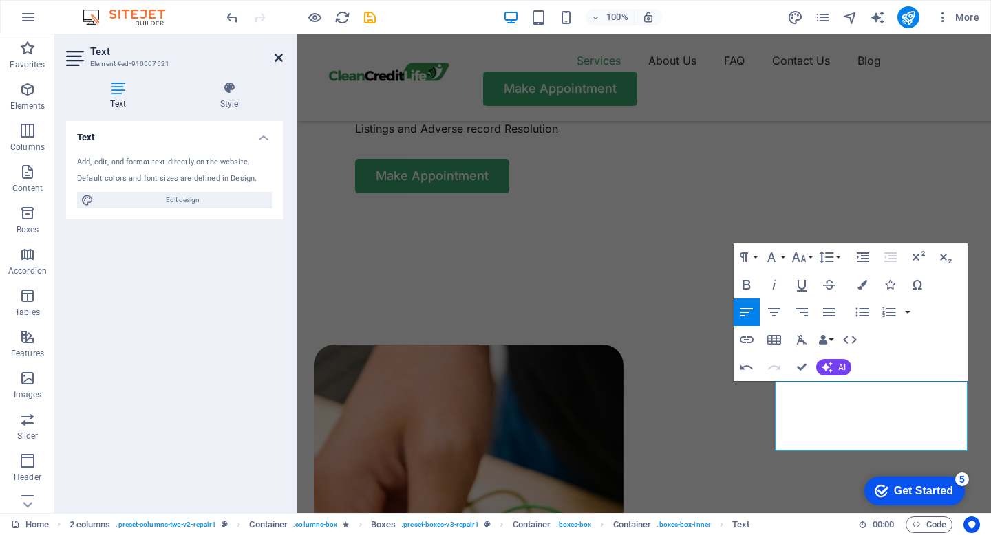
click at [280, 55] on icon at bounding box center [279, 57] width 8 height 11
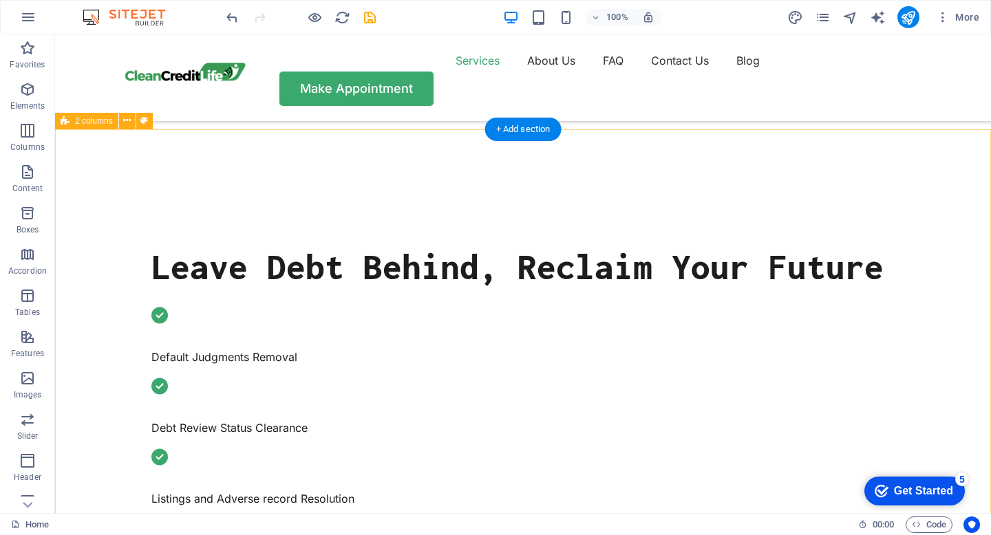
scroll to position [409, 0]
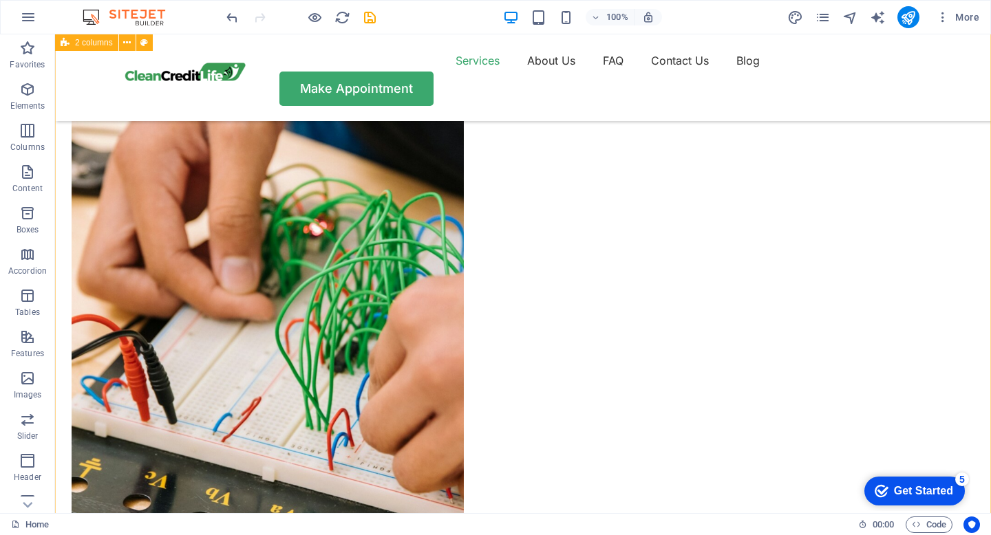
scroll to position [1049, 0]
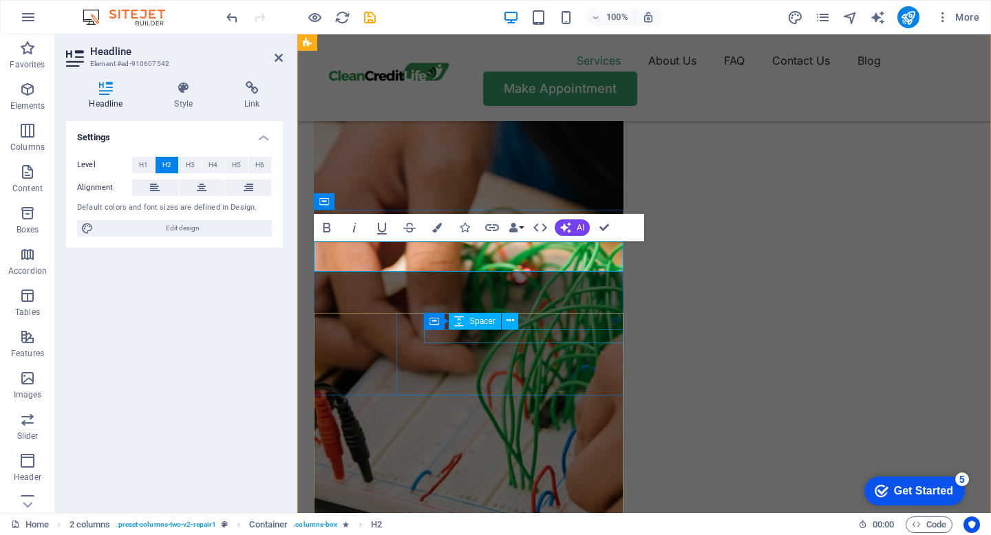
click at [488, 325] on span "Spacer" at bounding box center [482, 321] width 26 height 8
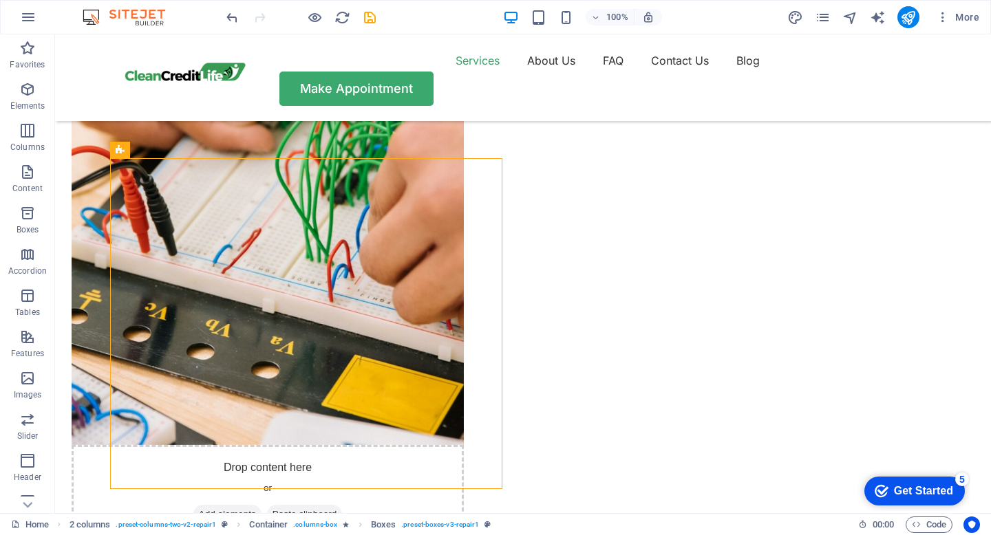
scroll to position [1217, 0]
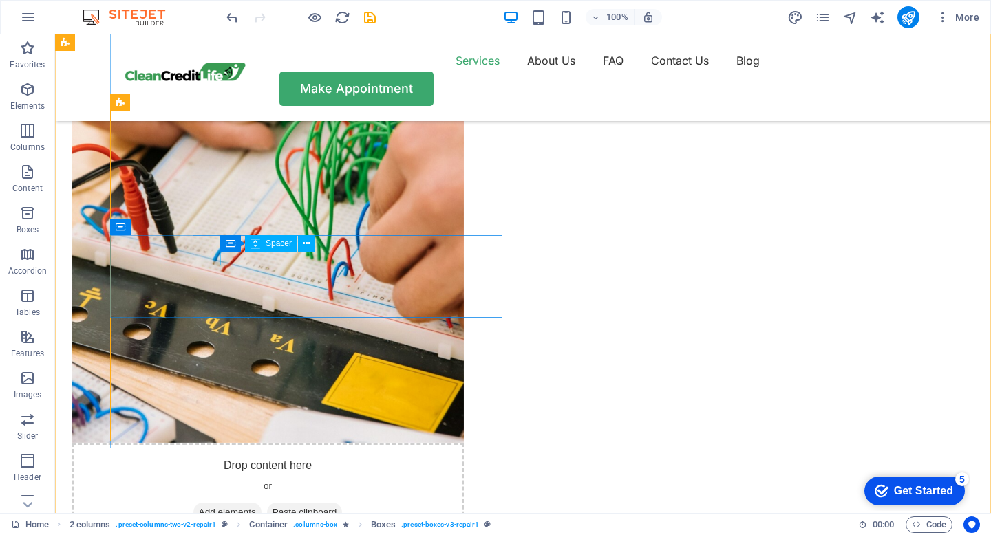
click at [320, 245] on div "Container Spacer" at bounding box center [271, 243] width 103 height 17
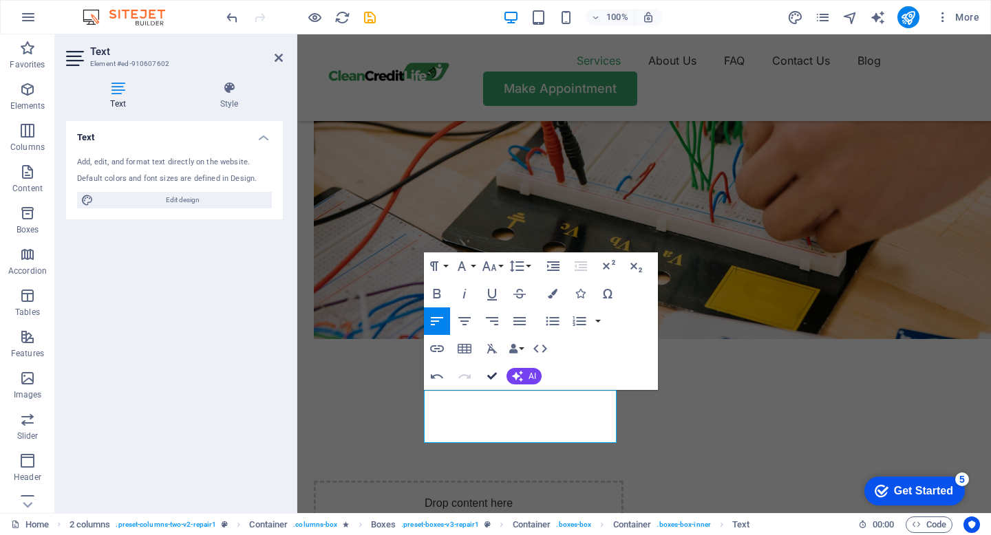
scroll to position [1217, 0]
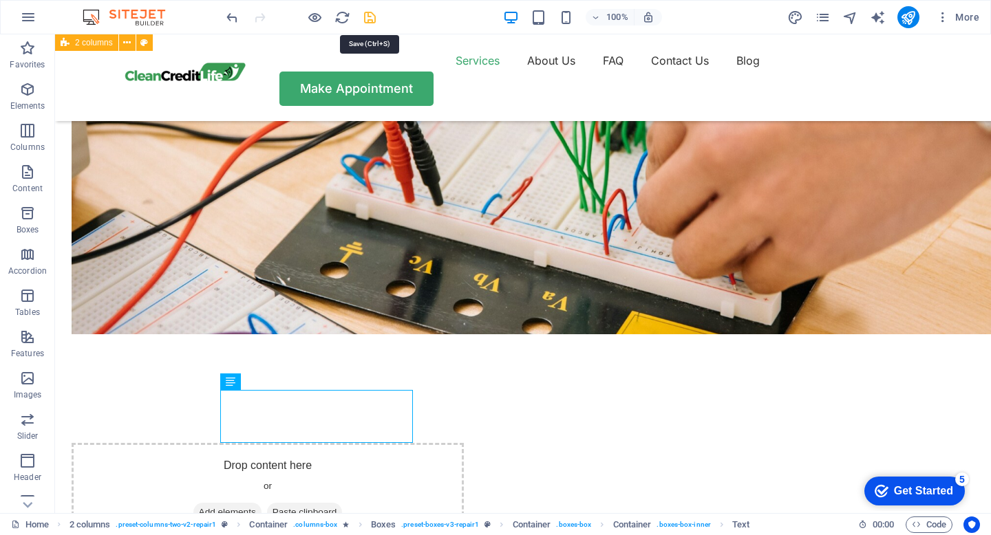
click at [368, 15] on icon "save" at bounding box center [370, 18] width 16 height 16
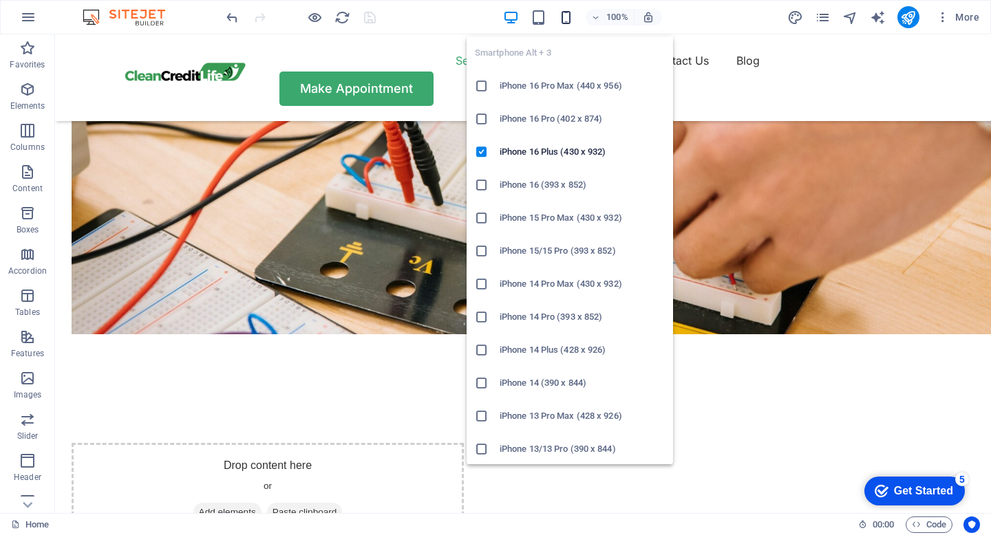
click at [564, 19] on icon "button" at bounding box center [566, 18] width 16 height 16
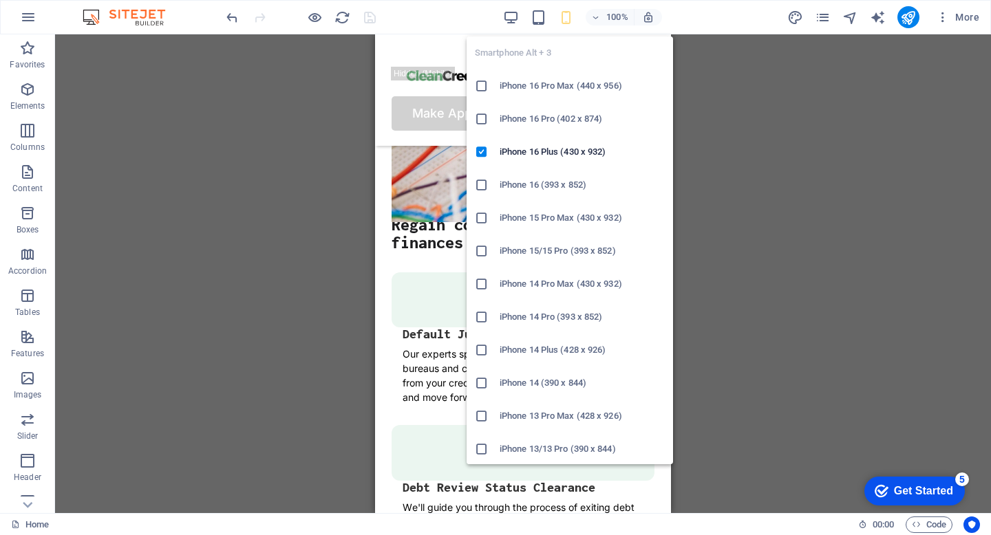
click at [482, 315] on icon at bounding box center [482, 317] width 14 height 14
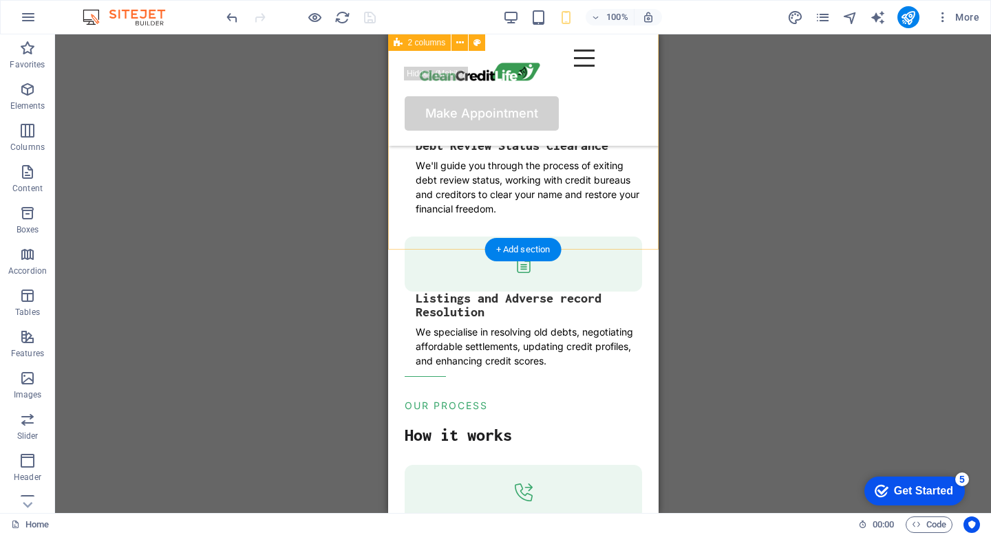
scroll to position [0, 0]
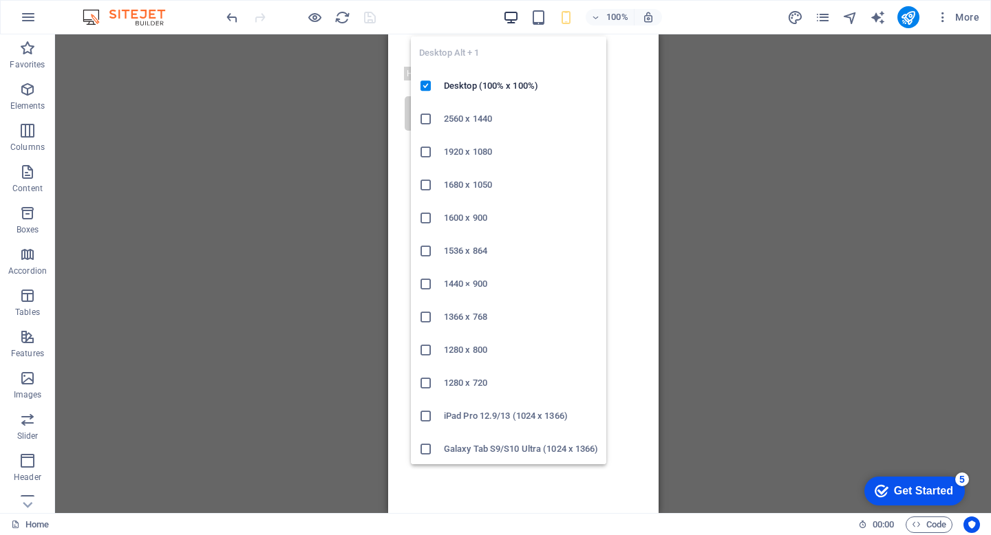
click at [506, 13] on icon "button" at bounding box center [511, 18] width 16 height 16
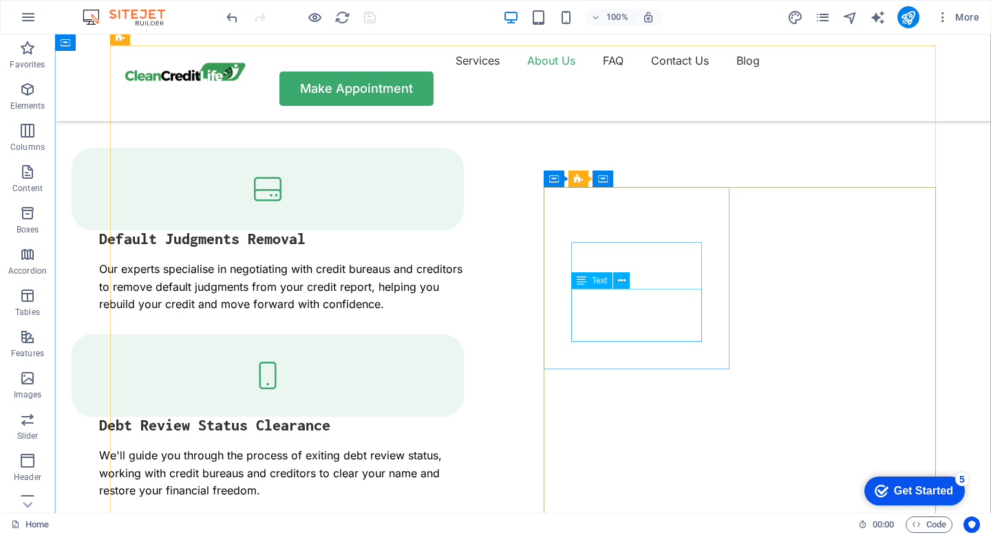
scroll to position [1787, 0]
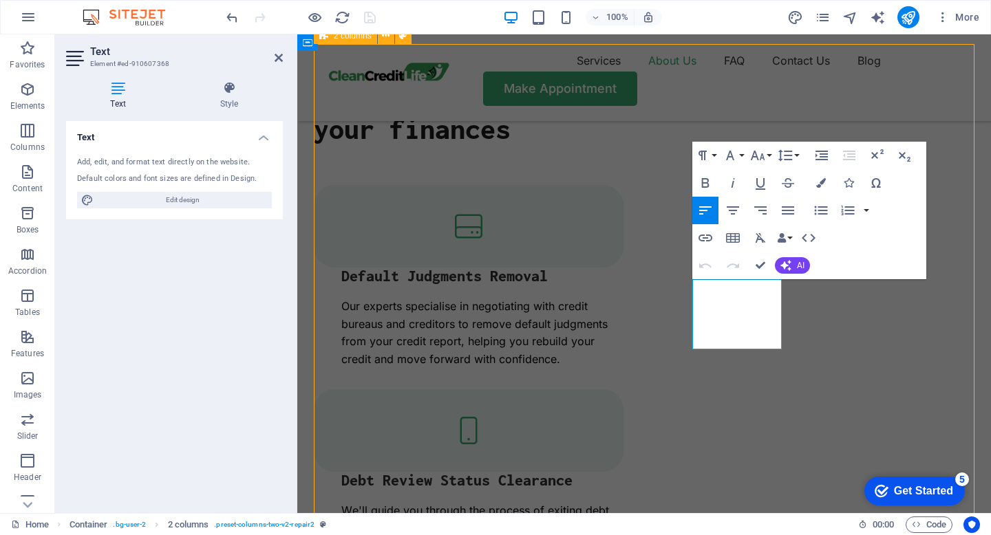
scroll to position [1795, 0]
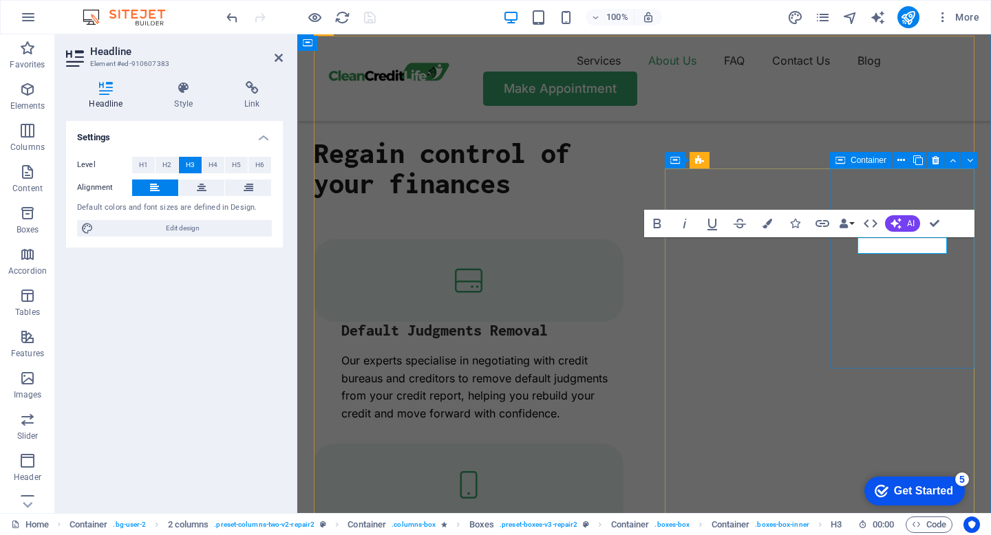
scroll to position [1858, 0]
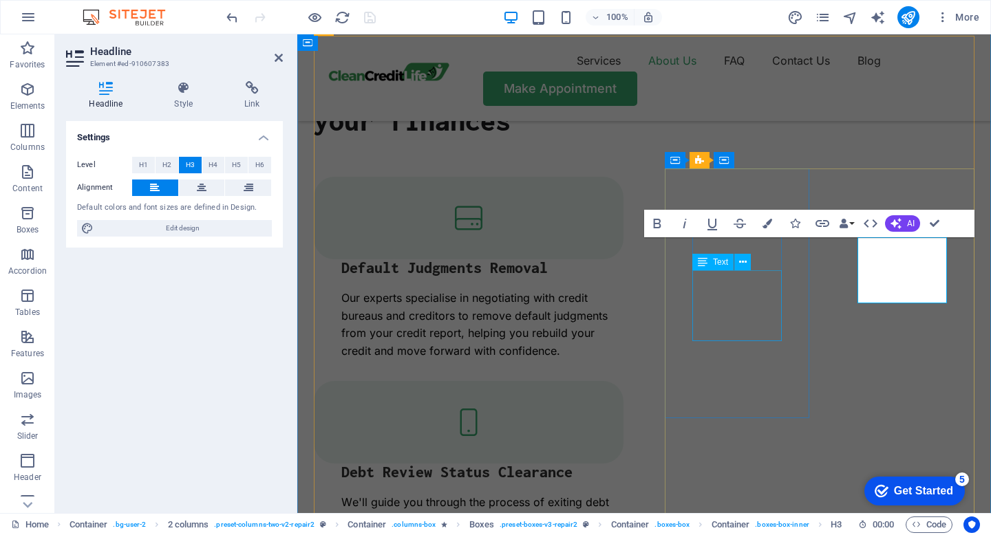
click at [728, 257] on div "Text" at bounding box center [712, 262] width 41 height 17
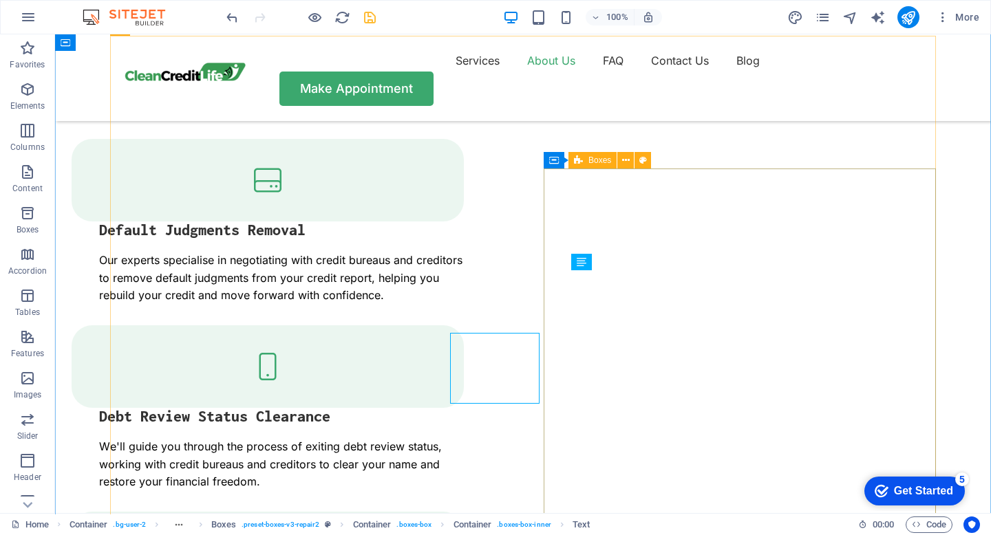
scroll to position [1795, 0]
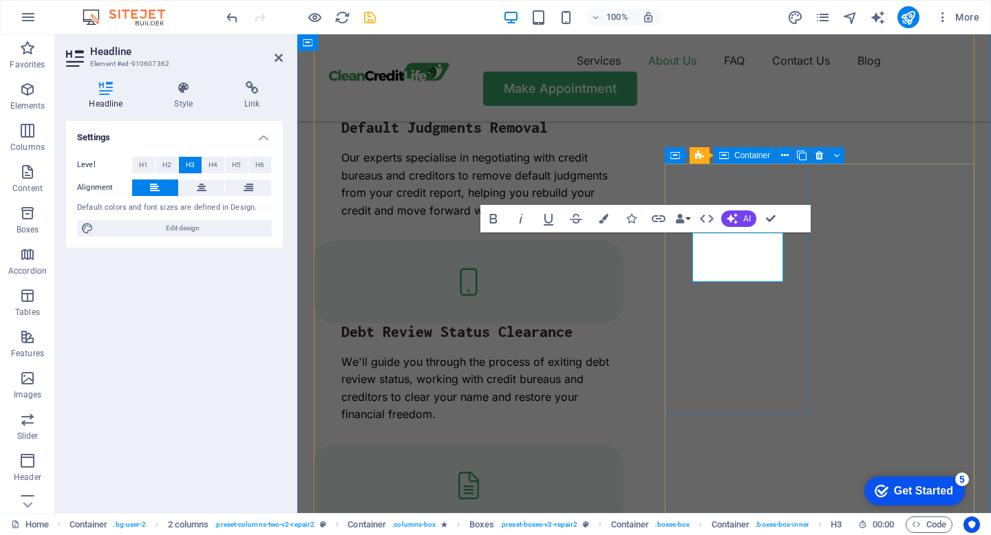
scroll to position [2020, 0]
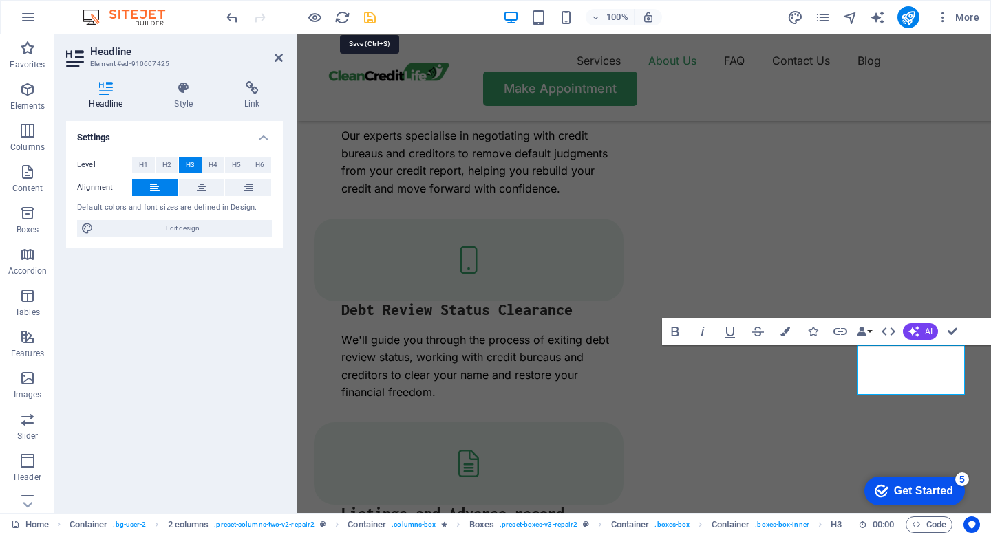
click at [363, 17] on icon "save" at bounding box center [370, 18] width 16 height 16
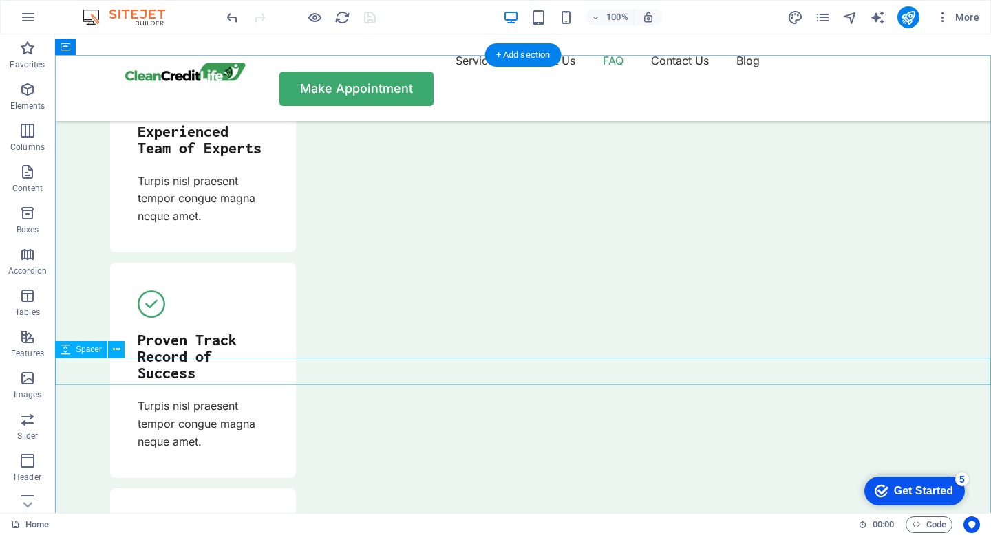
scroll to position [5001, 0]
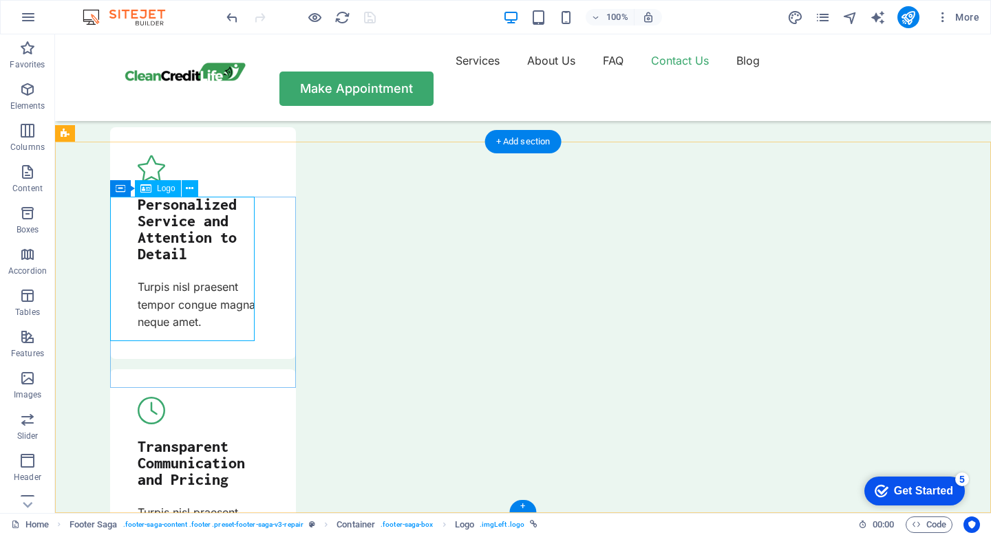
select select "px"
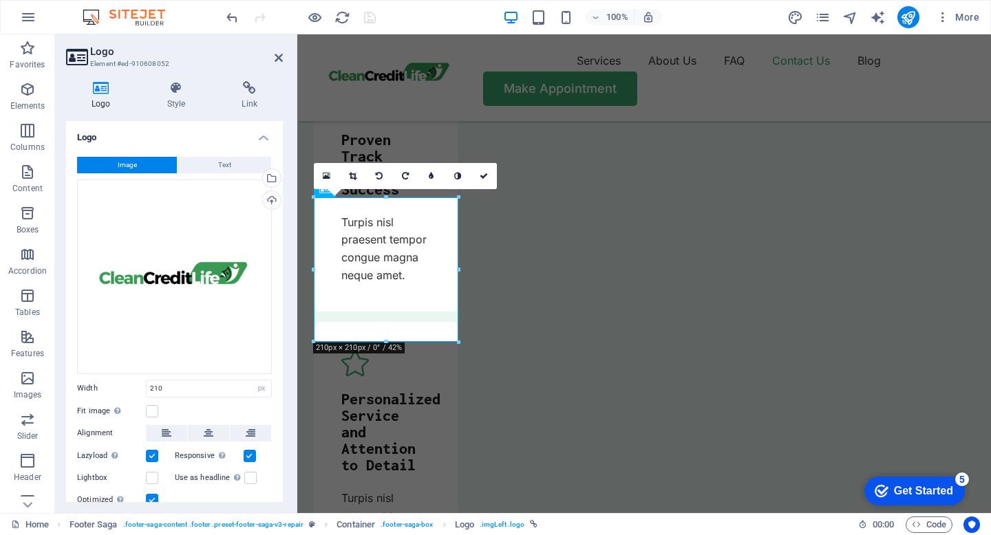
scroll to position [5184, 0]
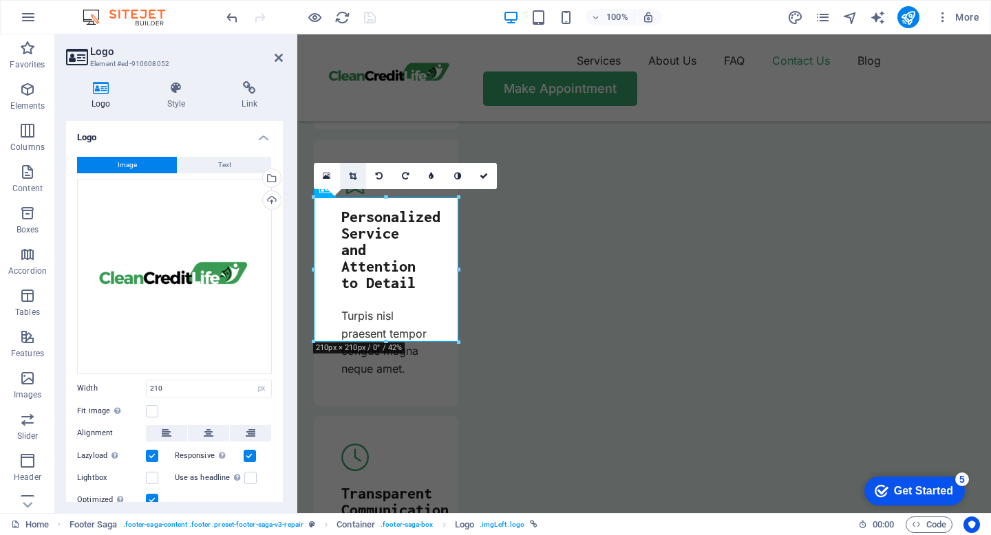
click at [351, 176] on icon at bounding box center [353, 176] width 8 height 8
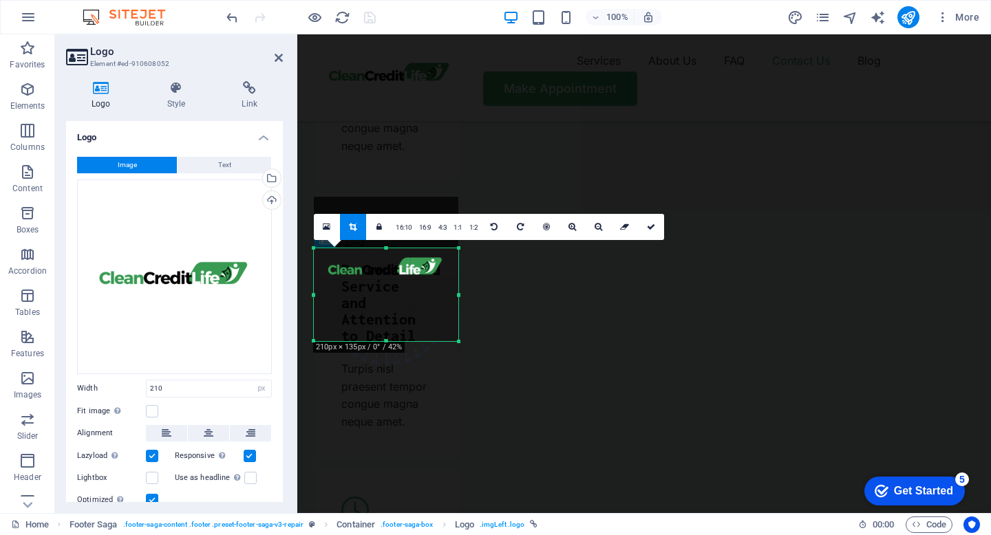
scroll to position [5129, 0]
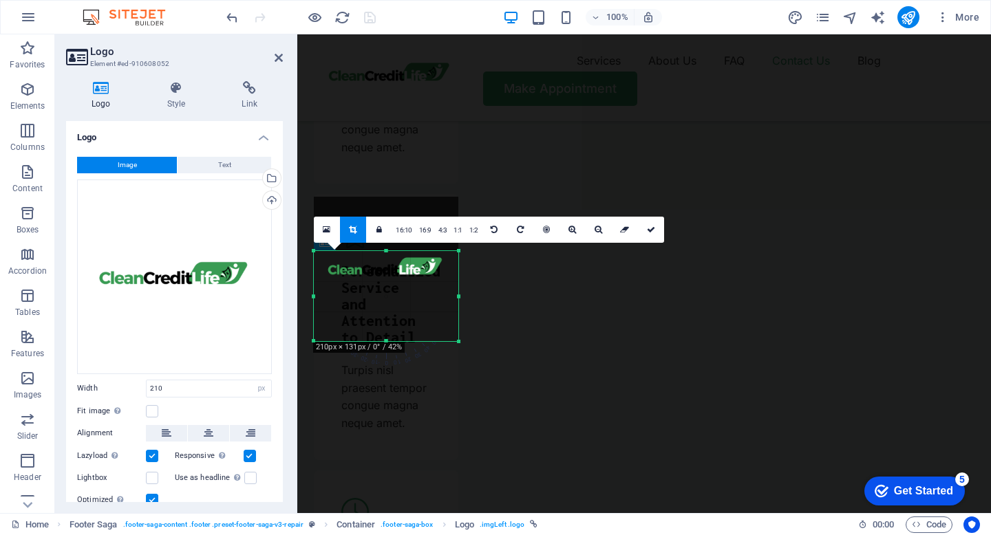
drag, startPoint x: 385, startPoint y: 195, endPoint x: 387, endPoint y: 250, distance: 54.4
click at [387, 250] on div at bounding box center [386, 250] width 145 height 5
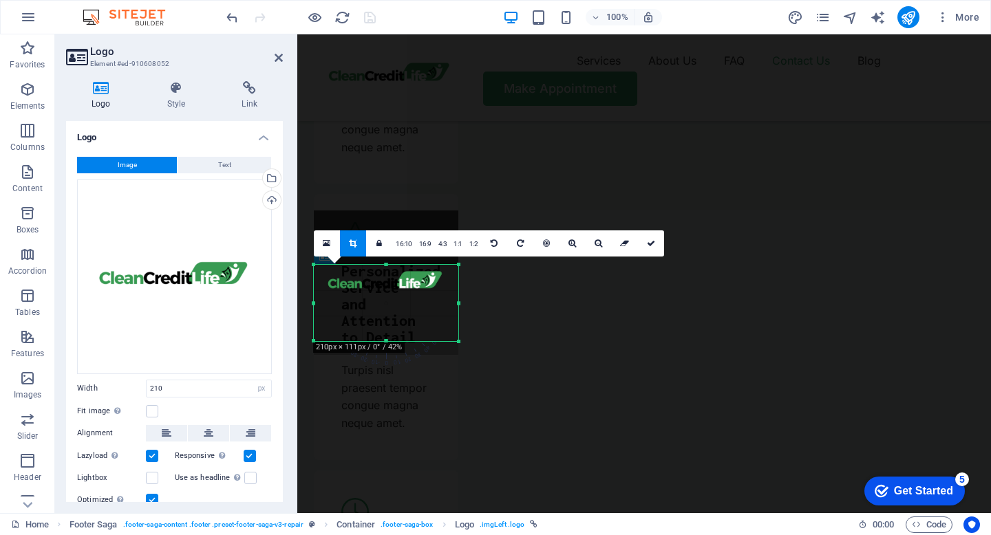
scroll to position [5109, 0]
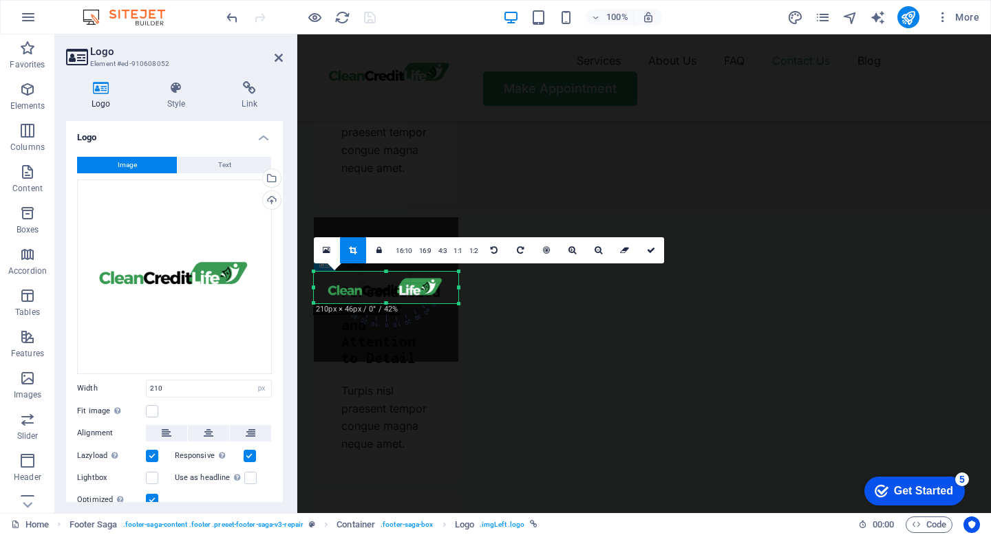
drag, startPoint x: 383, startPoint y: 342, endPoint x: 389, endPoint y: 284, distance: 58.7
click at [389, 284] on div "180 170 160 150 140 130 120 110 100 90 80 70 60 50 40 30 20 10 0 -10 -20 -30 -4…" at bounding box center [386, 288] width 145 height 32
click at [569, 249] on icon at bounding box center [572, 250] width 8 height 8
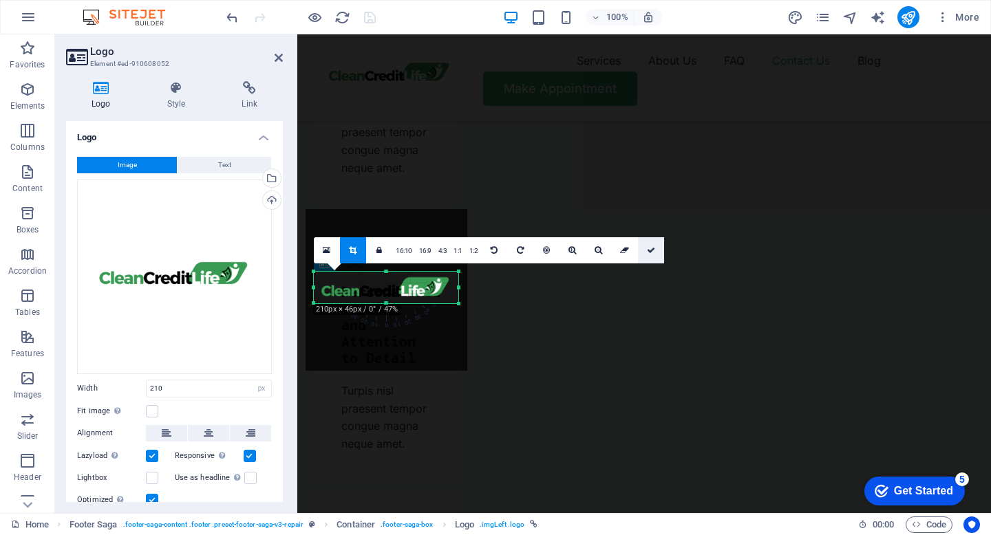
click at [651, 246] on icon at bounding box center [651, 250] width 8 height 8
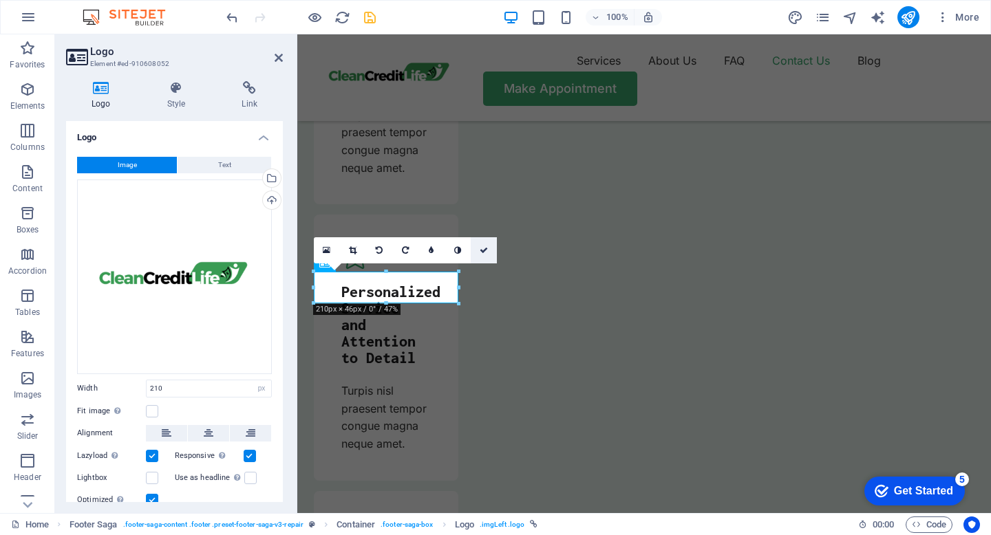
click at [489, 247] on link at bounding box center [484, 250] width 26 height 26
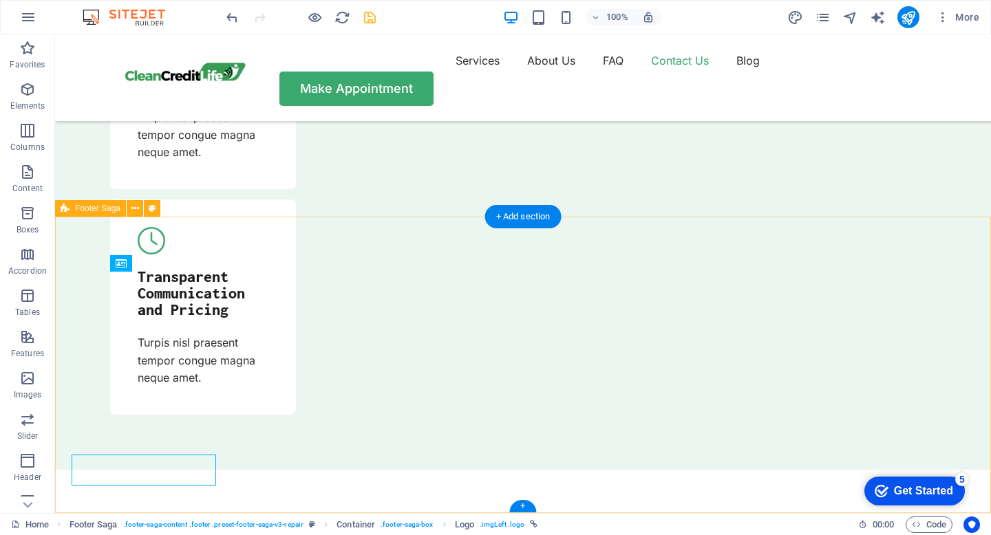
scroll to position [4926, 0]
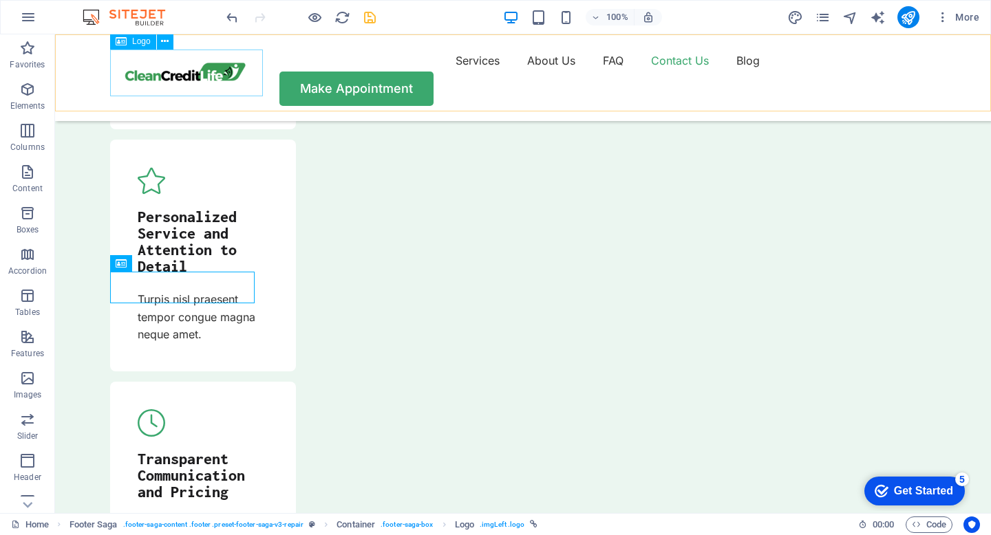
click at [214, 78] on div at bounding box center [186, 73] width 153 height 47
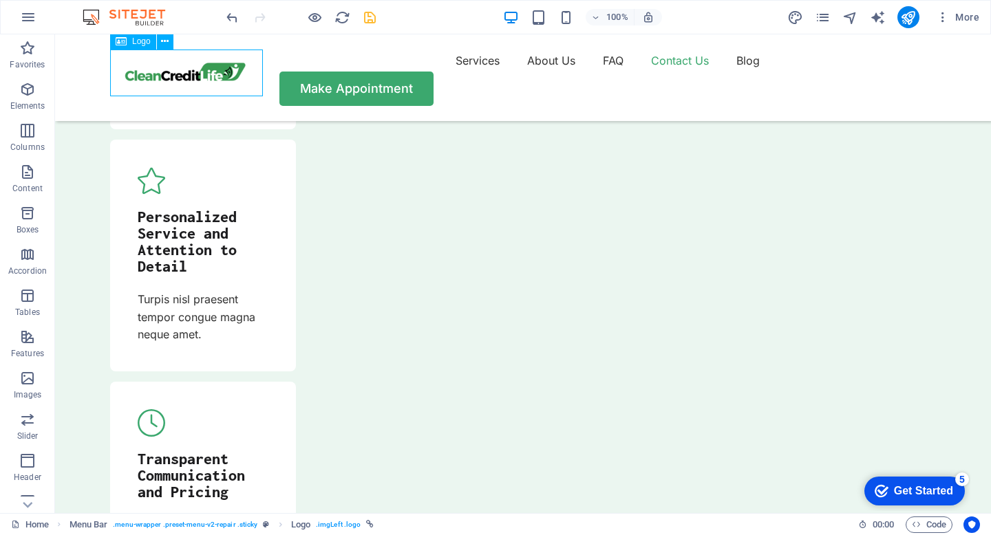
click at [214, 75] on div at bounding box center [186, 73] width 153 height 47
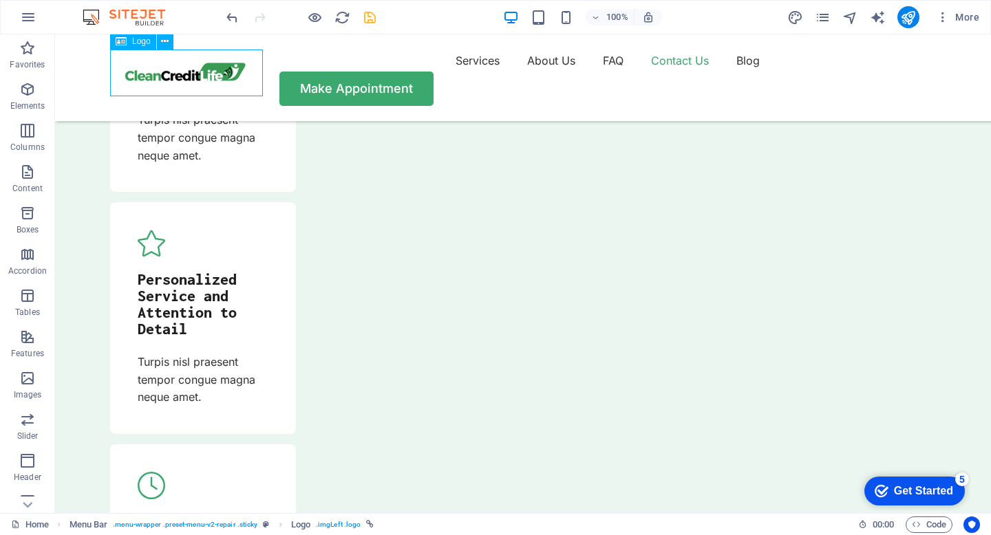
scroll to position [5109, 0]
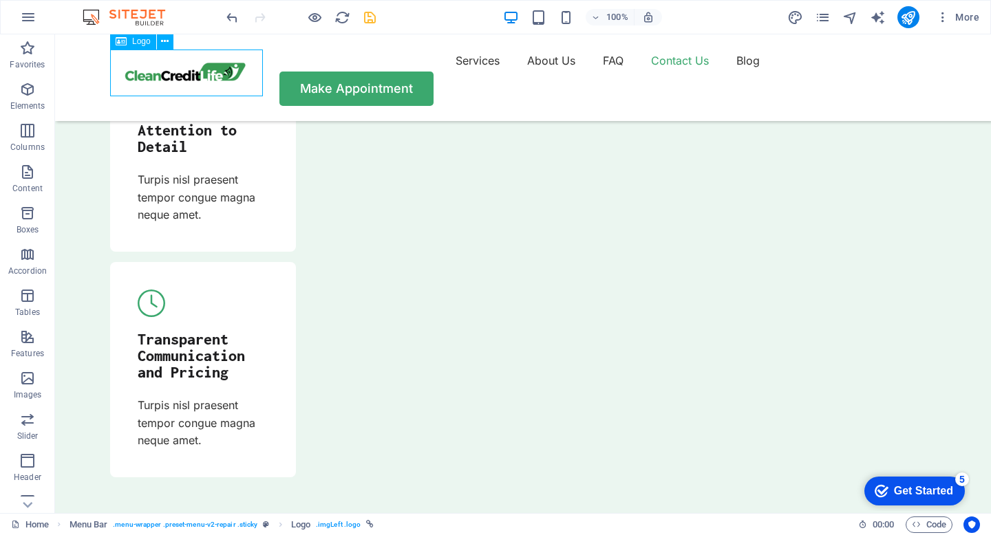
select select "%"
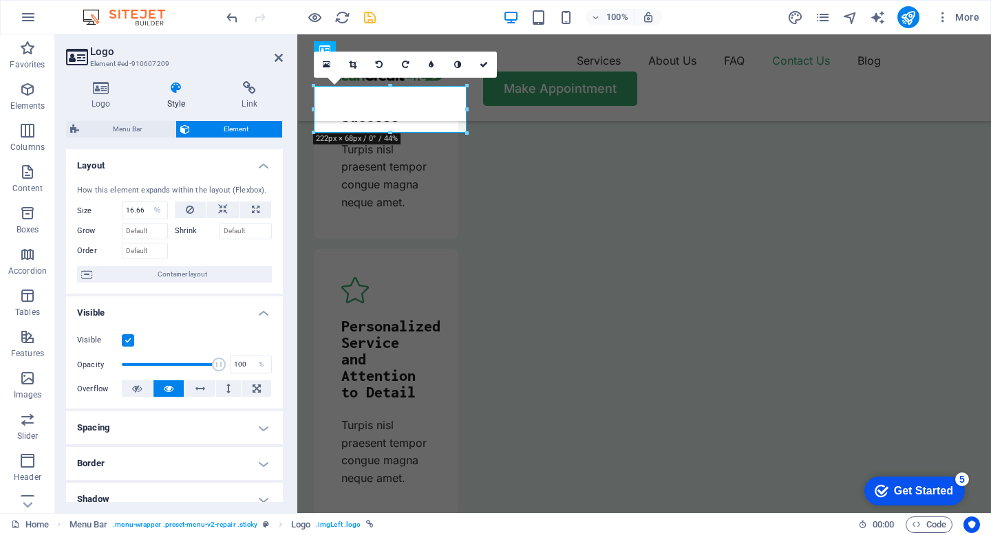
scroll to position [5069, 0]
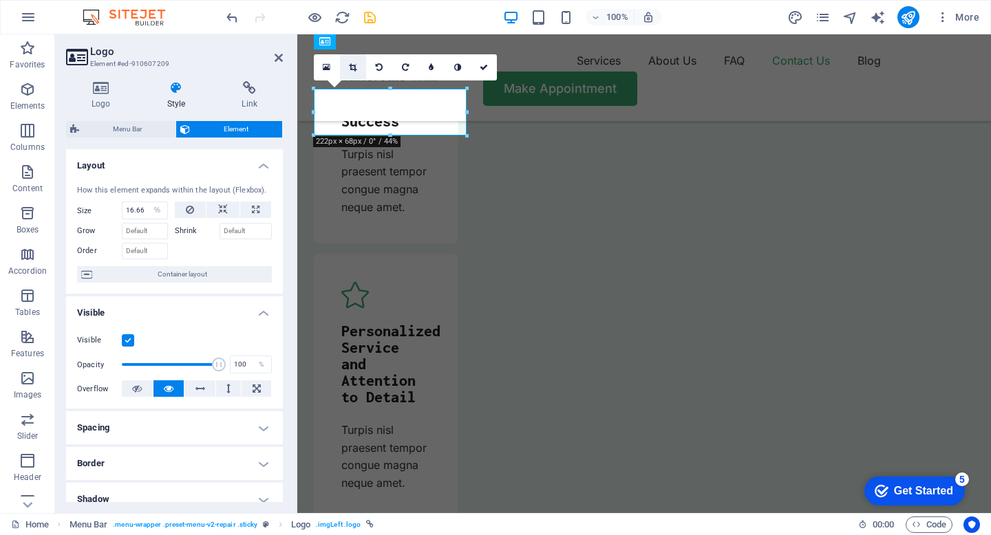
click at [353, 65] on icon at bounding box center [353, 67] width 8 height 8
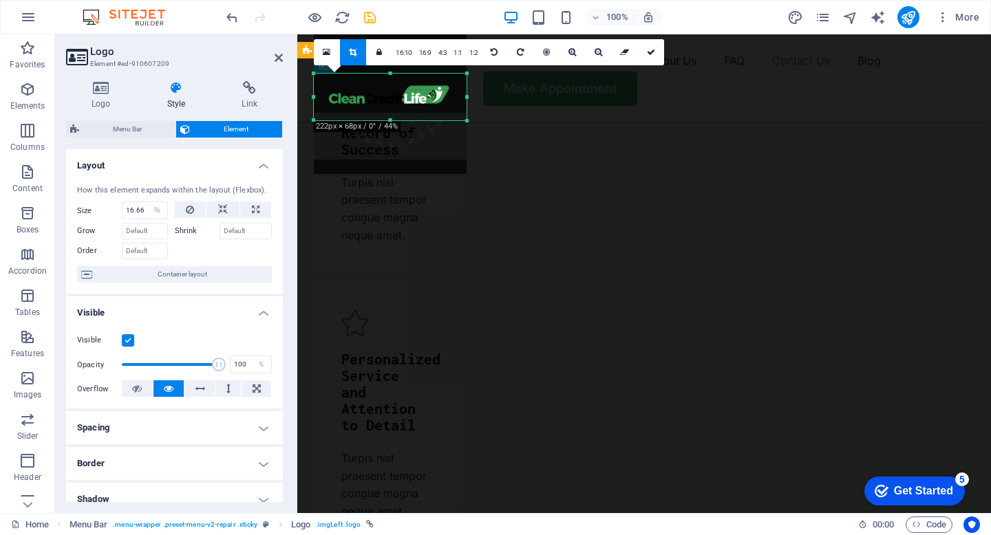
scroll to position [5036, 0]
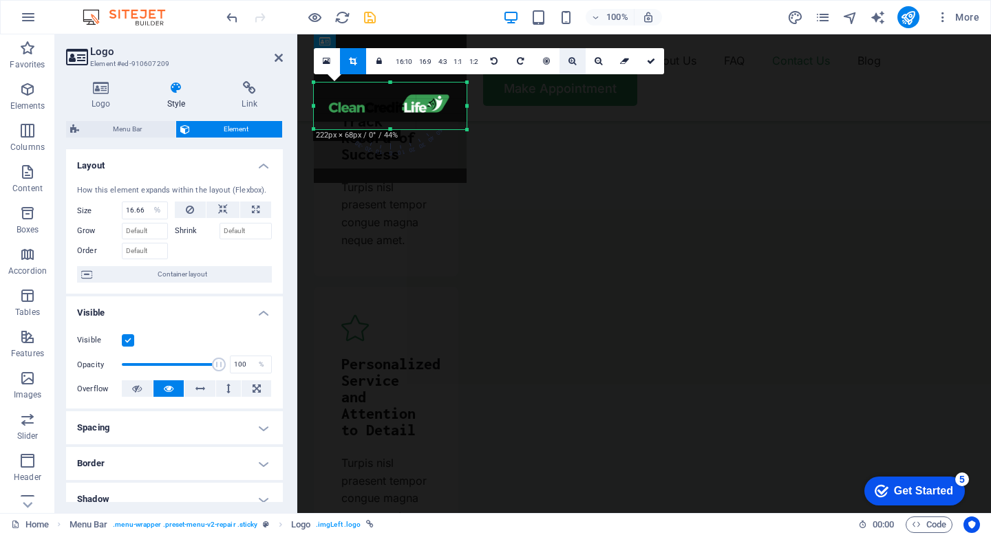
click at [568, 62] on icon at bounding box center [572, 61] width 8 height 8
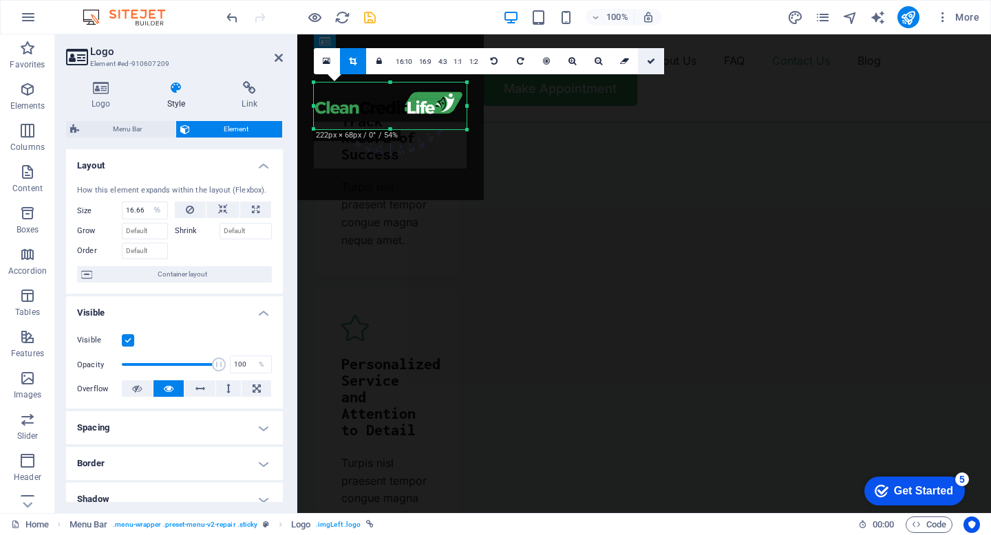
click at [649, 61] on icon at bounding box center [651, 61] width 8 height 8
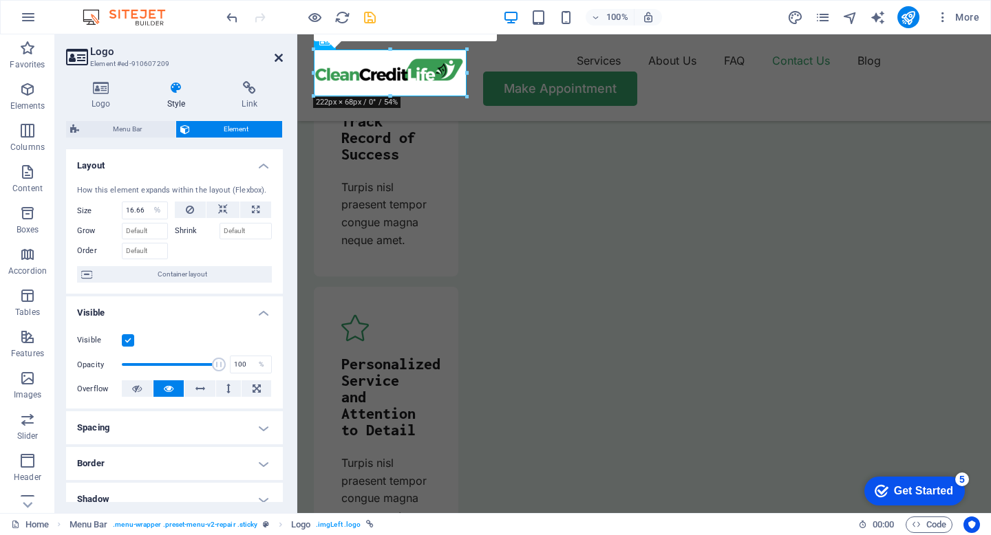
click at [276, 55] on icon at bounding box center [279, 57] width 8 height 11
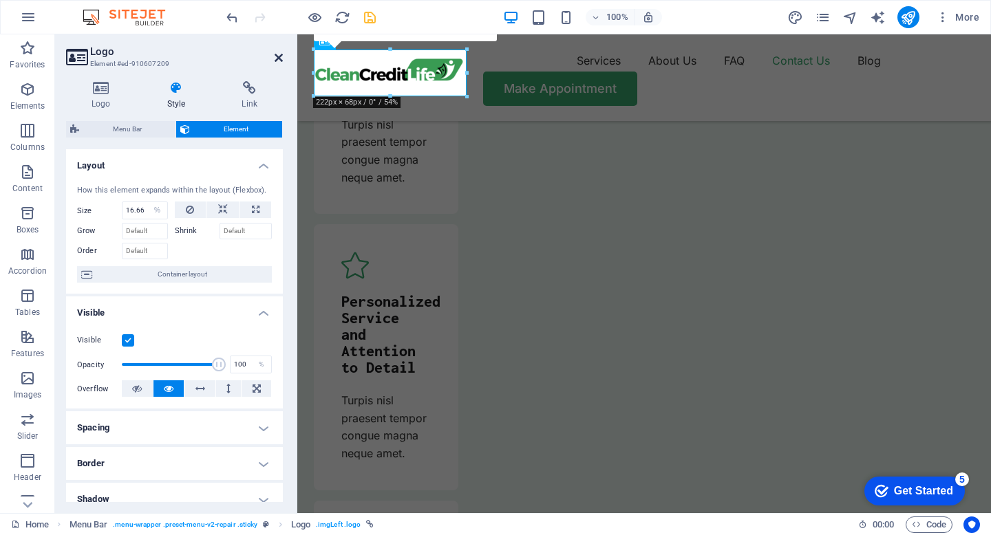
scroll to position [4854, 0]
